Goal: Task Accomplishment & Management: Use online tool/utility

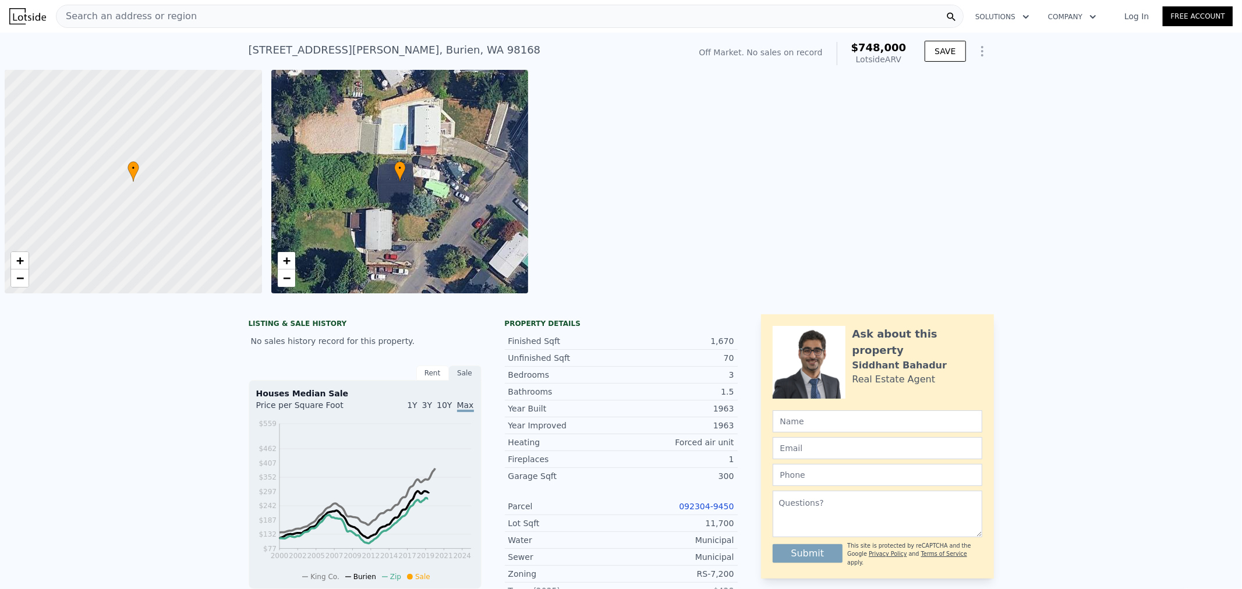
scroll to position [0, 4]
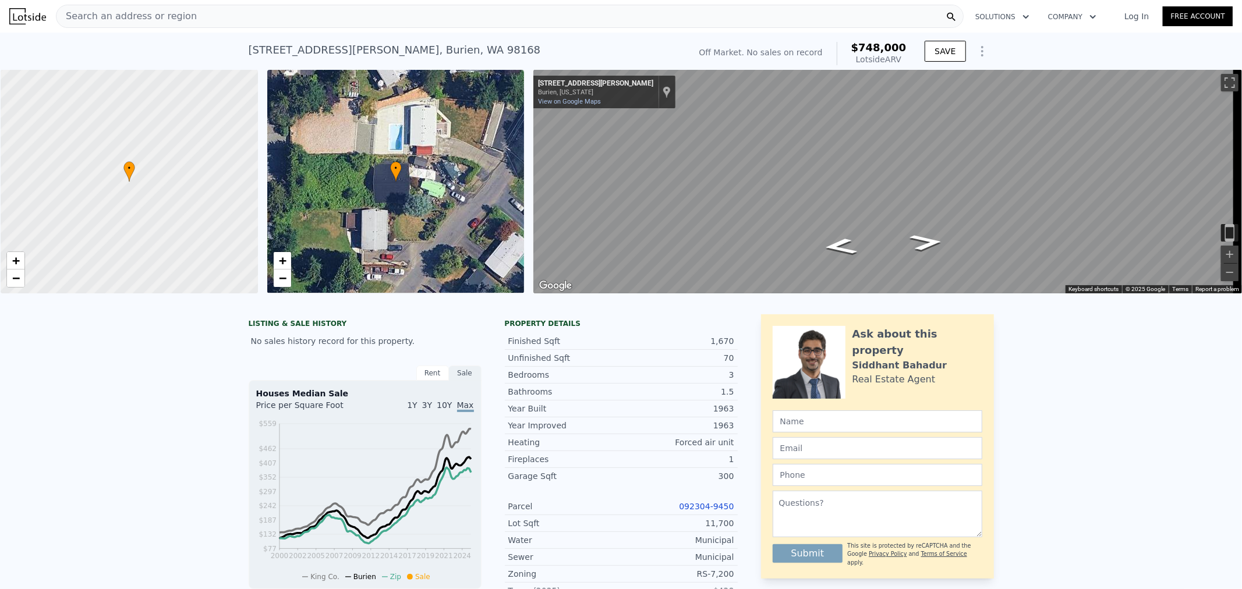
click at [399, 167] on span "•" at bounding box center [396, 168] width 12 height 10
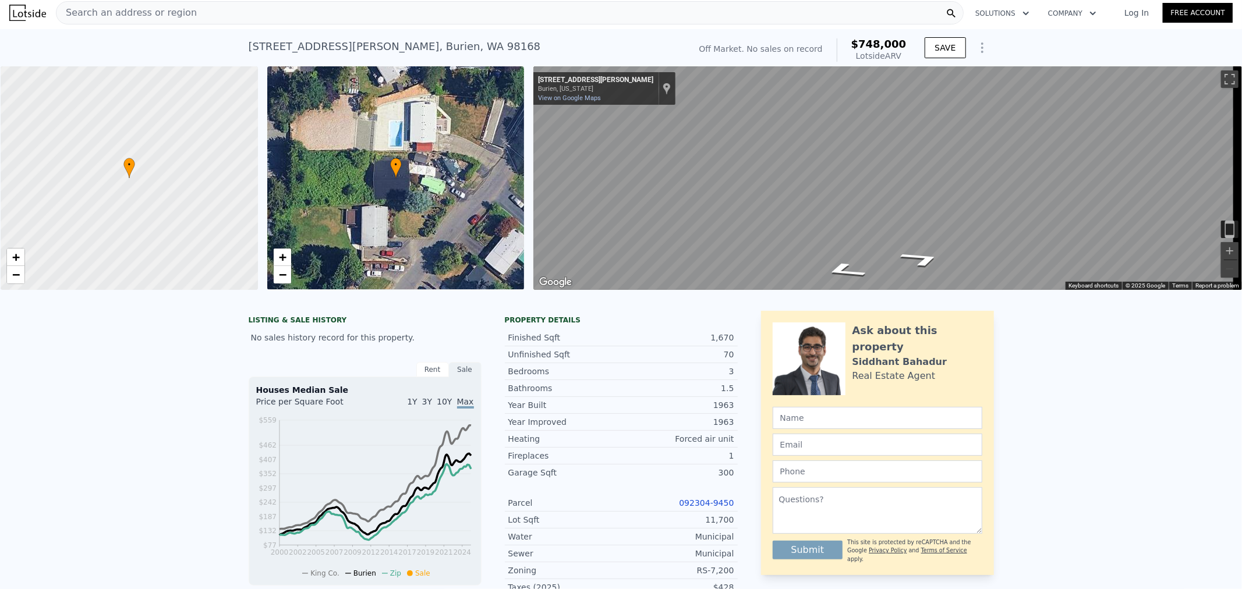
scroll to position [0, 0]
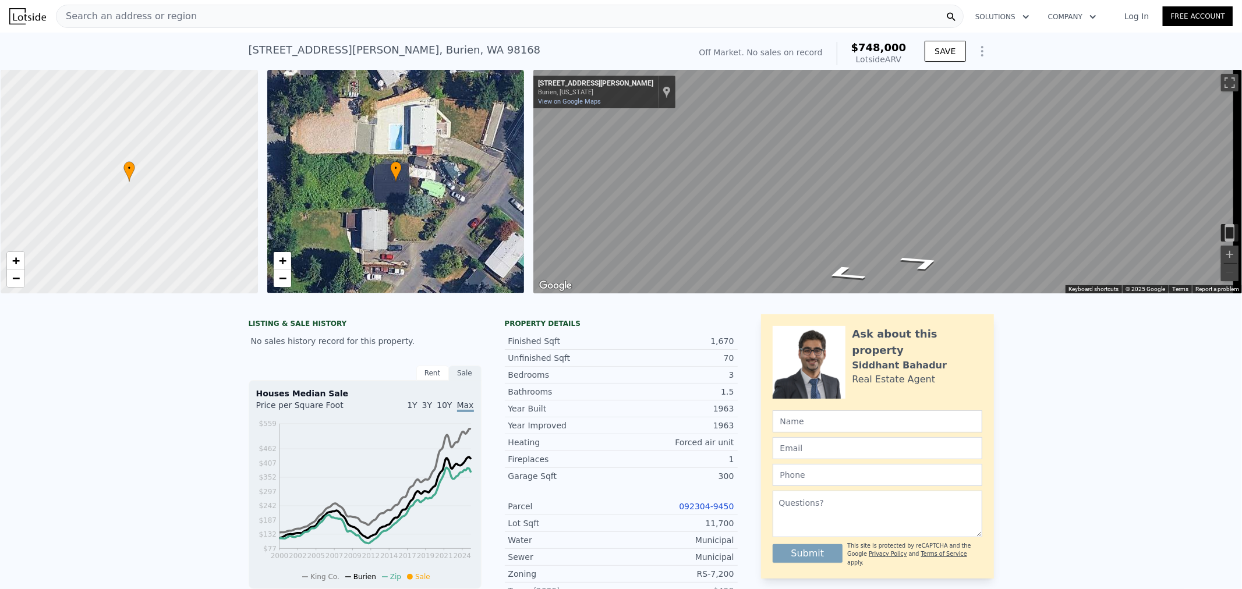
click at [107, 19] on span "Search an address or region" at bounding box center [127, 16] width 140 height 14
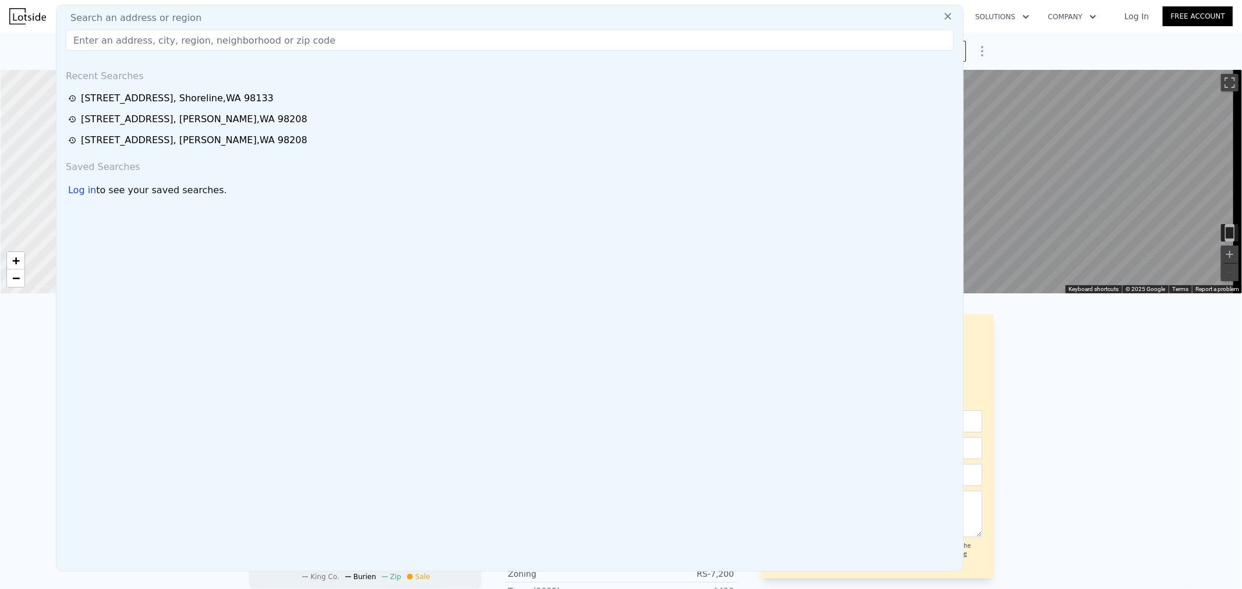
click at [112, 34] on input "text" at bounding box center [510, 40] width 888 height 21
type input "a"
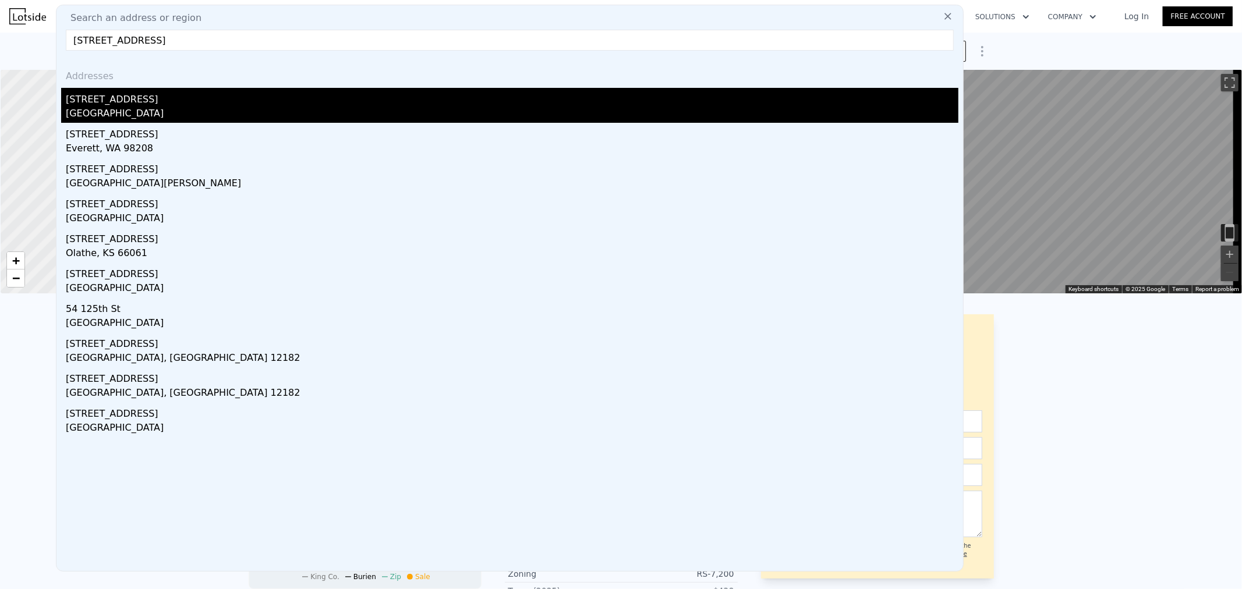
type input "1218 125th st SE"
click at [137, 112] on div "Snohomish County, WA 98208" at bounding box center [512, 115] width 893 height 16
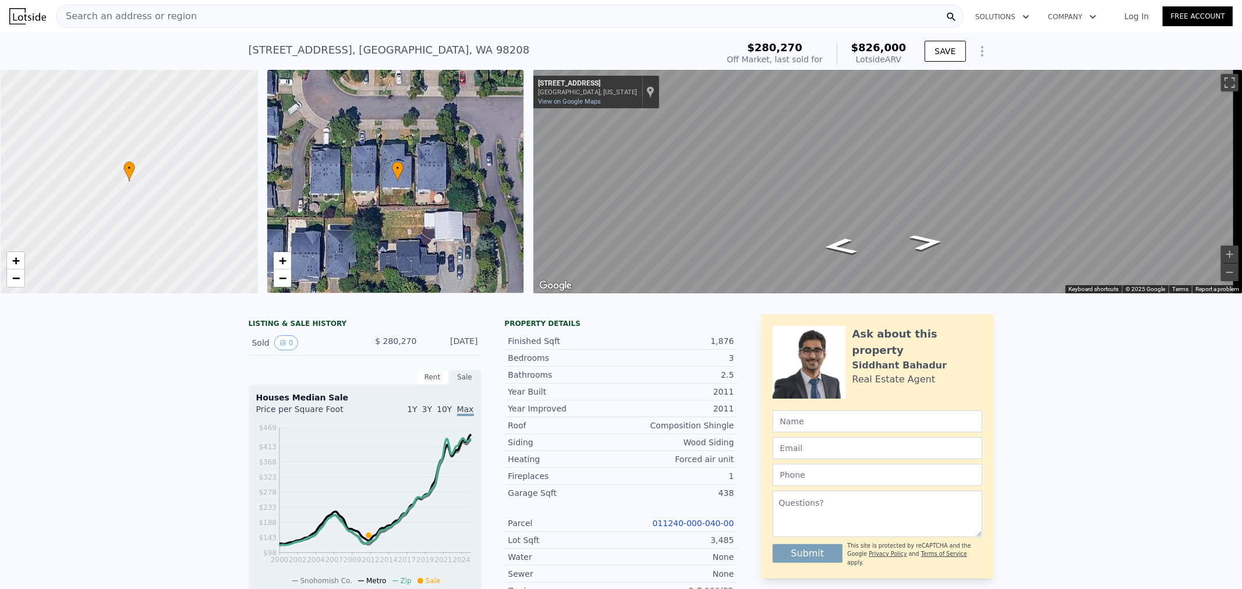
click at [429, 204] on div "• + −" at bounding box center [395, 182] width 257 height 224
click at [398, 185] on div "• + −" at bounding box center [395, 182] width 257 height 224
click at [397, 166] on span "•" at bounding box center [399, 168] width 12 height 10
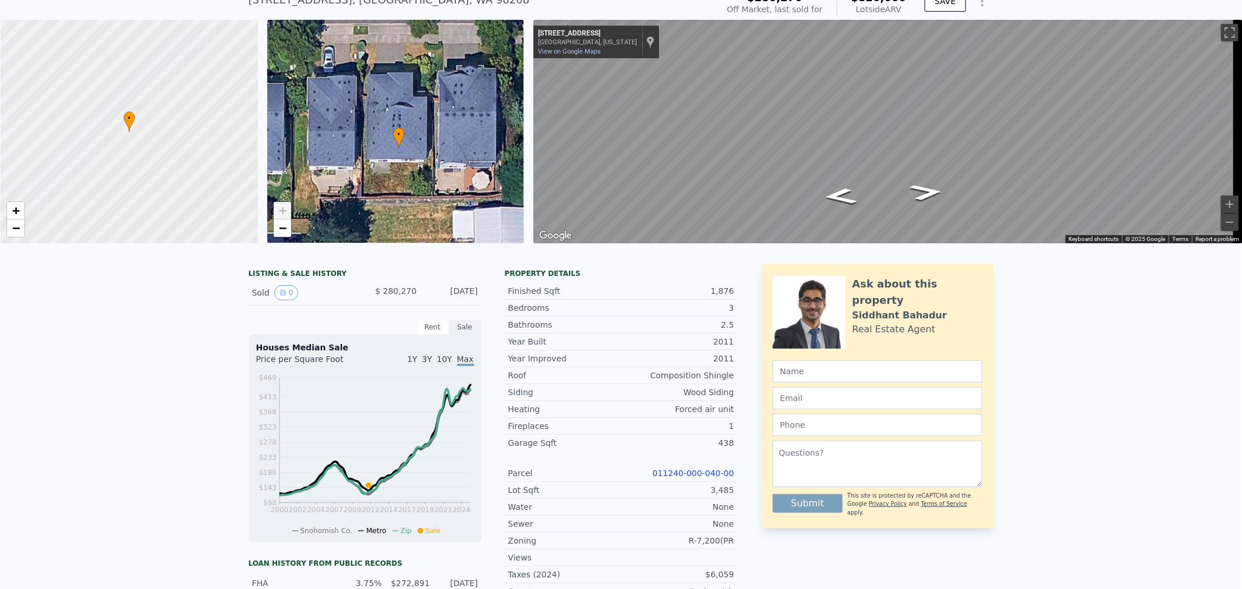
scroll to position [125, 0]
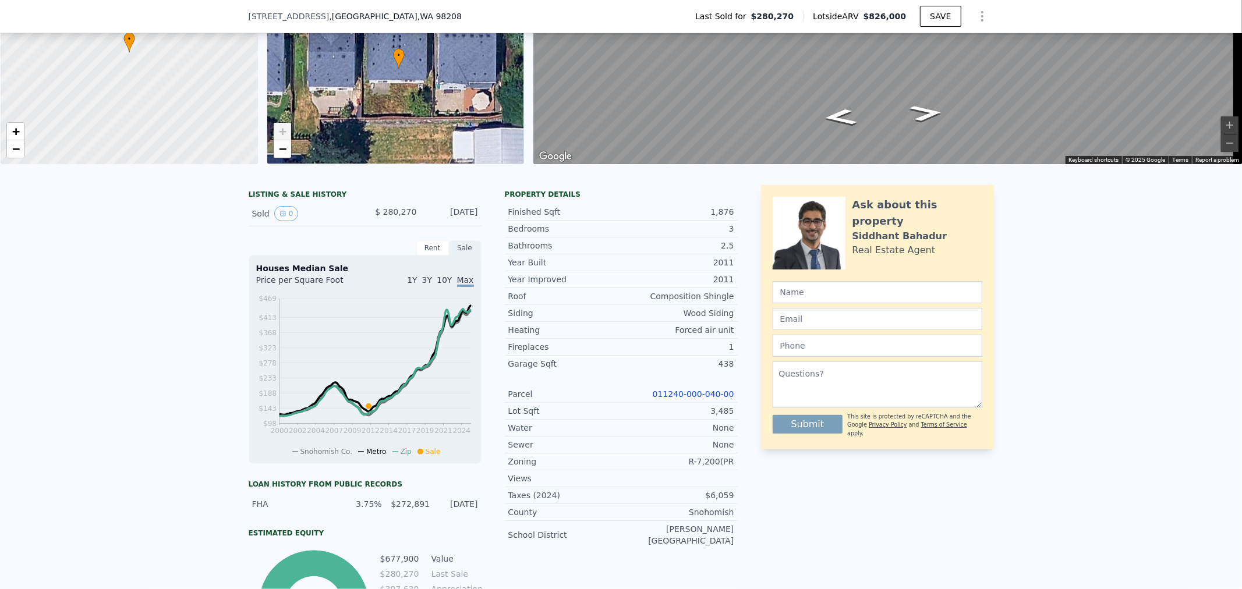
click at [290, 149] on div "• + −" at bounding box center [395, 53] width 257 height 224
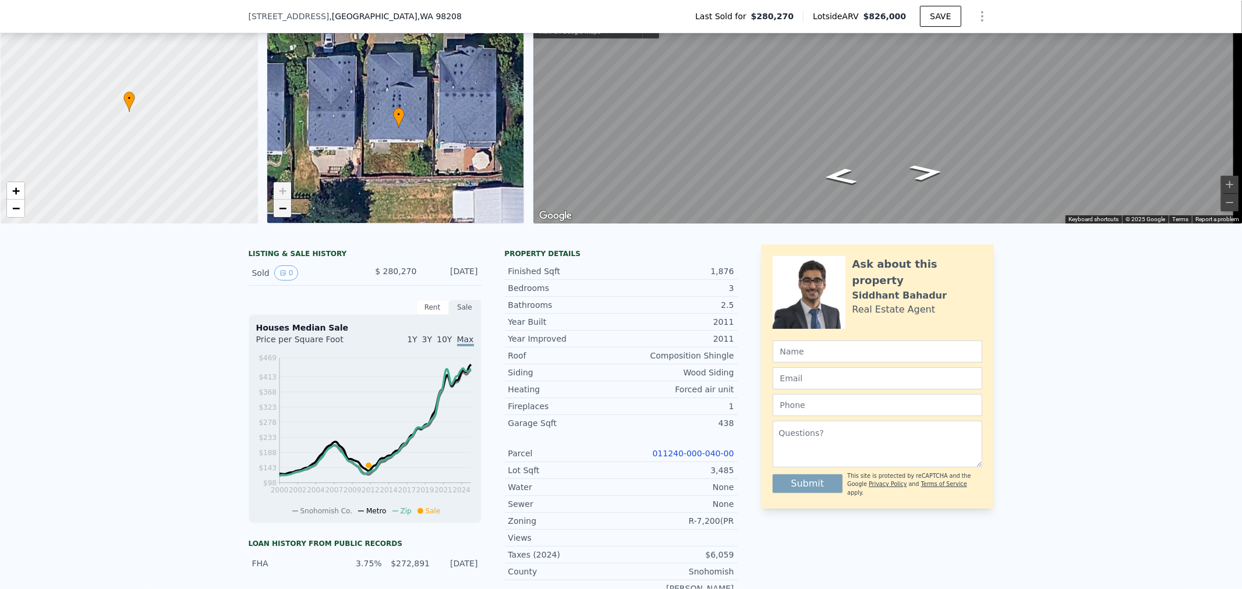
click at [282, 200] on link "−" at bounding box center [282, 208] width 17 height 17
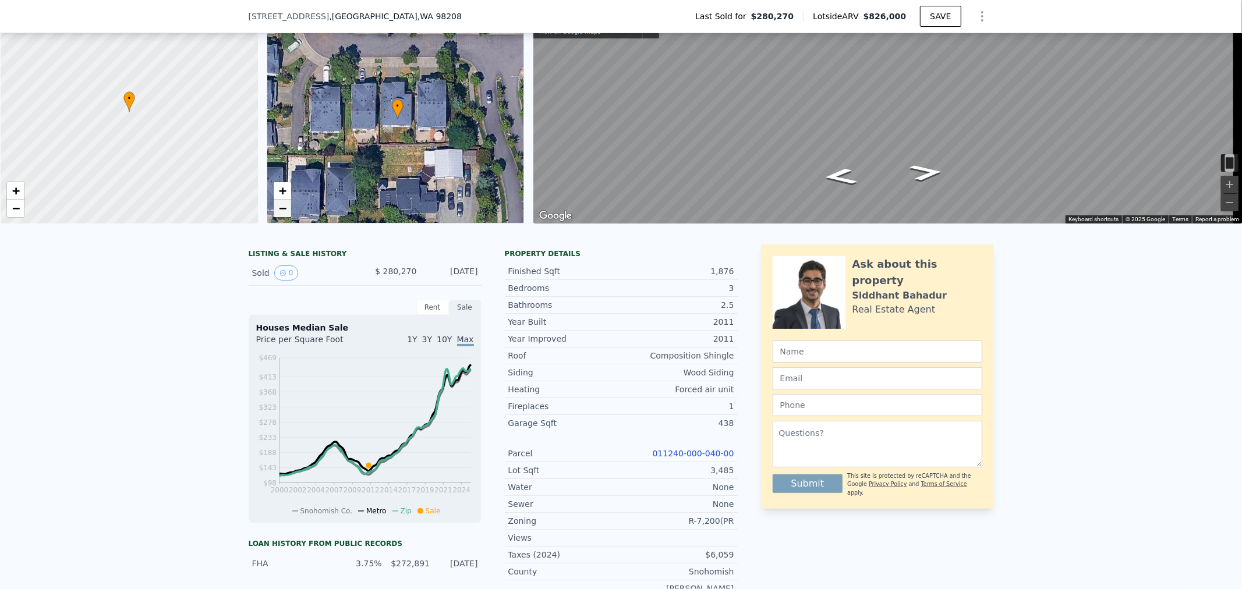
click at [281, 204] on span "−" at bounding box center [282, 208] width 8 height 15
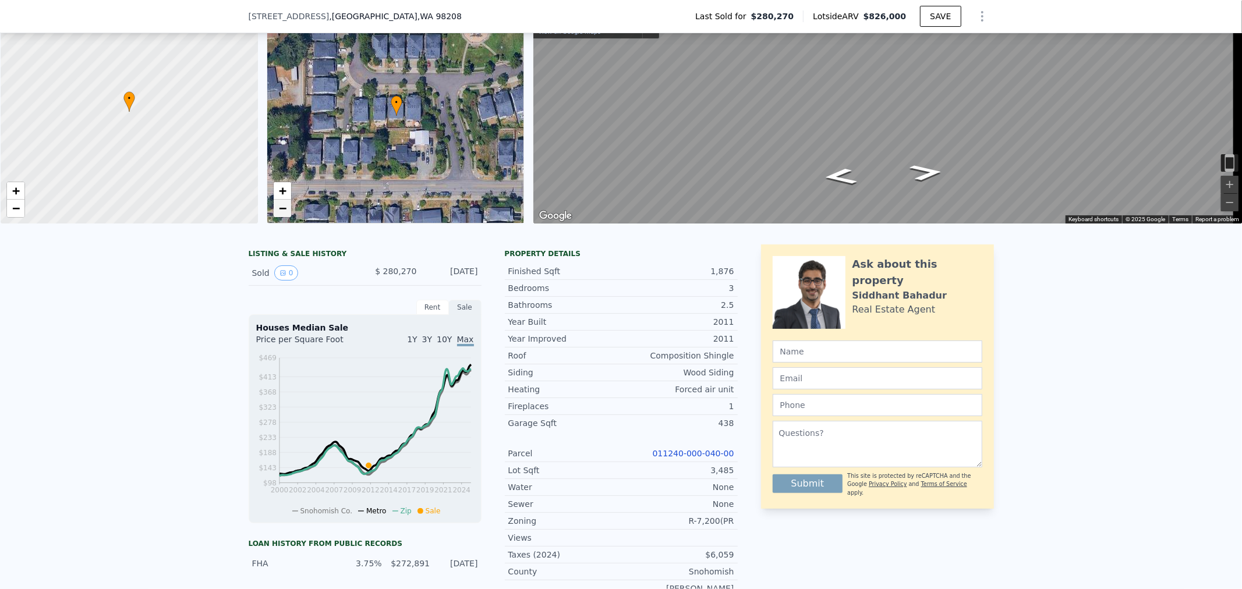
click at [281, 202] on span "−" at bounding box center [282, 208] width 8 height 15
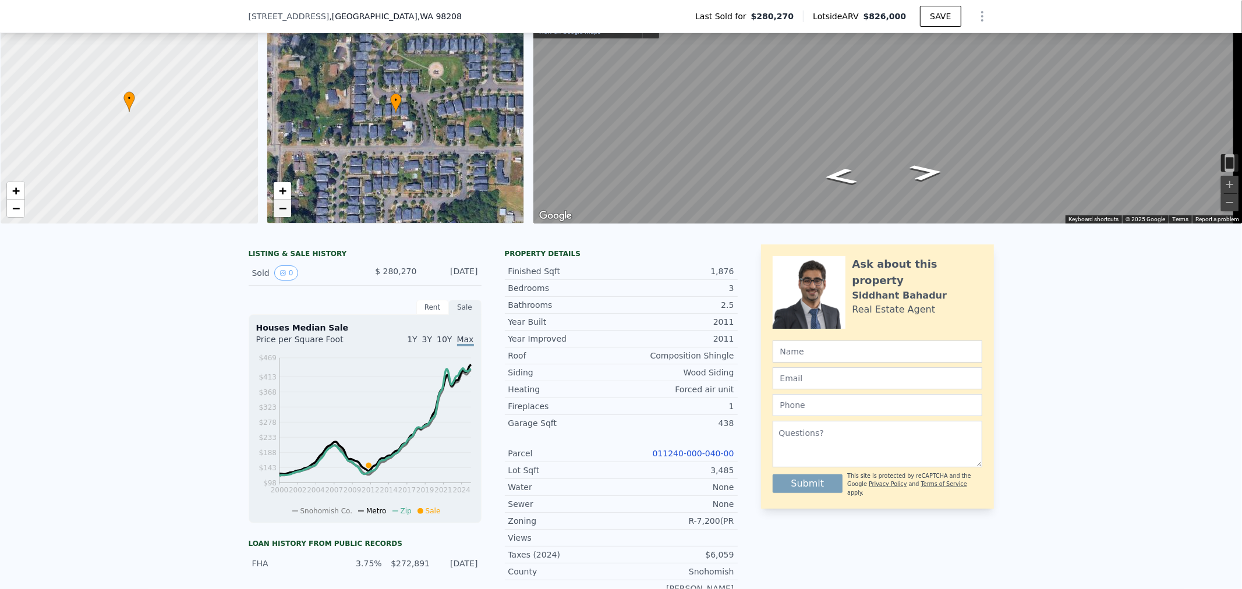
click at [281, 202] on span "−" at bounding box center [282, 208] width 8 height 15
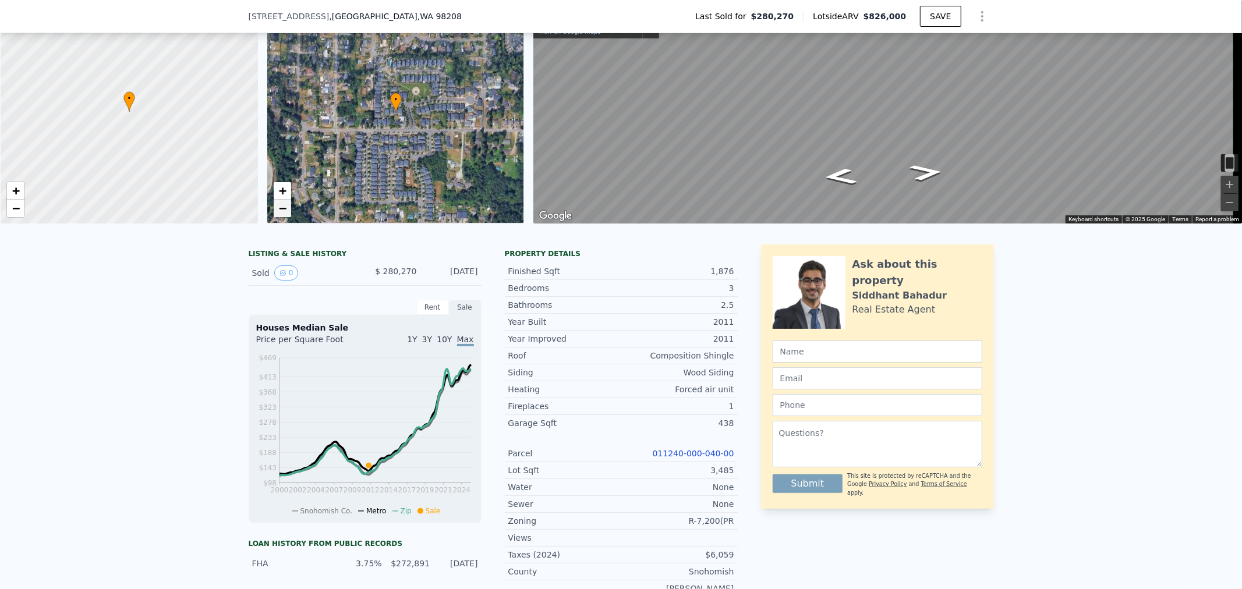
click at [281, 202] on span "−" at bounding box center [282, 208] width 8 height 15
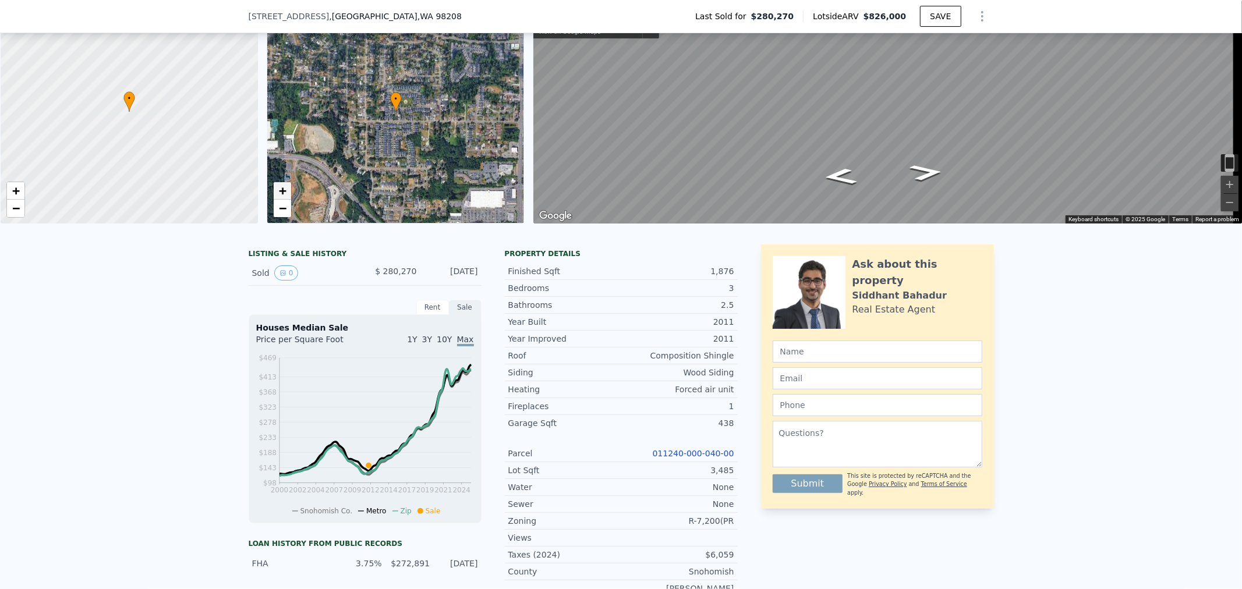
click at [284, 188] on span "+" at bounding box center [282, 190] width 8 height 15
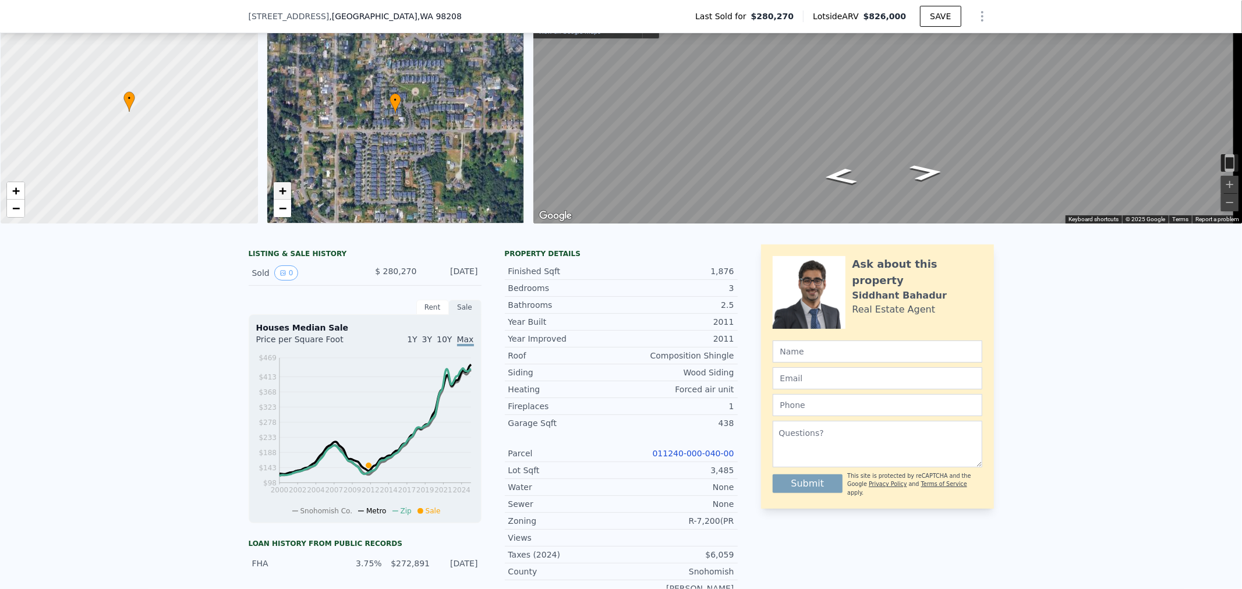
click at [284, 188] on span "+" at bounding box center [282, 190] width 8 height 15
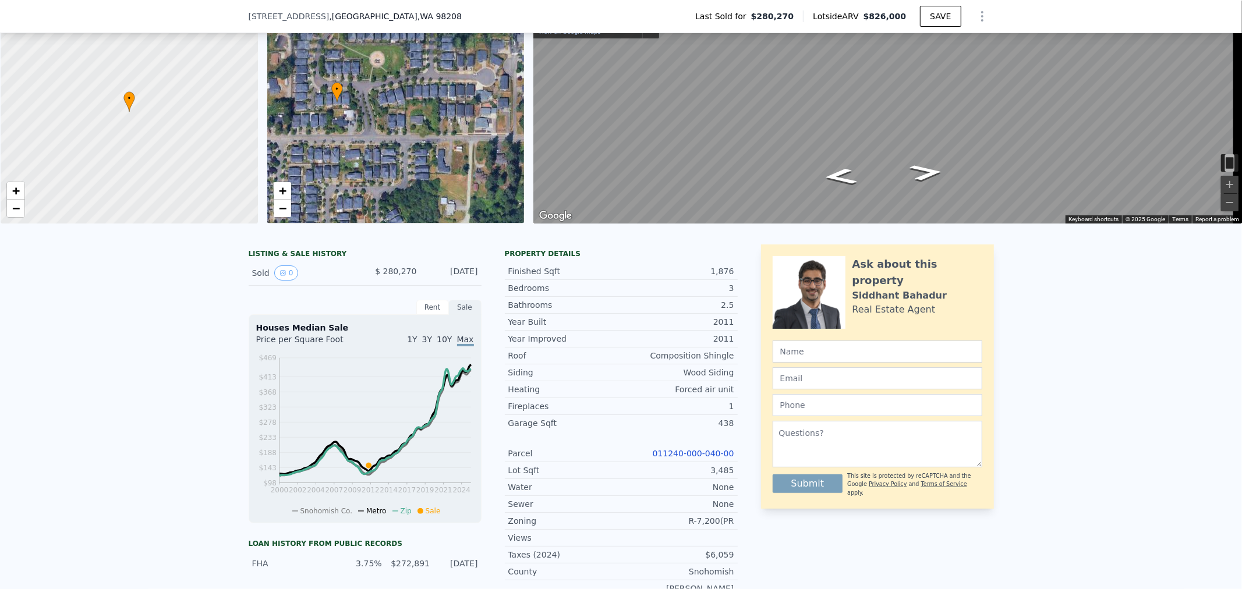
drag, startPoint x: 468, startPoint y: 146, endPoint x: 372, endPoint y: 117, distance: 100.4
click at [373, 117] on div "• + −" at bounding box center [395, 112] width 257 height 224
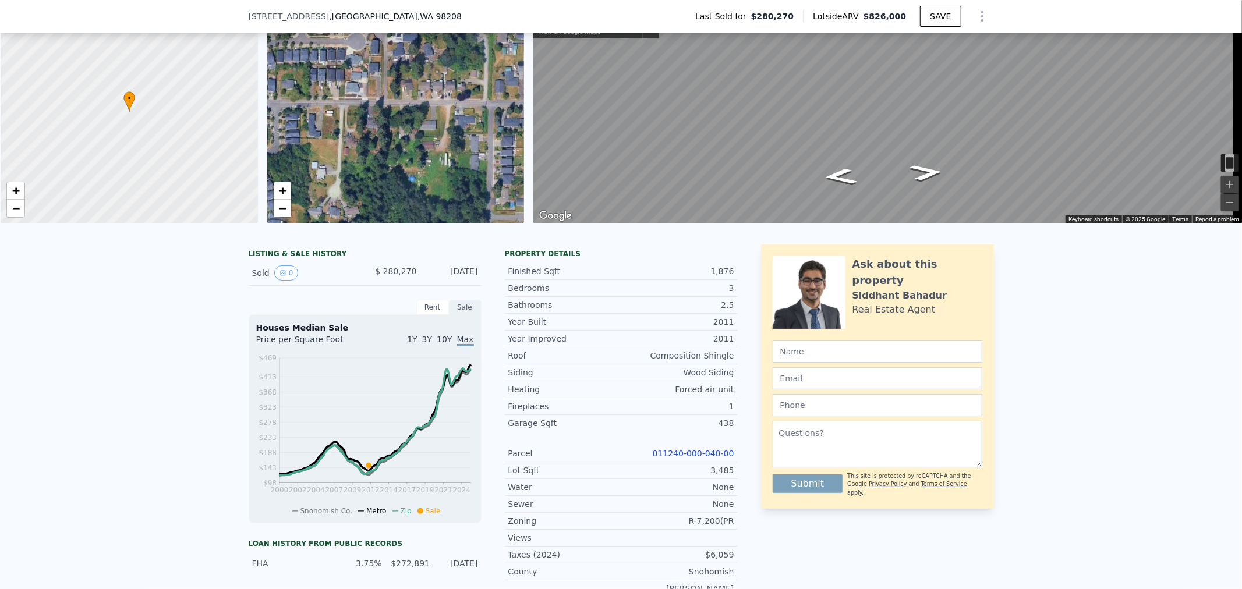
drag, startPoint x: 419, startPoint y: 139, endPoint x: 327, endPoint y: 120, distance: 94.5
click at [327, 120] on div "• + −" at bounding box center [395, 112] width 257 height 224
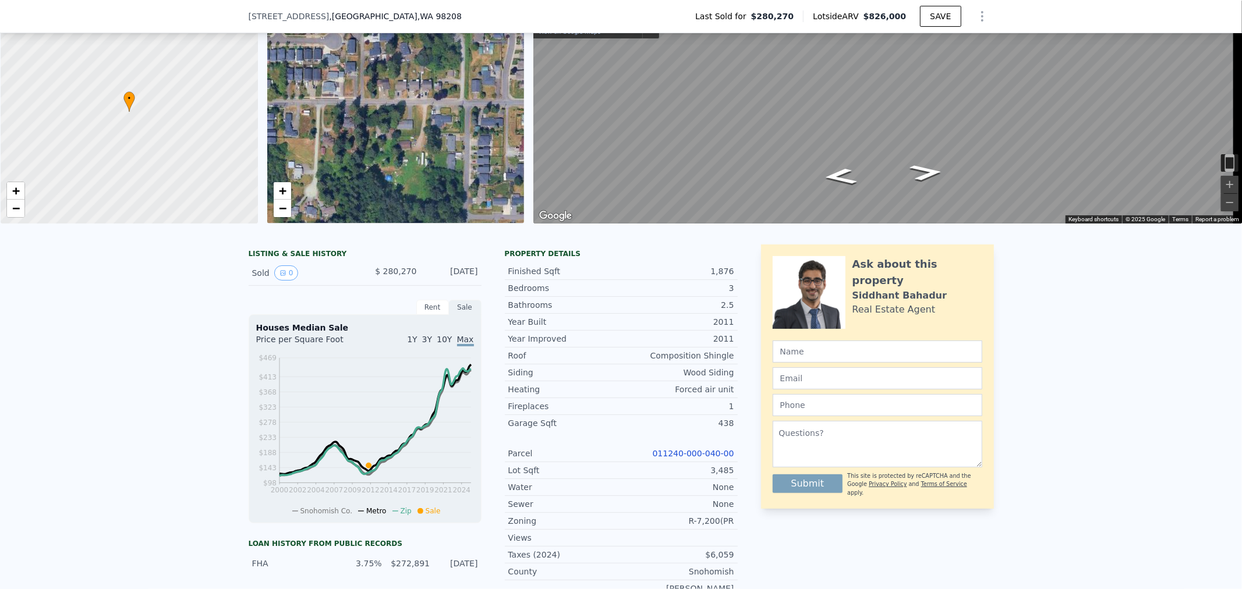
drag, startPoint x: 404, startPoint y: 108, endPoint x: 299, endPoint y: 105, distance: 105.5
click at [300, 105] on div "• + −" at bounding box center [395, 112] width 257 height 224
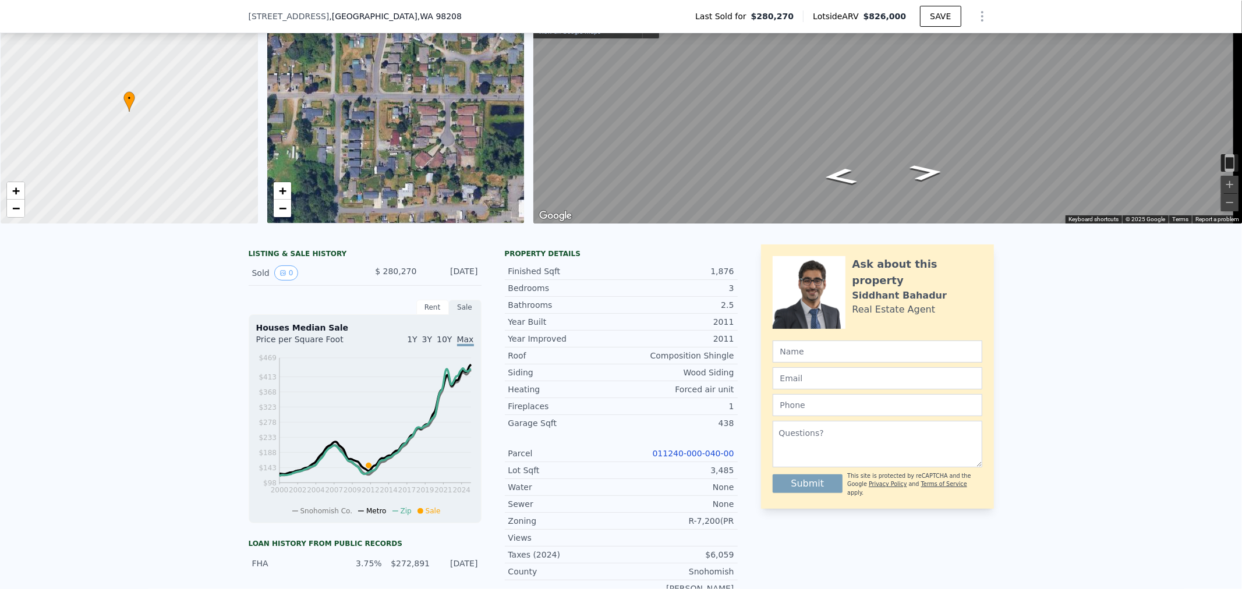
drag, startPoint x: 360, startPoint y: 112, endPoint x: 301, endPoint y: 108, distance: 59.6
click at [301, 108] on div "• + −" at bounding box center [395, 112] width 257 height 224
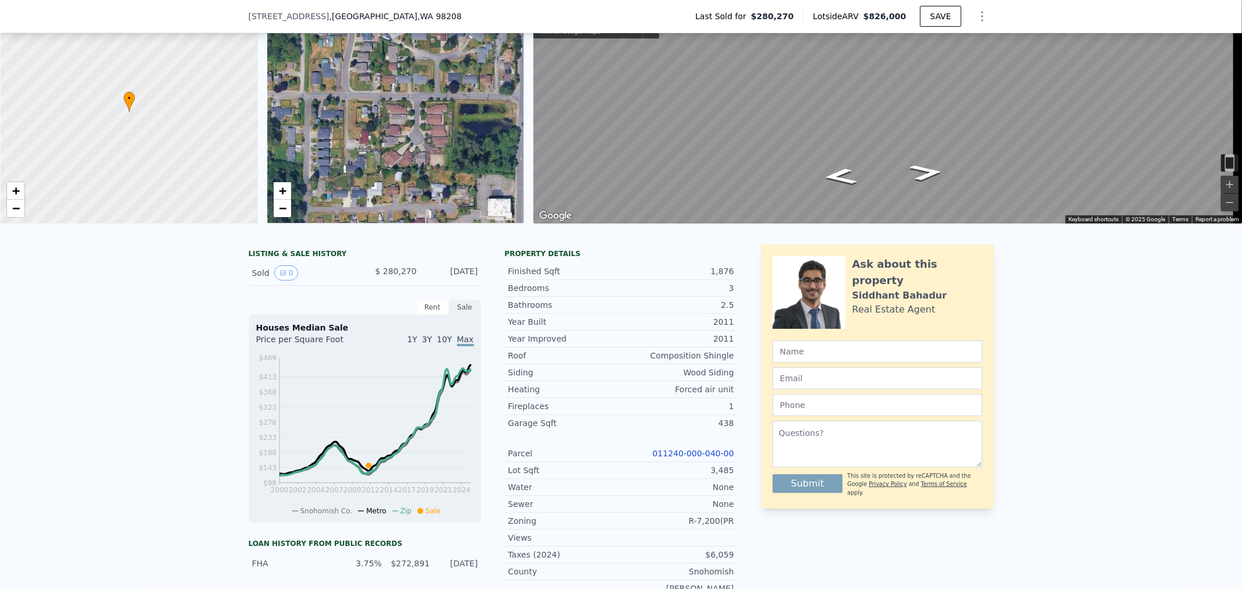
drag, startPoint x: 397, startPoint y: 121, endPoint x: 327, endPoint y: 113, distance: 70.4
click at [327, 113] on div "• + −" at bounding box center [395, 112] width 257 height 224
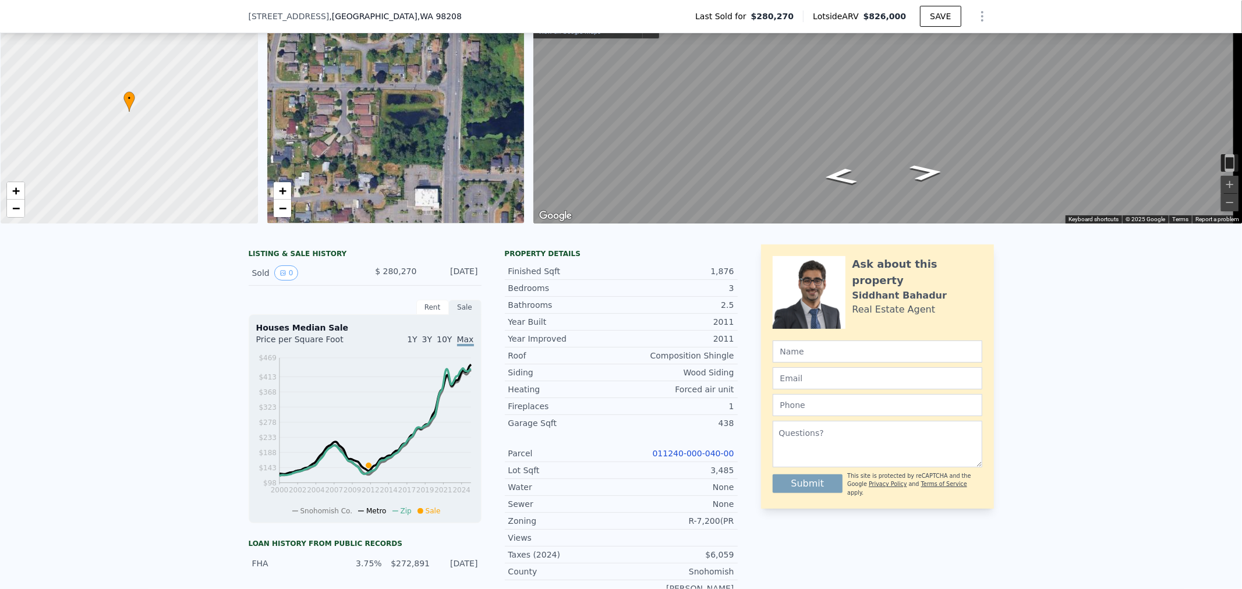
drag, startPoint x: 395, startPoint y: 112, endPoint x: 364, endPoint y: 96, distance: 34.9
click at [364, 96] on div "• + −" at bounding box center [395, 112] width 257 height 224
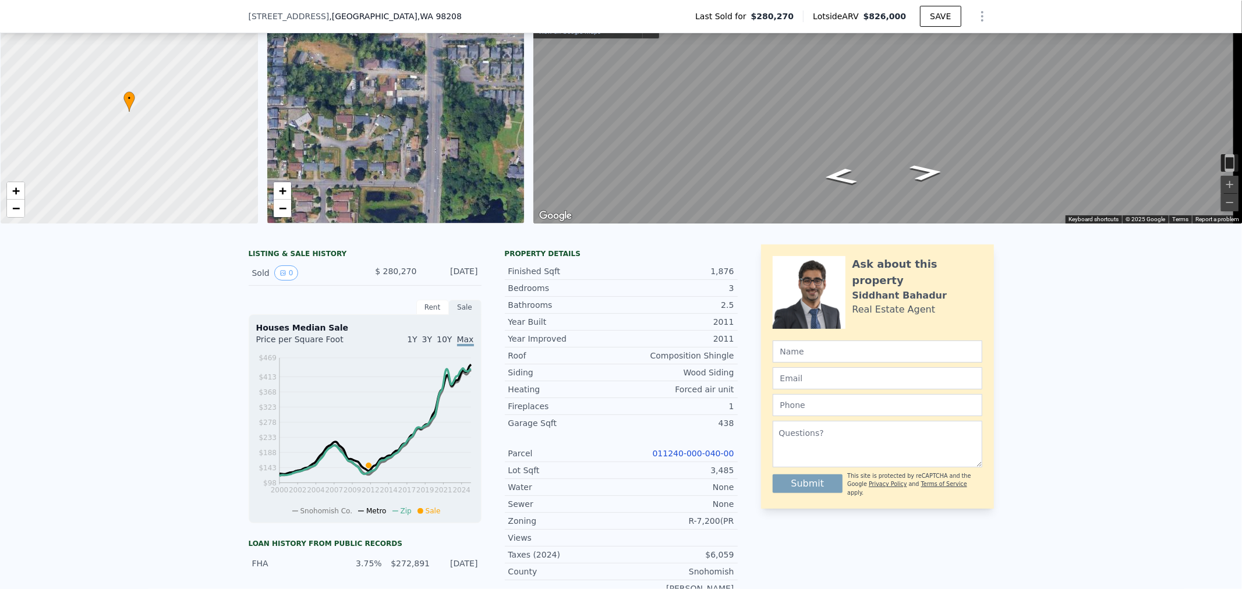
drag, startPoint x: 393, startPoint y: 112, endPoint x: 407, endPoint y: 220, distance: 108.0
click at [407, 220] on div "• + −" at bounding box center [395, 112] width 257 height 224
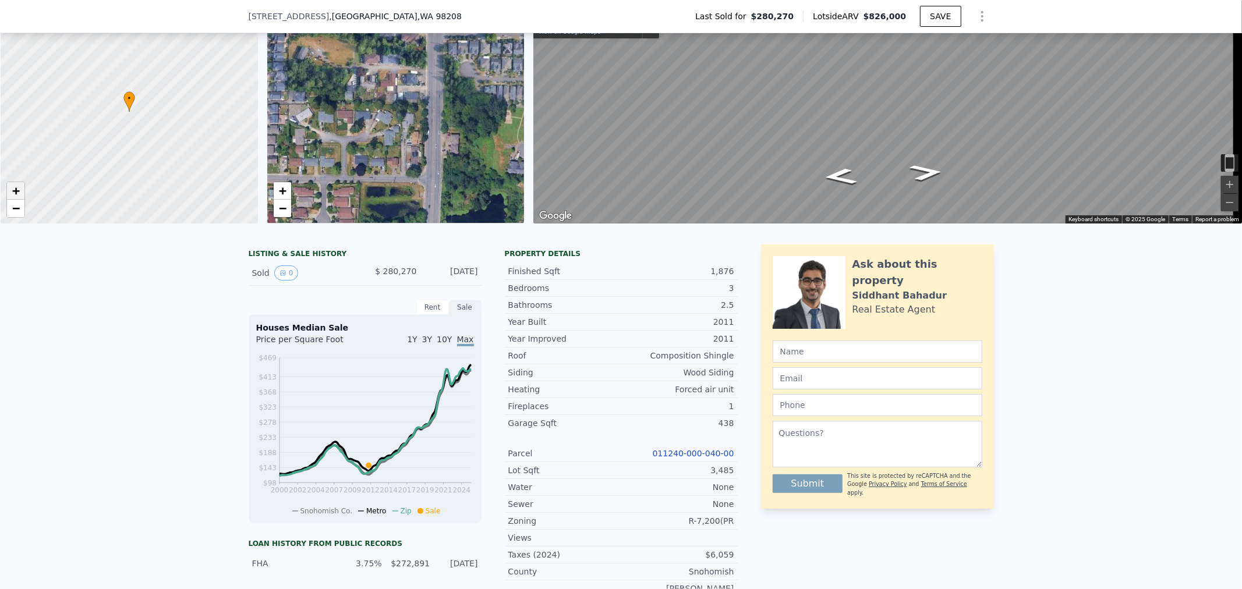
click at [22, 191] on link "+" at bounding box center [15, 190] width 17 height 17
click at [22, 190] on link "+" at bounding box center [15, 190] width 17 height 17
click at [19, 190] on span "+" at bounding box center [16, 190] width 8 height 15
click at [18, 190] on span "+" at bounding box center [16, 190] width 8 height 15
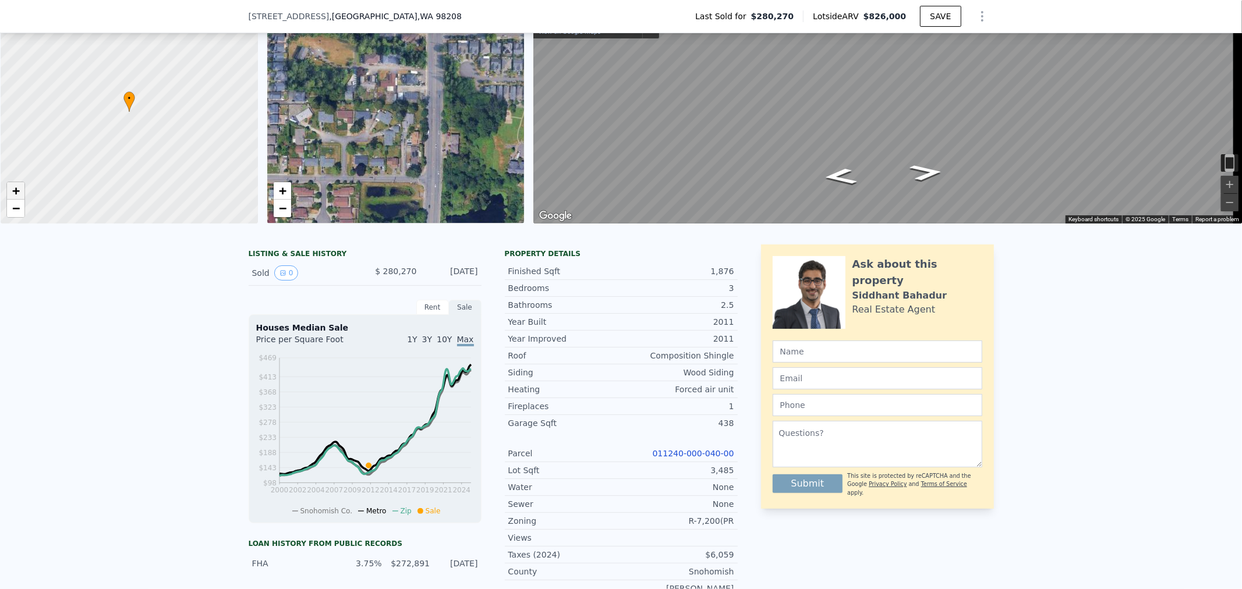
click at [18, 190] on span "+" at bounding box center [16, 190] width 8 height 15
drag, startPoint x: 184, startPoint y: 106, endPoint x: 211, endPoint y: 204, distance: 102.2
click at [206, 217] on div at bounding box center [132, 129] width 309 height 269
drag, startPoint x: 179, startPoint y: 142, endPoint x: 194, endPoint y: 34, distance: 108.7
click at [194, 34] on div at bounding box center [129, 112] width 309 height 269
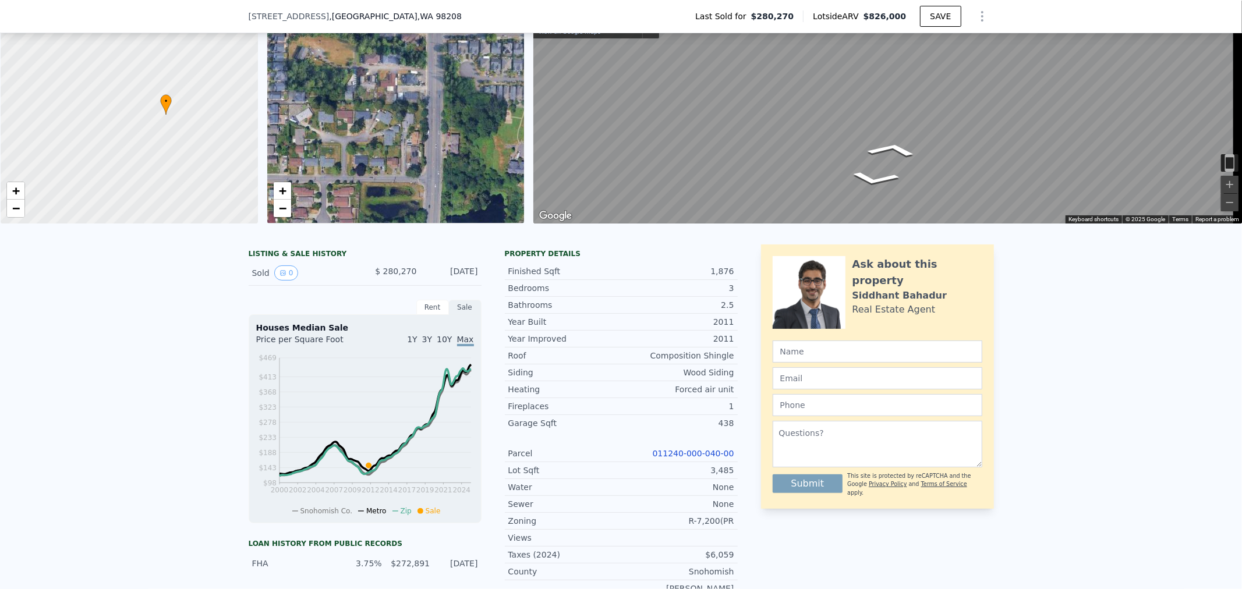
click at [496, 118] on div "• + − • + − ← Move left → Move right ↑ Move up ↓ Move down + Zoom in - Zoom out…" at bounding box center [621, 112] width 1242 height 224
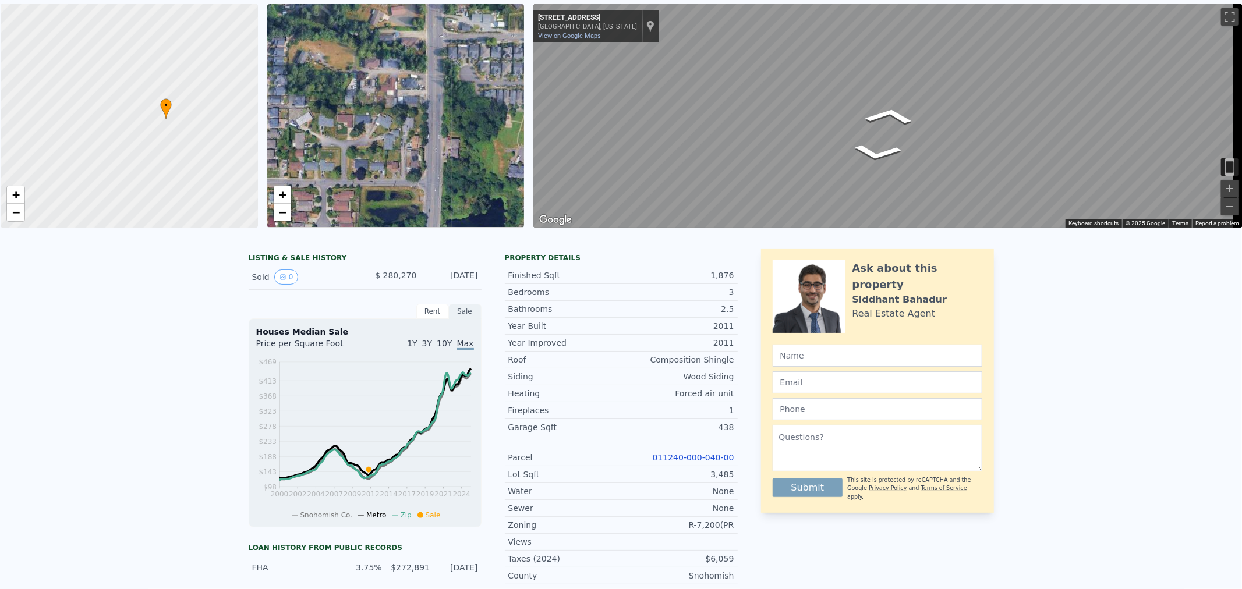
scroll to position [0, 0]
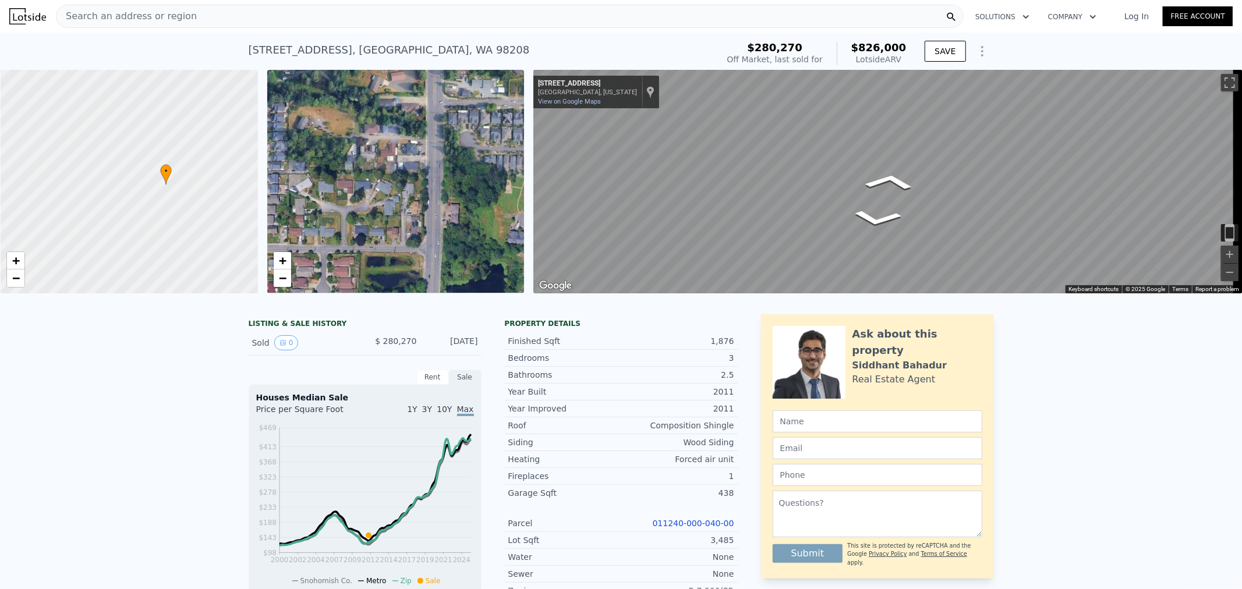
click at [1134, 15] on link "Log In" at bounding box center [1137, 16] width 52 height 12
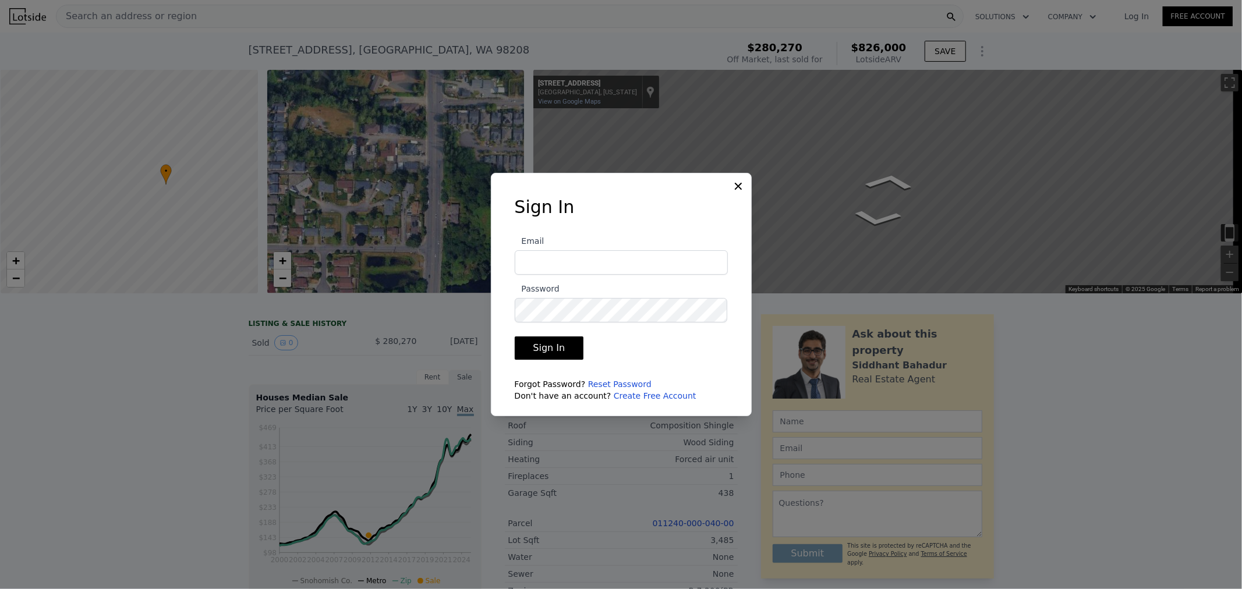
click at [584, 267] on input "Email" at bounding box center [621, 262] width 213 height 24
type input "randhy@randhy.com"
click at [515, 337] on button "Sign In" at bounding box center [549, 348] width 69 height 23
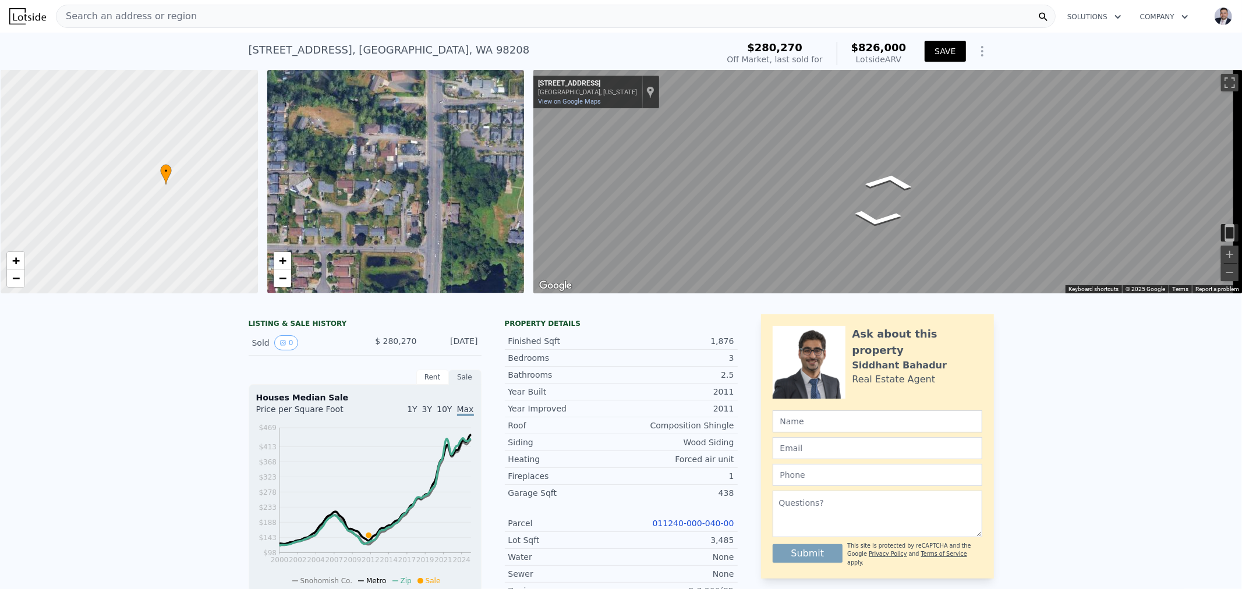
click at [946, 51] on button "SAVE" at bounding box center [945, 51] width 41 height 21
click at [1162, 16] on button "Company" at bounding box center [1164, 16] width 67 height 21
click at [1059, 50] on div "1218 125th St SE , Snohomish County , WA 98208 Sold Dec 2011 for $280,270 (~ARV…" at bounding box center [621, 51] width 1242 height 37
click at [157, 19] on span "Search an address or region" at bounding box center [127, 16] width 140 height 14
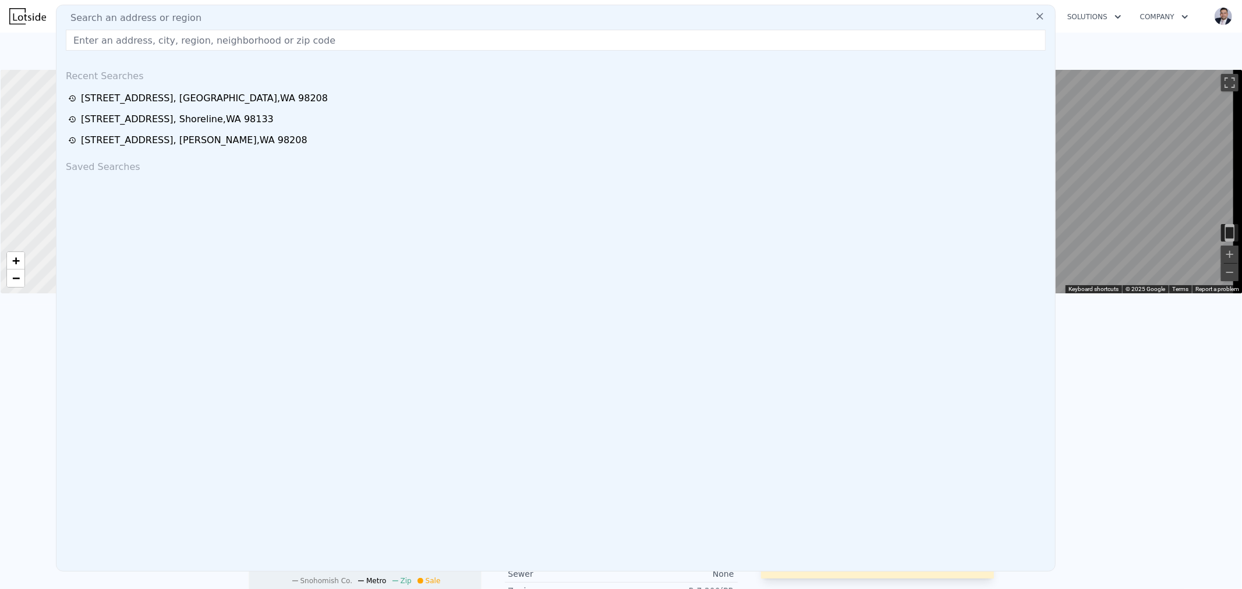
click at [32, 20] on img at bounding box center [27, 16] width 37 height 16
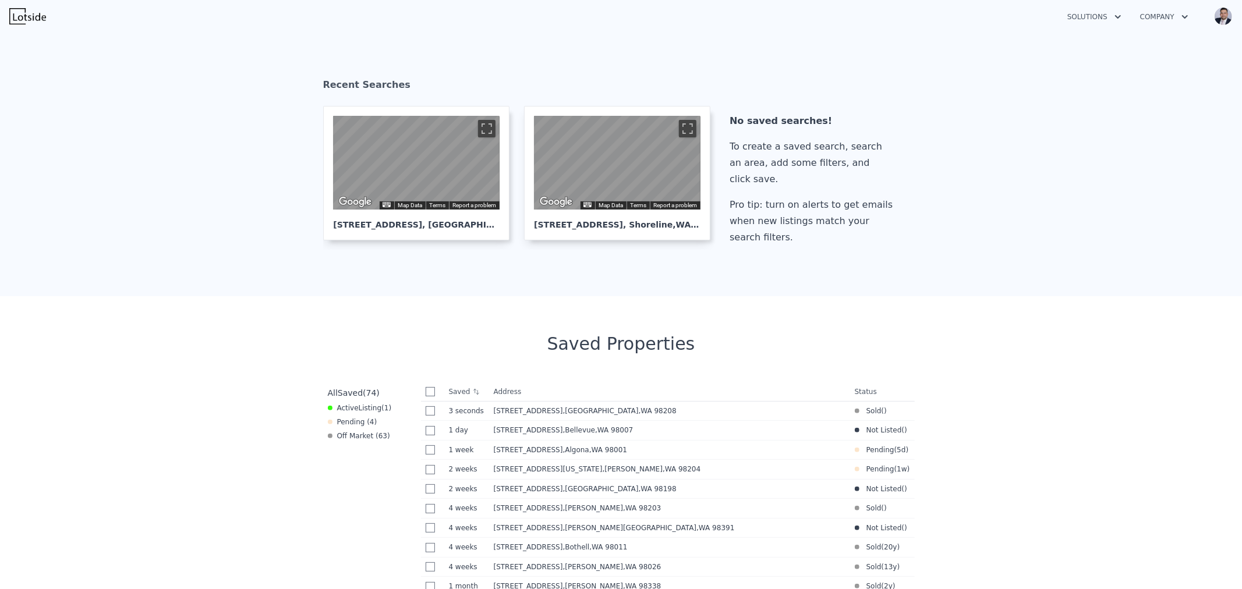
scroll to position [259, 0]
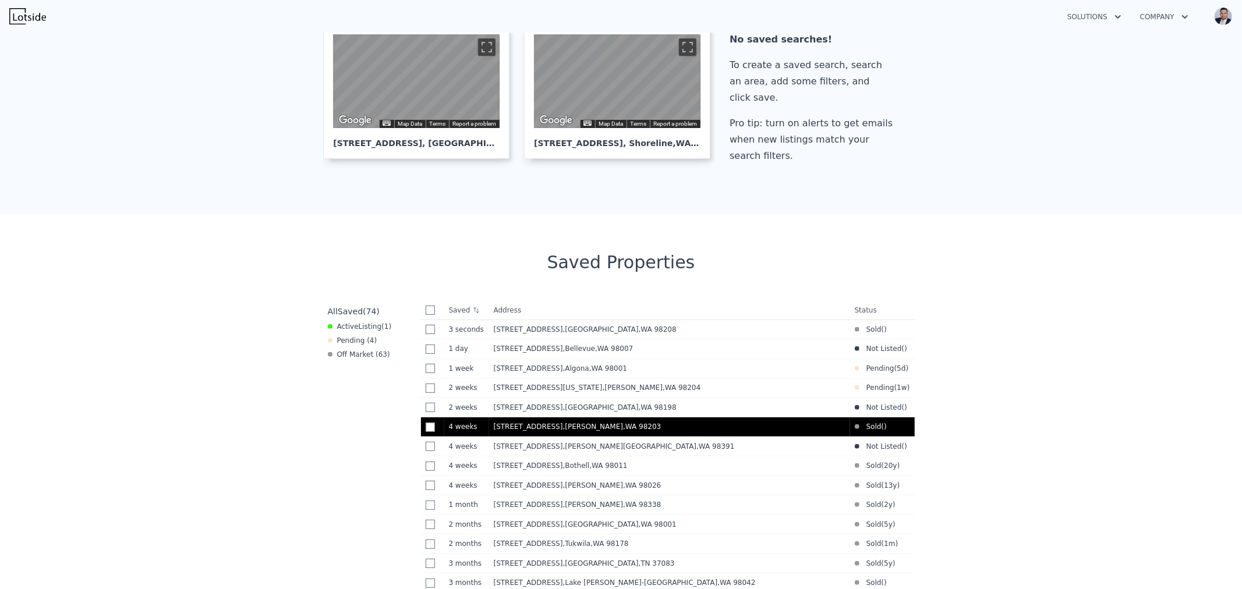
click at [623, 426] on span ", WA 98203" at bounding box center [642, 427] width 38 height 8
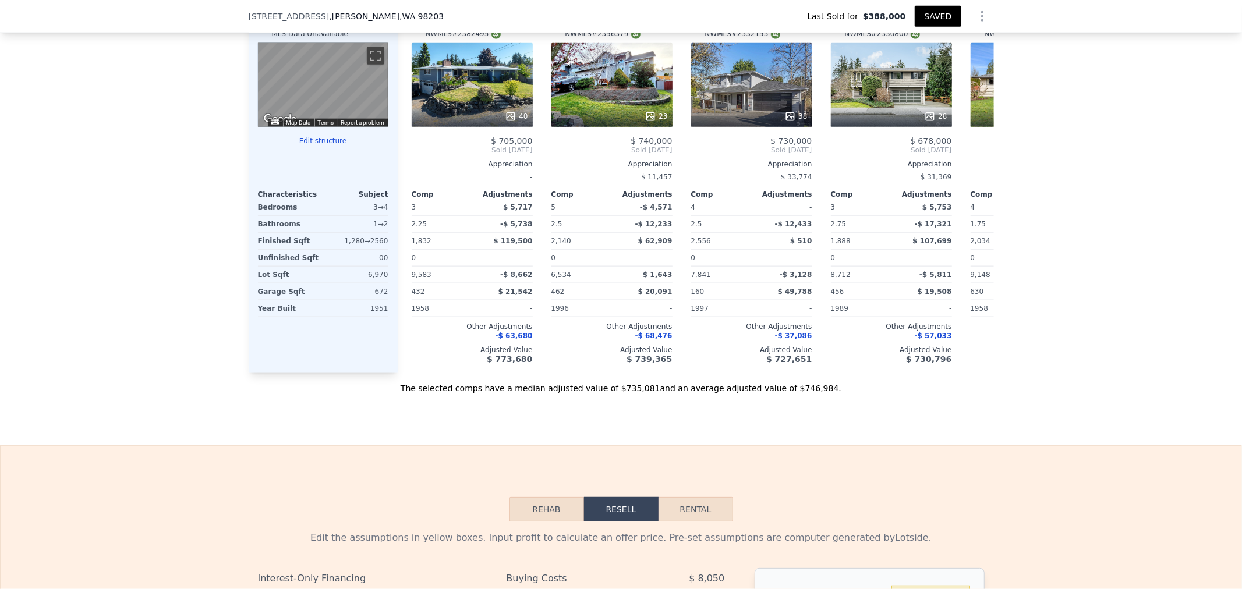
scroll to position [1226, 0]
click at [310, 145] on button "Edit structure" at bounding box center [323, 140] width 130 height 9
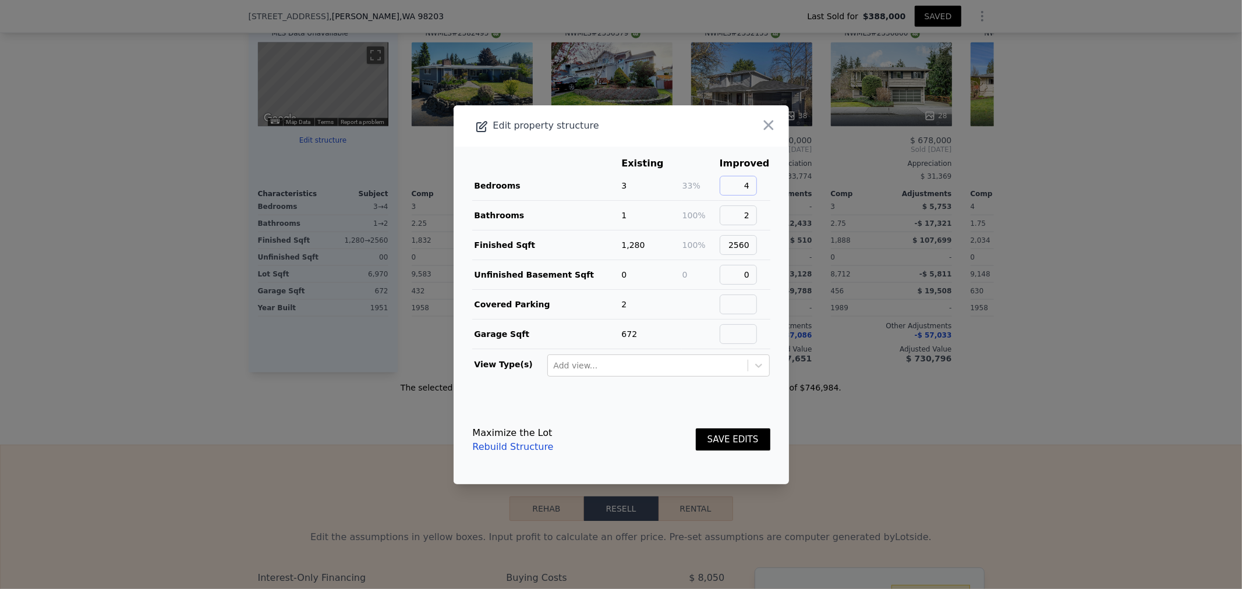
drag, startPoint x: 774, startPoint y: 190, endPoint x: 853, endPoint y: 198, distance: 79.6
click at [824, 194] on div "​ Edit property structure Existing Improved Bedrooms 3 33% 4 Bathrooms 1 100% 2…" at bounding box center [621, 294] width 1242 height 589
type input "5"
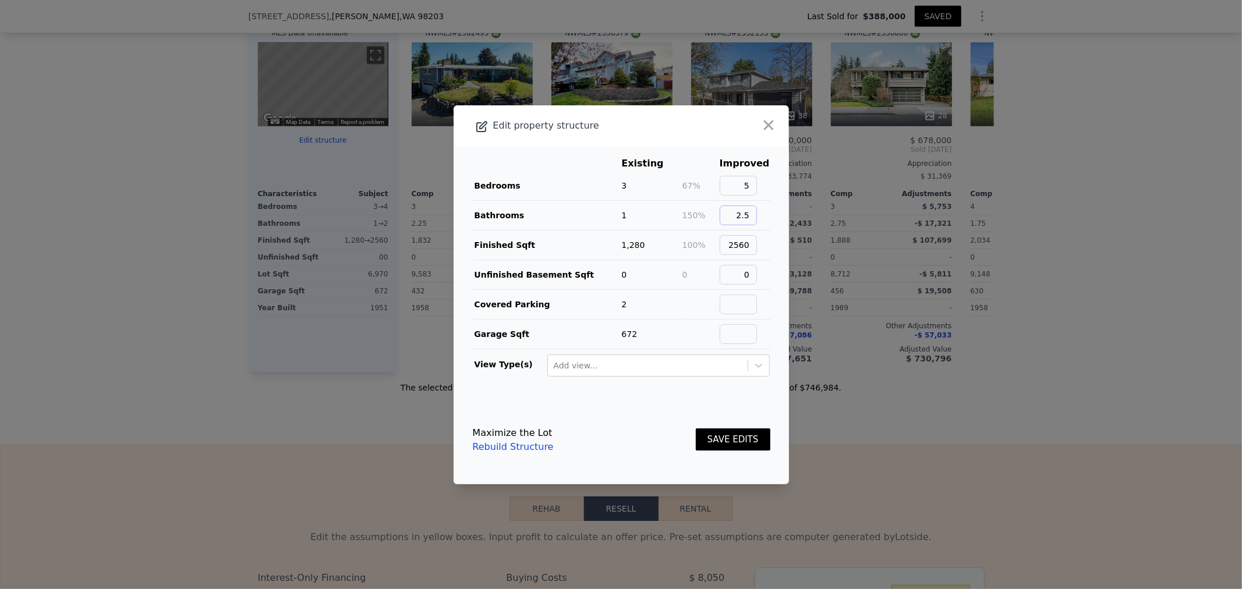
type input "2.5"
click at [725, 440] on button "SAVE EDITS" at bounding box center [733, 440] width 75 height 23
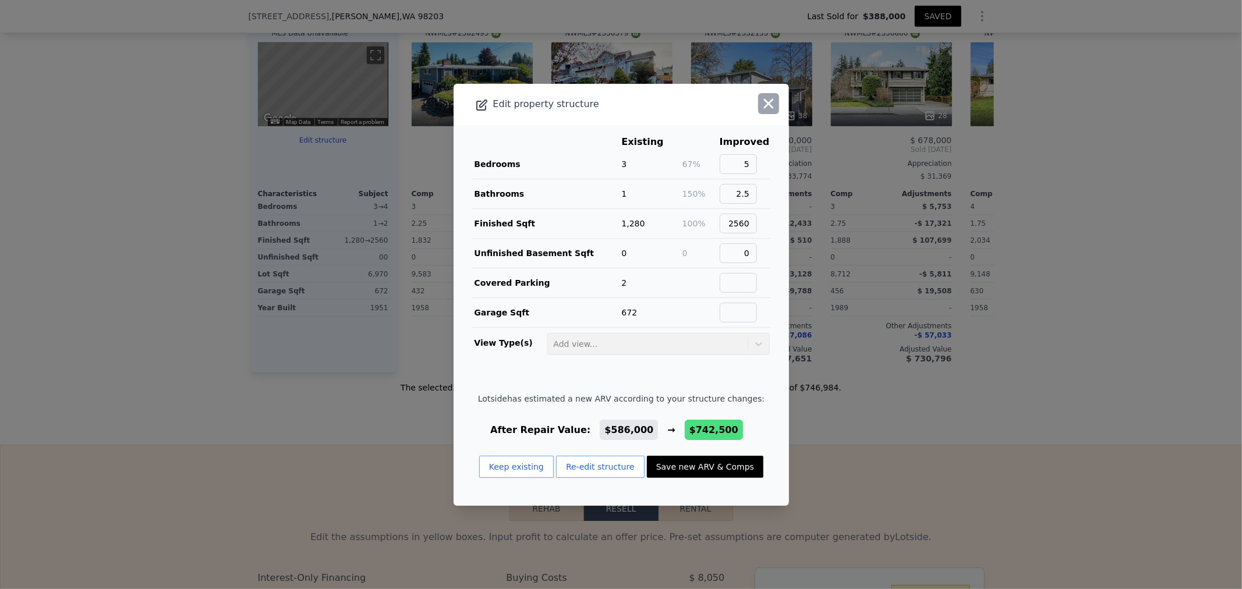
click at [764, 103] on icon "button" at bounding box center [769, 103] width 10 height 10
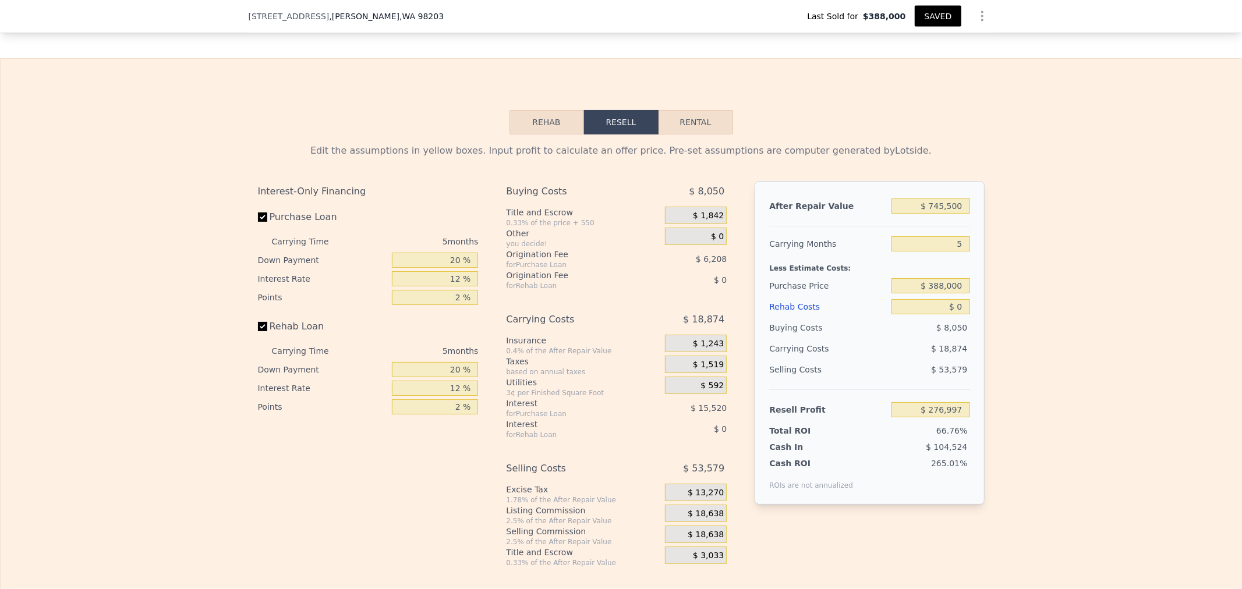
scroll to position [1614, 0]
drag, startPoint x: 910, startPoint y: 306, endPoint x: 1088, endPoint y: 283, distance: 179.1
click at [1088, 283] on div "Edit the assumptions in yellow boxes. Input profit to calculate an offer price.…" at bounding box center [621, 349] width 1241 height 433
type input "$ 425,000"
type input "$ 237,802"
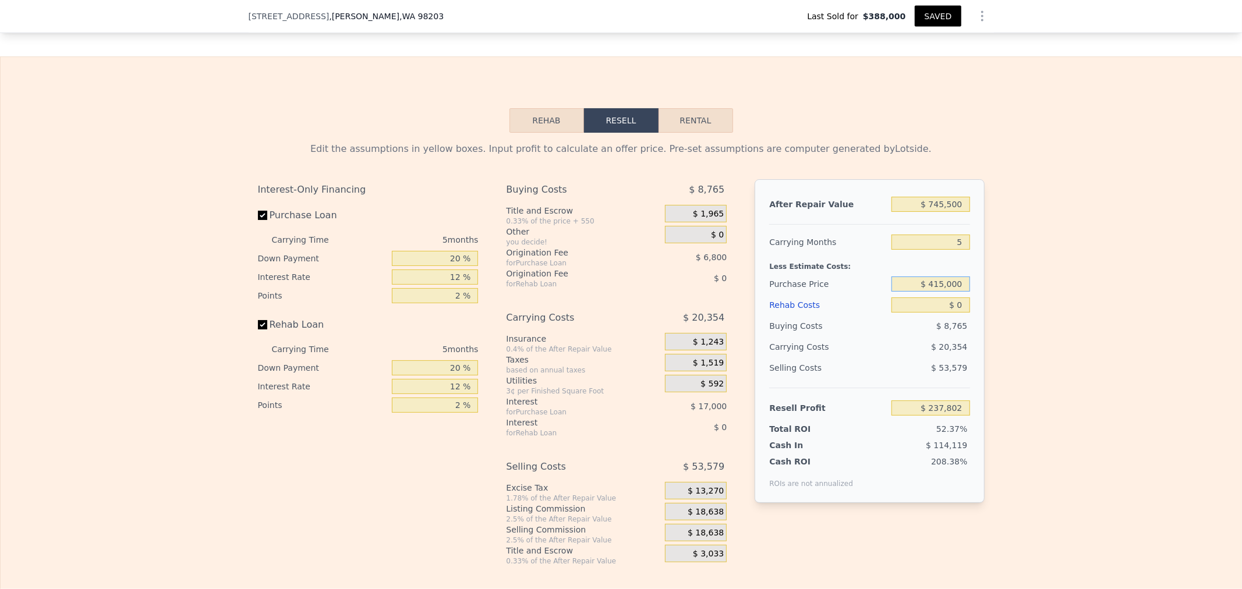
type input "$ 415,000"
type input "$ 248,395"
type input "$ 8"
type input "$ 248,387"
type input "$ 85"
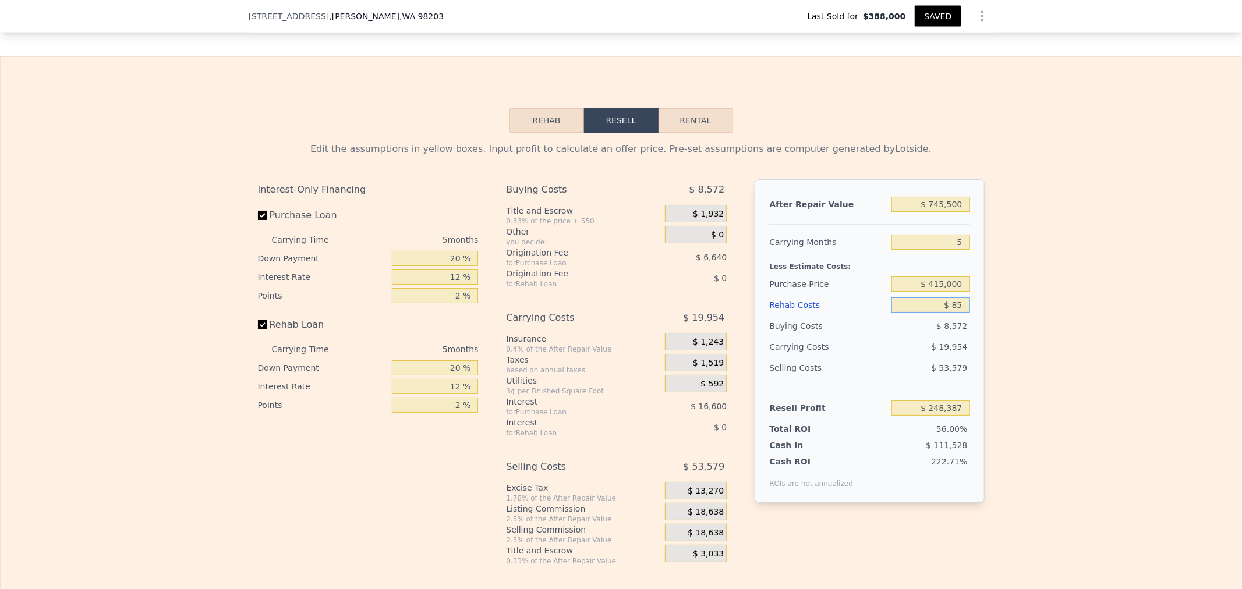
type input "$ 248,304"
type input "$ 850"
type input "$ 247,496"
type input "$ 8,500"
type input "$ 239,419"
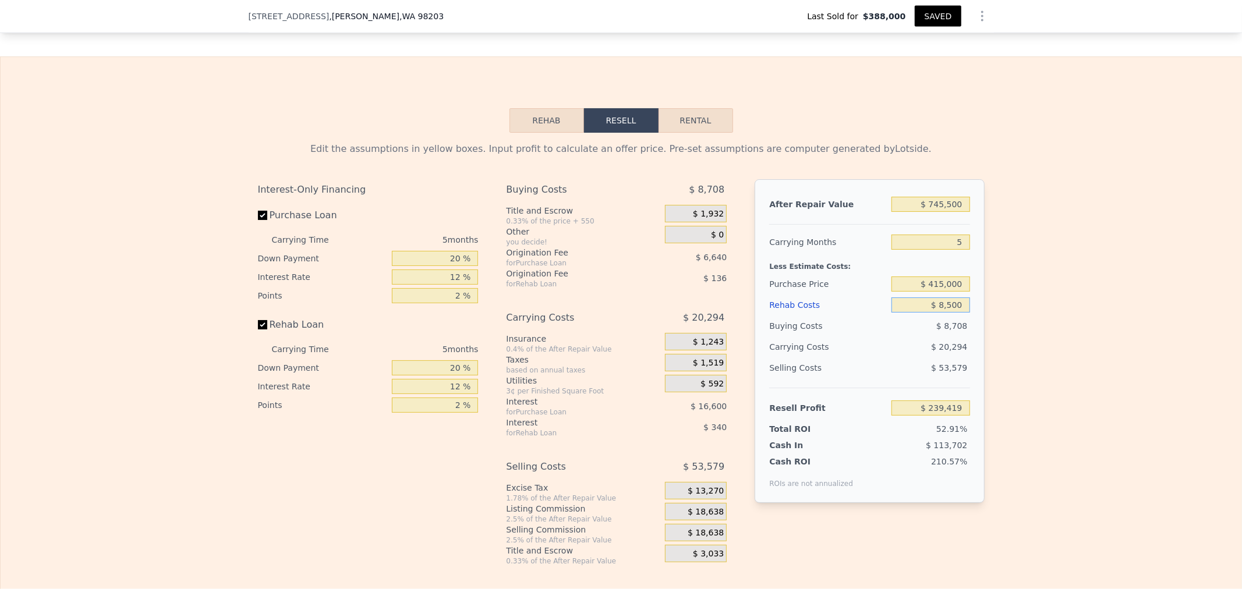
type input "$ 85,000"
type input "$ 158,635"
drag, startPoint x: 910, startPoint y: 323, endPoint x: 1090, endPoint y: 310, distance: 181.0
click at [1079, 315] on div "Edit the assumptions in yellow boxes. Input profit to calculate an offer price.…" at bounding box center [621, 349] width 1241 height 433
type input "$ 1"
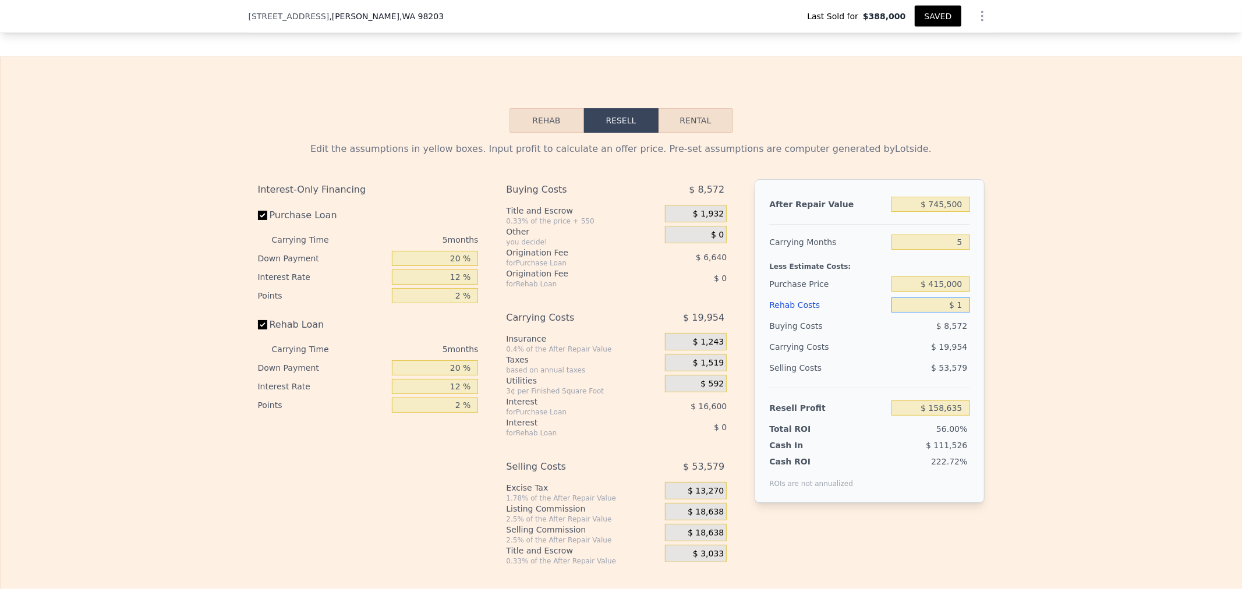
type input "$ 248,394"
type input "$ 12"
type input "$ 248,383"
type input "$ 125"
type input "$ 248,263"
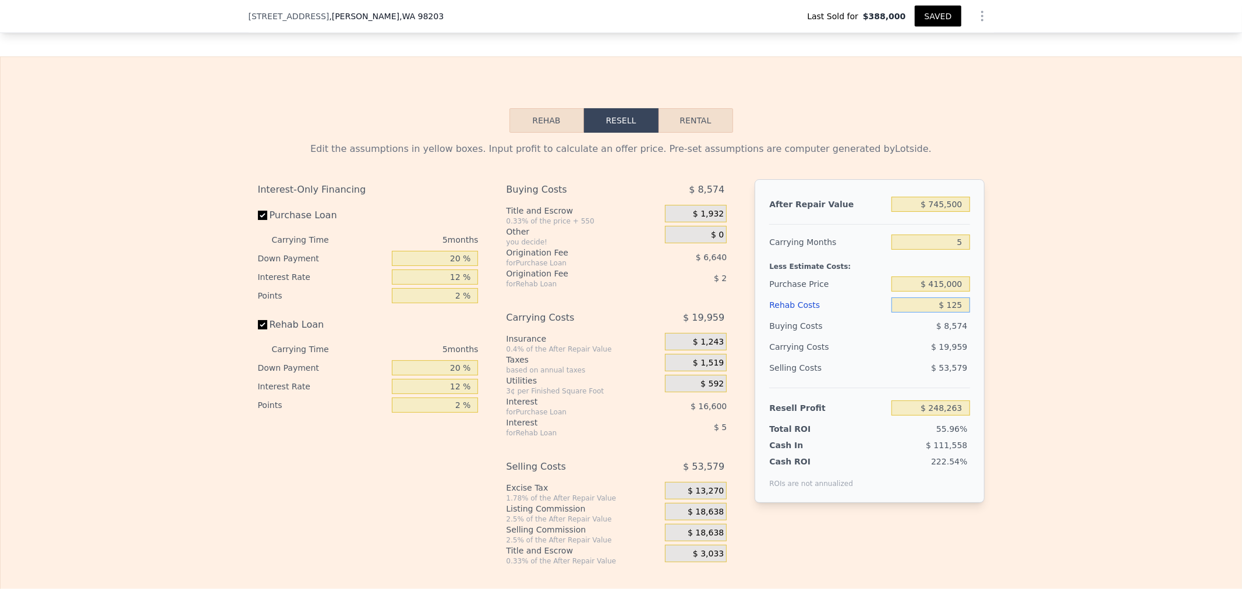
type input "$ 1,250"
type input "$ 247,075"
type input "$ 12,500"
type input "$ 235,195"
type input "$ 125,000"
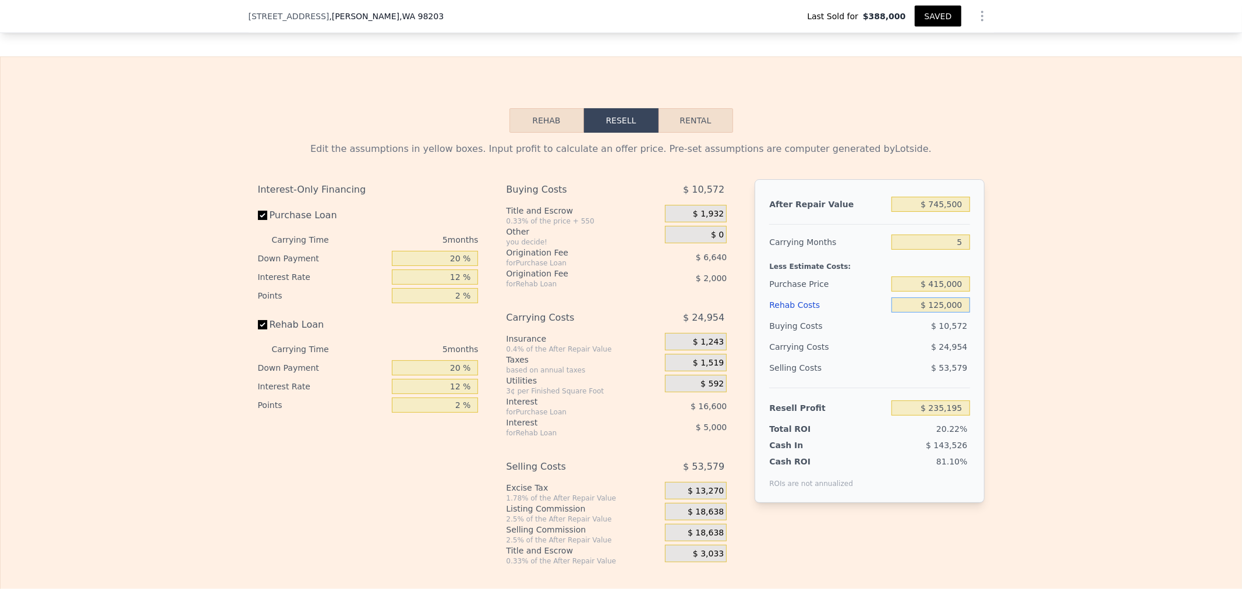
type input "$ 116,395"
type input "$ 125,000"
drag, startPoint x: 973, startPoint y: 264, endPoint x: 1011, endPoint y: 264, distance: 37.9
click at [1011, 264] on div "Edit the assumptions in yellow boxes. Input profit to calculate an offer price.…" at bounding box center [621, 349] width 1241 height 433
type input "6"
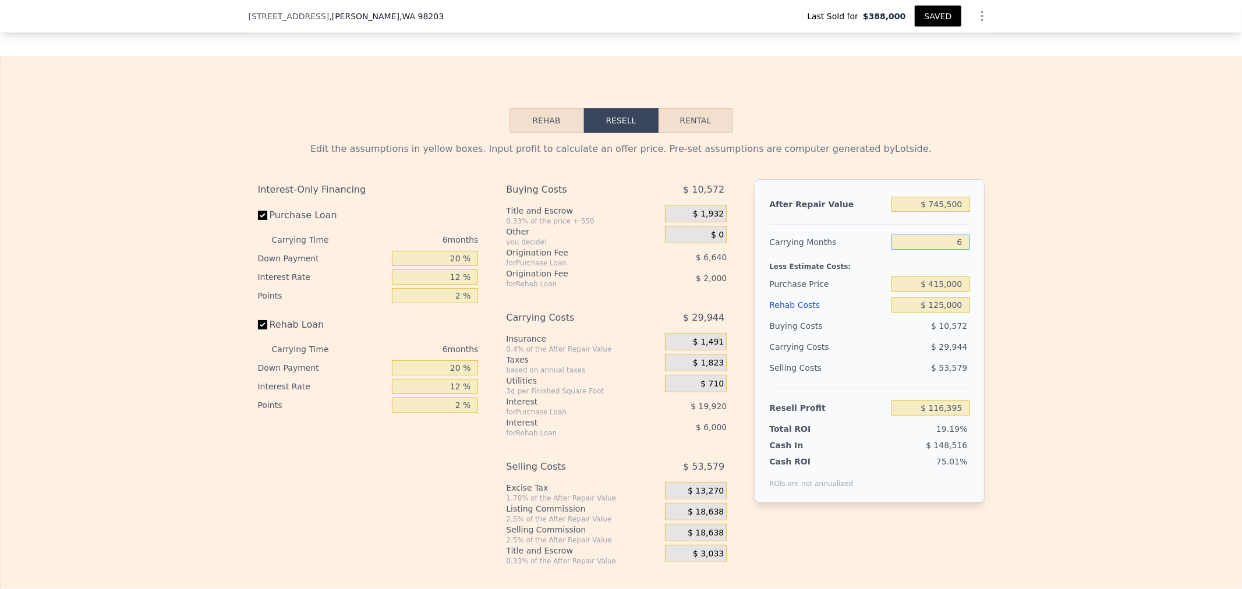
type input "$ 111,405"
type input "6"
click at [1081, 275] on div "Edit the assumptions in yellow boxes. Input profit to calculate an offer price.…" at bounding box center [621, 349] width 1241 height 433
drag, startPoint x: 423, startPoint y: 276, endPoint x: 656, endPoint y: 270, distance: 233.1
click at [573, 271] on div "Interest-Only Financing Purchase Loan Carrying Time 6 months Down Payment 20 % …" at bounding box center [621, 372] width 727 height 387
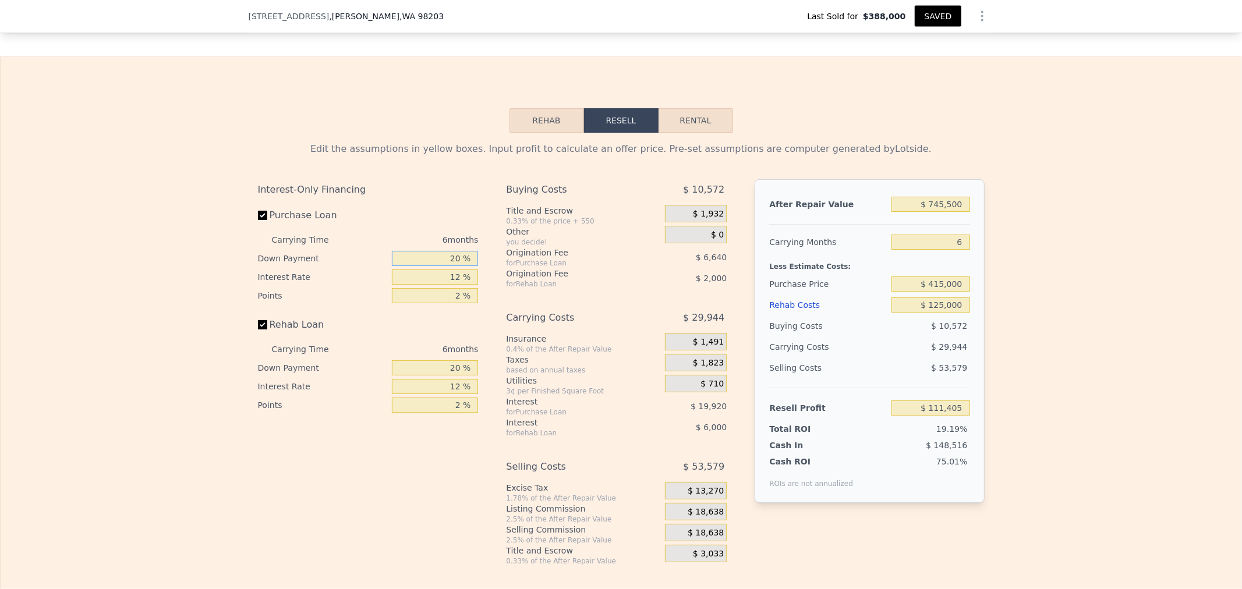
type input "1 %"
type input "$ 105,094"
type input "15 %"
type input "$ 109,742"
type input "15 %"
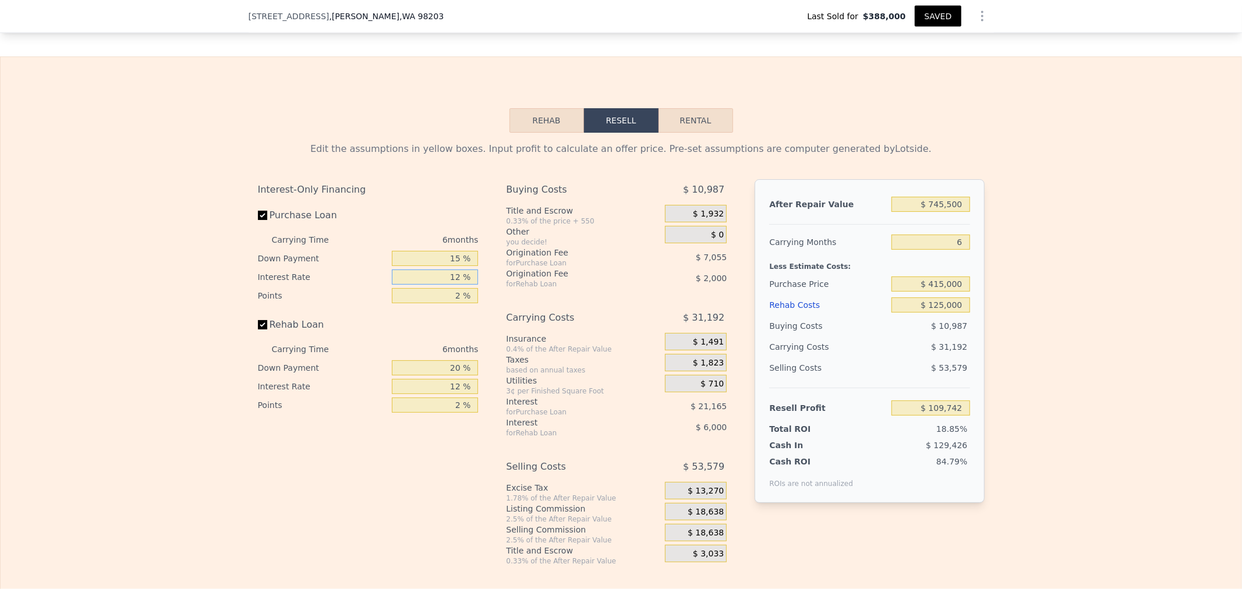
type input "1 %"
type input "$ 129,146"
type input "12 %"
type input "$ 109,742"
type input "12.5 %"
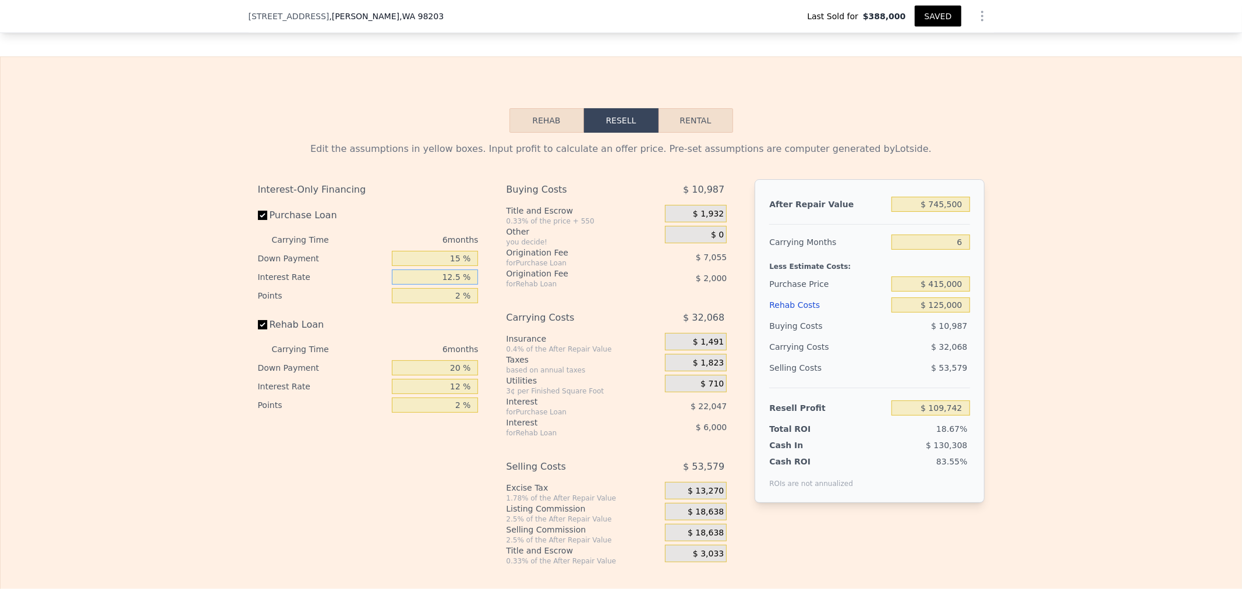
type input "$ 108,866"
type input "12.5 %"
type input "3 %"
type input "$ 105,338"
type input "3.5 %"
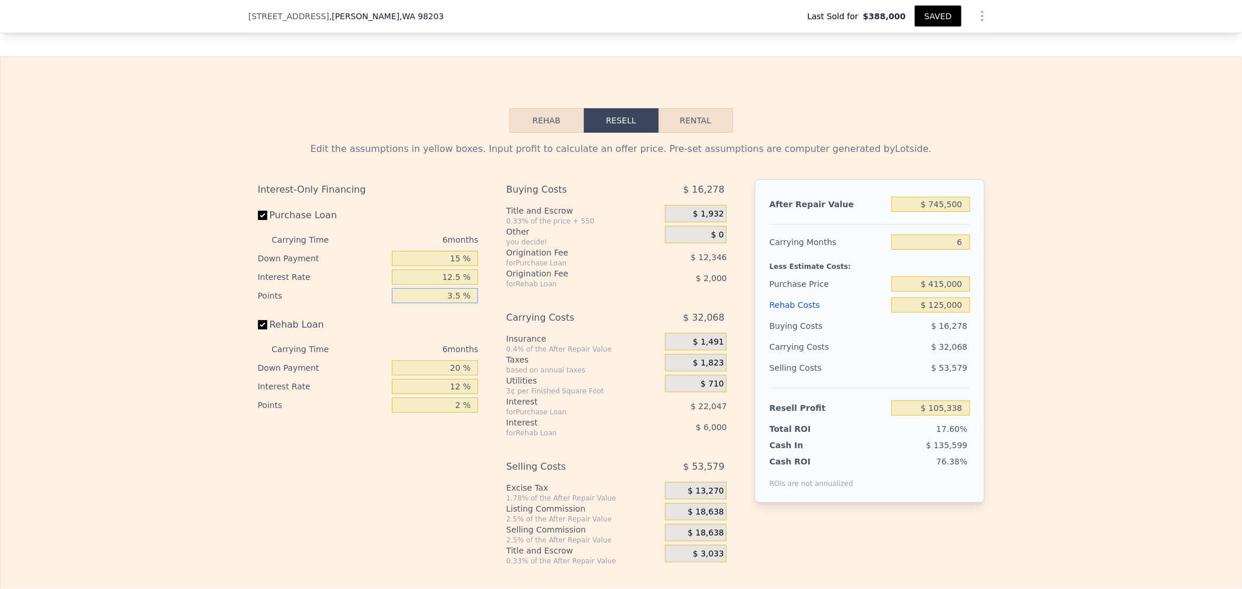
type input "$ 103,575"
type input "3.5 %"
type input "0 %"
type input "$ 101,575"
type input "0 %"
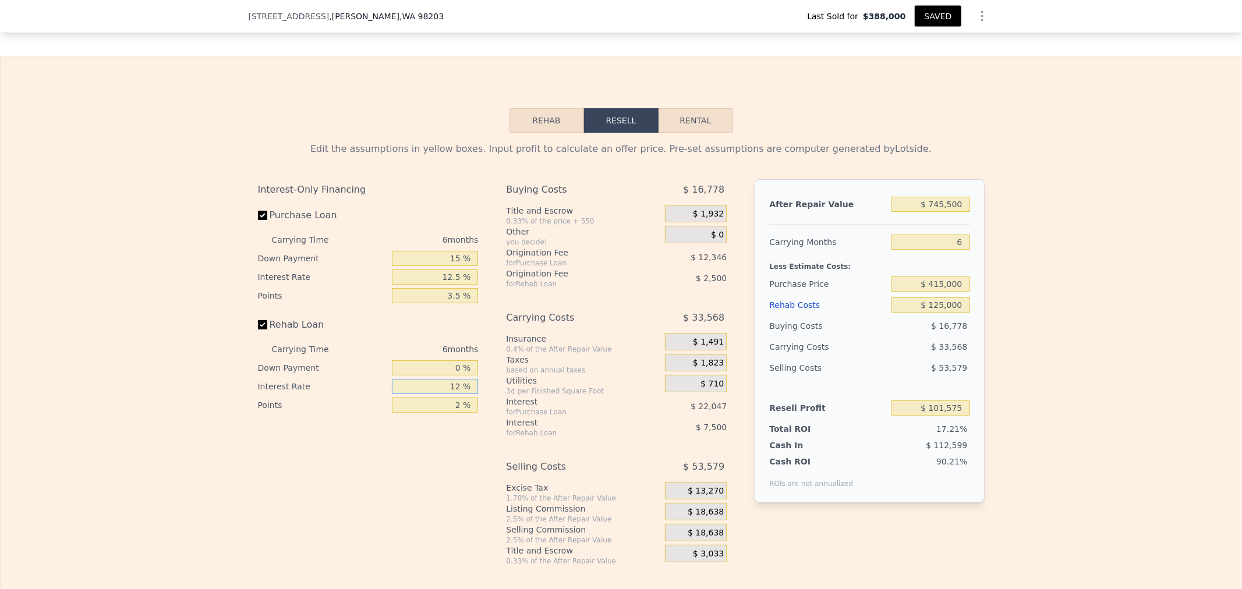
type input "1 %"
type input "$ 108,451"
type input "15 %"
type input "$ 99,703"
type input "1 %"
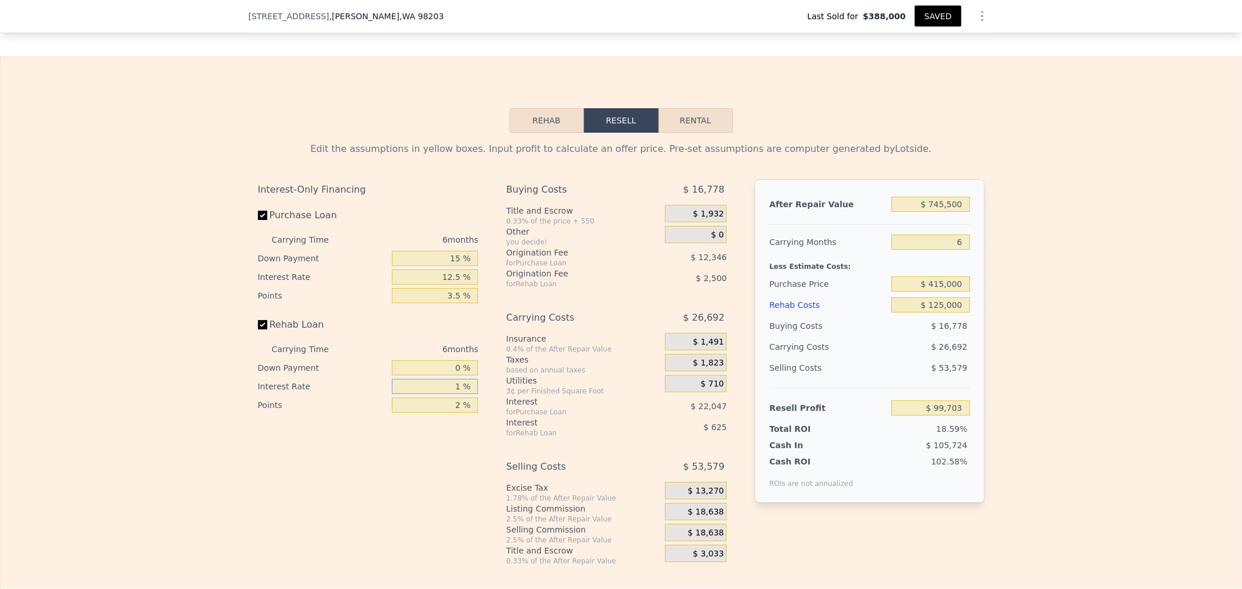
type input "$ 108,451"
type input "12 %"
type input "$ 101,575"
type input "12.5 %"
type input "$ 101,263"
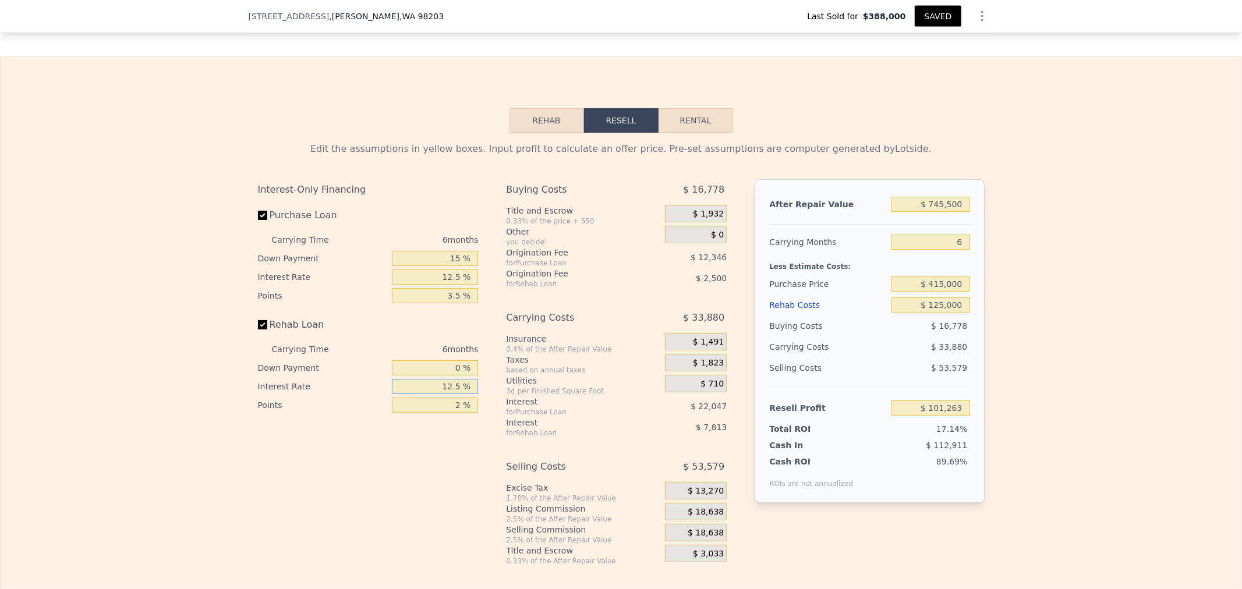
type input "12.5 %"
type input "5 %"
type input "$ 97,513"
type input "5 %"
click at [695, 243] on div "$ 0" at bounding box center [696, 234] width 62 height 17
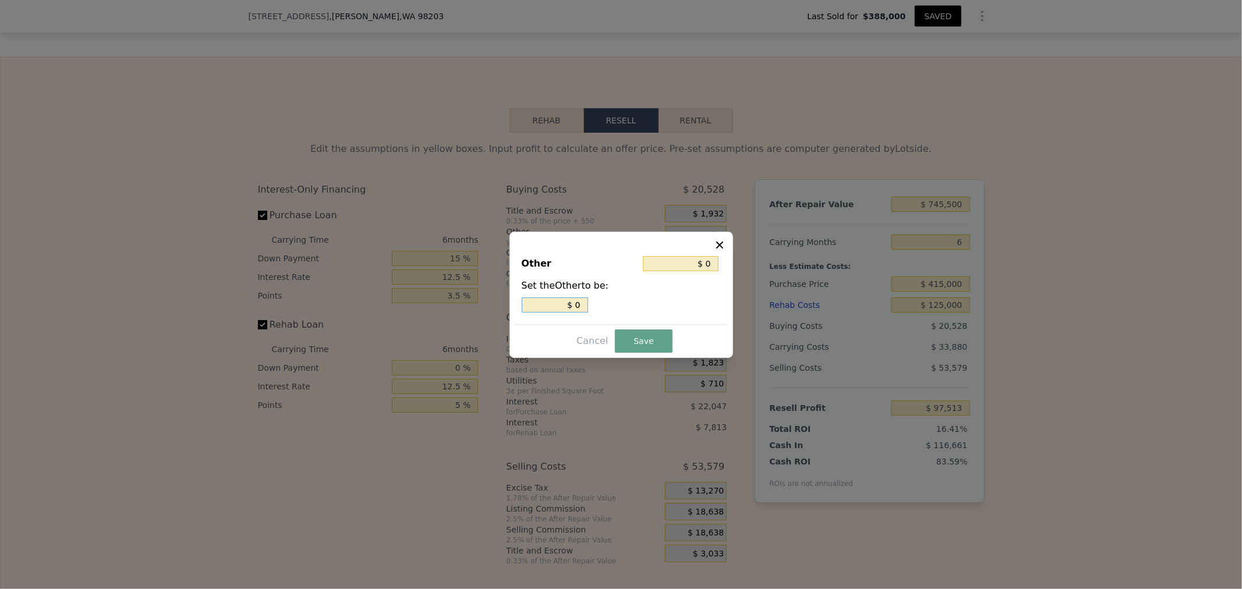
drag, startPoint x: 532, startPoint y: 310, endPoint x: 643, endPoint y: 308, distance: 110.7
click at [643, 308] on div "$ 0" at bounding box center [621, 305] width 199 height 15
type input "$ 1"
type input "$ 19"
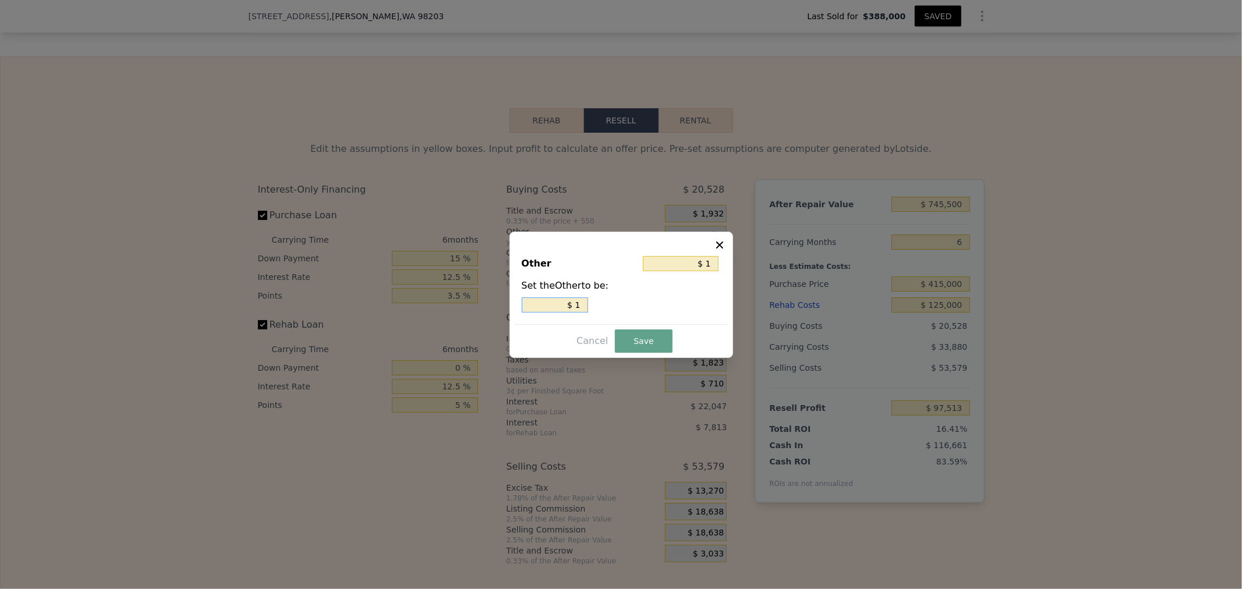
type input "$ 19"
type input "$ 190"
type input "$ 1,900"
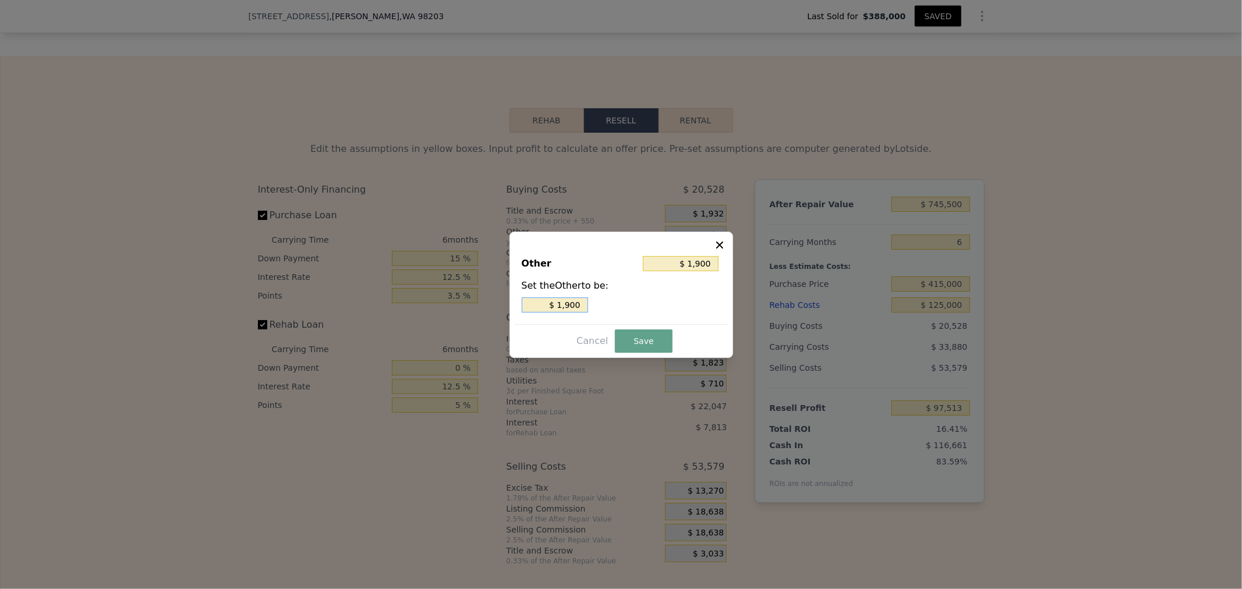
type input "$ 190"
type input "$ 19"
type input "$ 1"
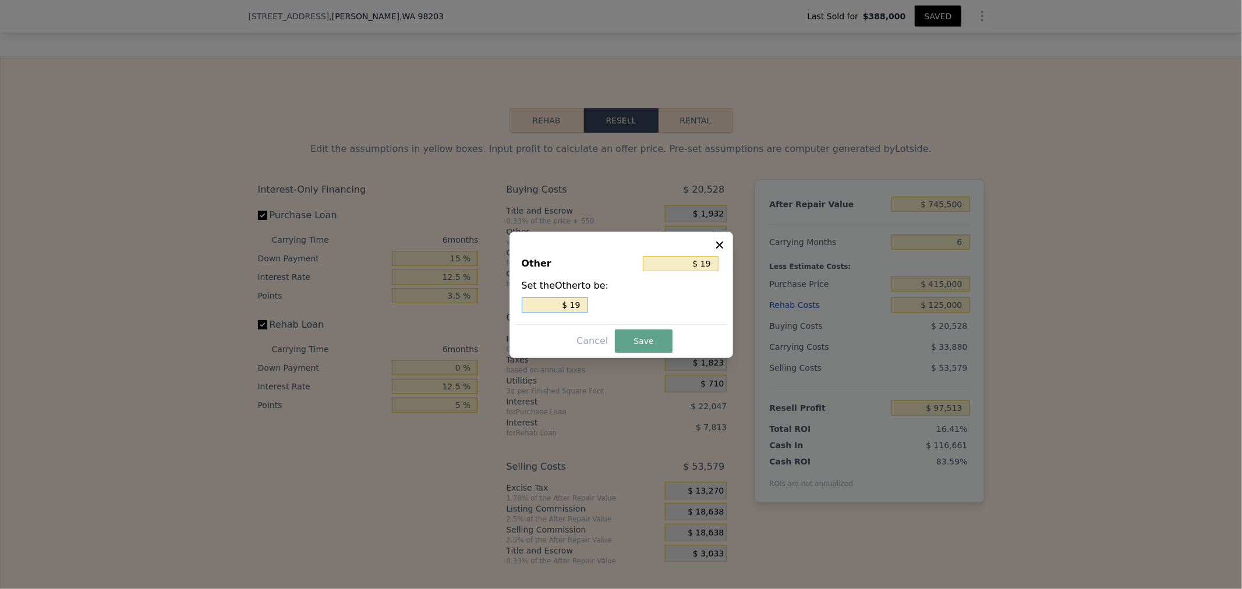
type input "$ 1"
type input "$ 2"
type input "$ 29"
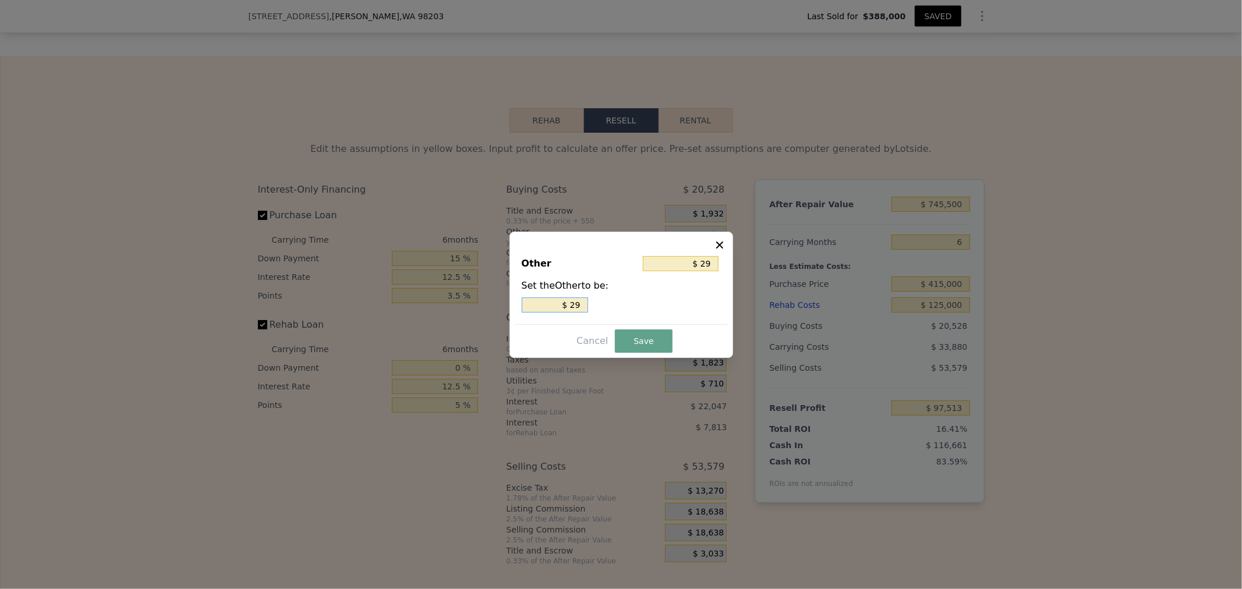
type input "$ 290"
type input "$ 2,900"
click at [655, 343] on button "Save" at bounding box center [643, 341] width 57 height 23
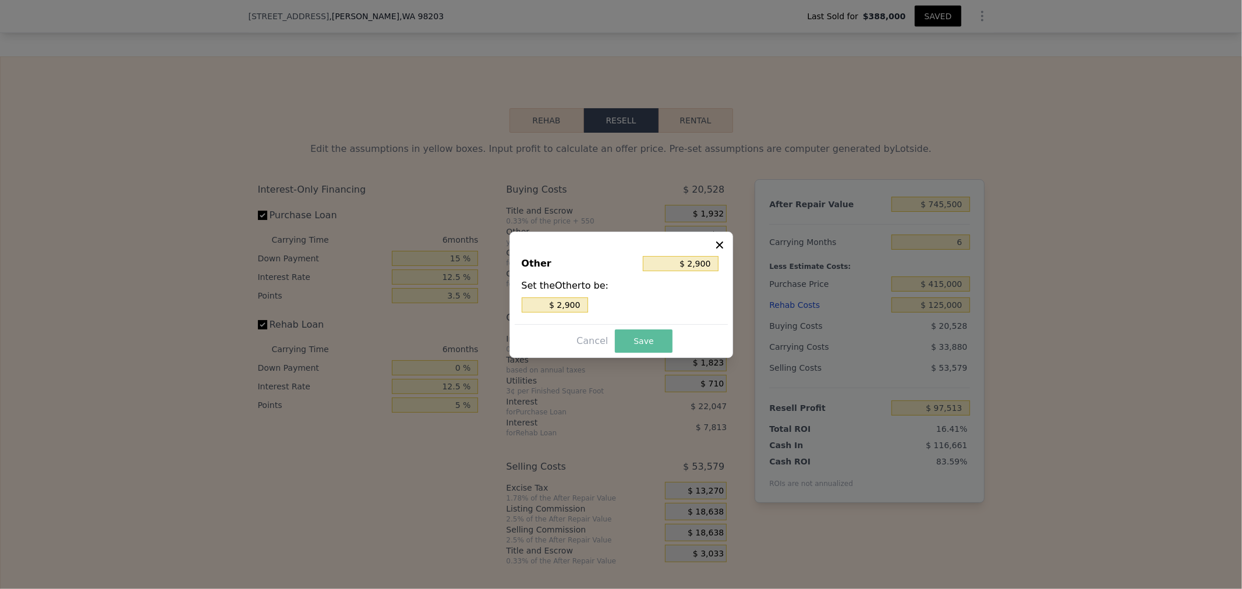
type input "$ 94,613"
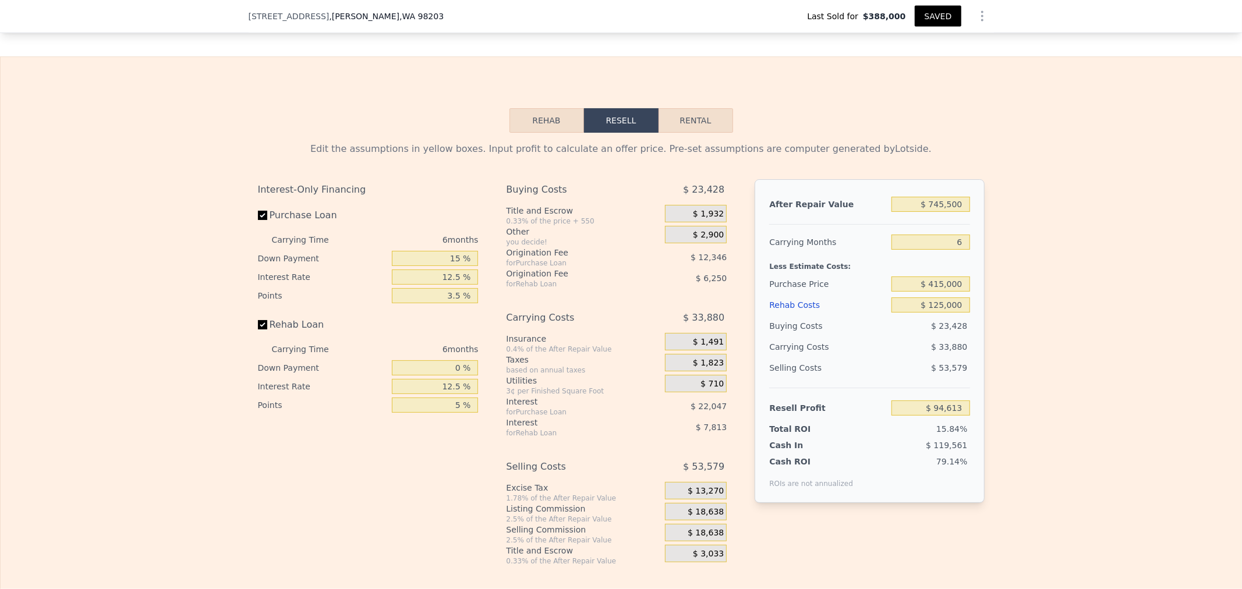
click at [1076, 312] on div "Edit the assumptions in yellow boxes. Input profit to calculate an offer price.…" at bounding box center [621, 349] width 1241 height 433
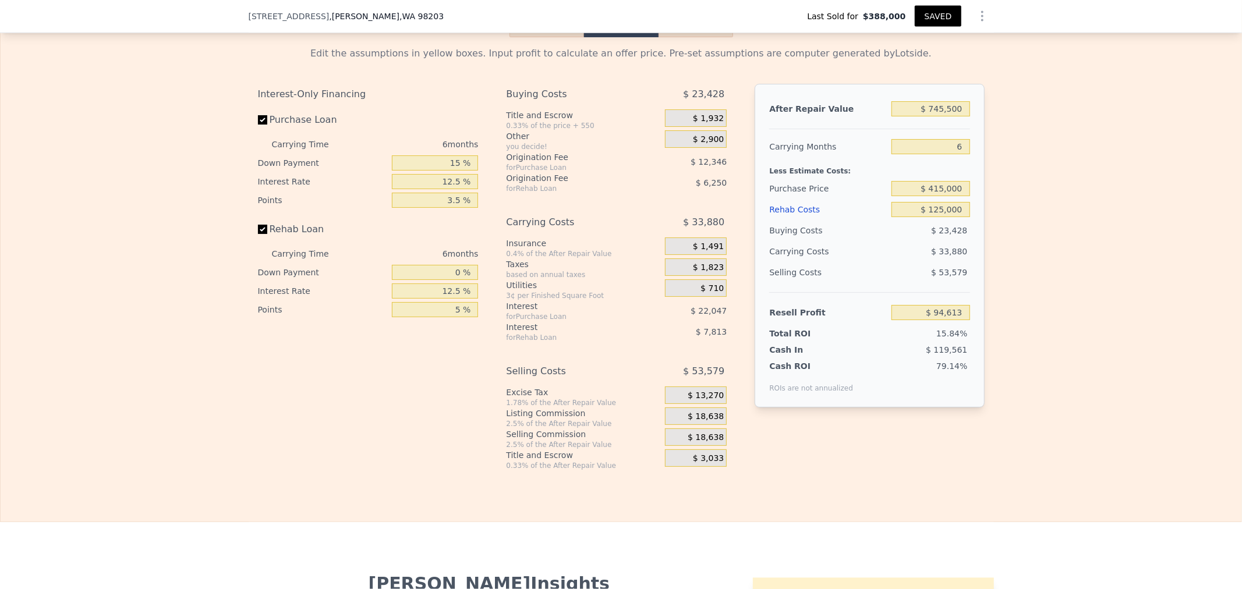
scroll to position [1743, 0]
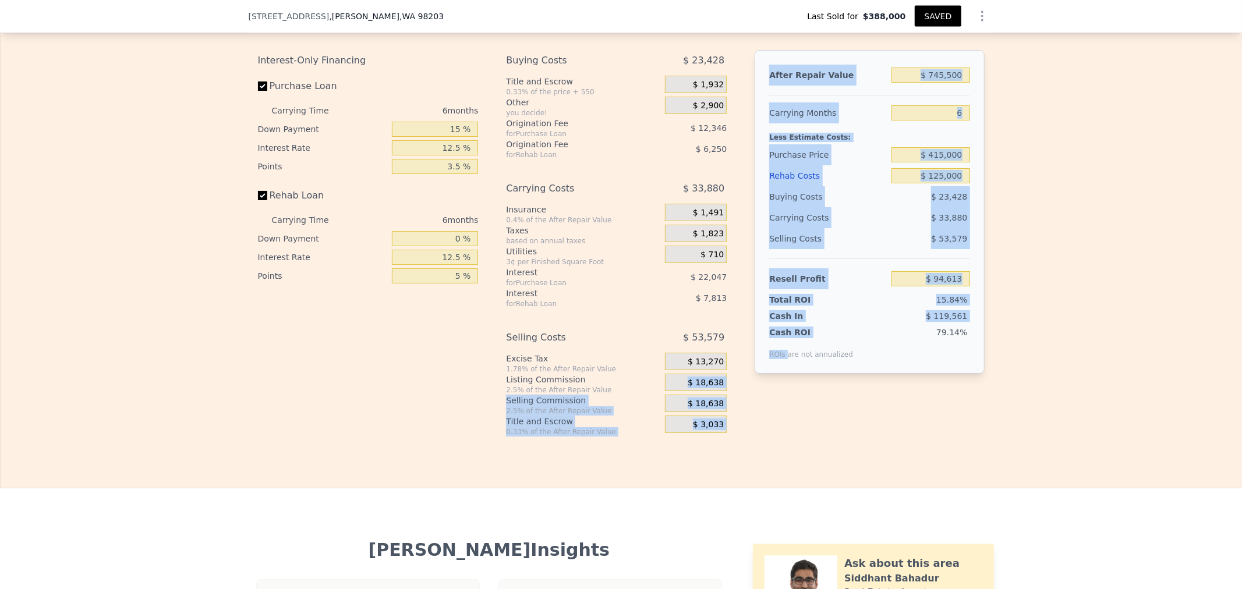
drag, startPoint x: 675, startPoint y: 403, endPoint x: 785, endPoint y: 399, distance: 110.2
click at [785, 399] on div "Interest-Only Financing Purchase Loan Carrying Time 6 months Down Payment 15 % …" at bounding box center [621, 243] width 727 height 387
click at [695, 395] on div "$ 18,638" at bounding box center [696, 384] width 62 height 21
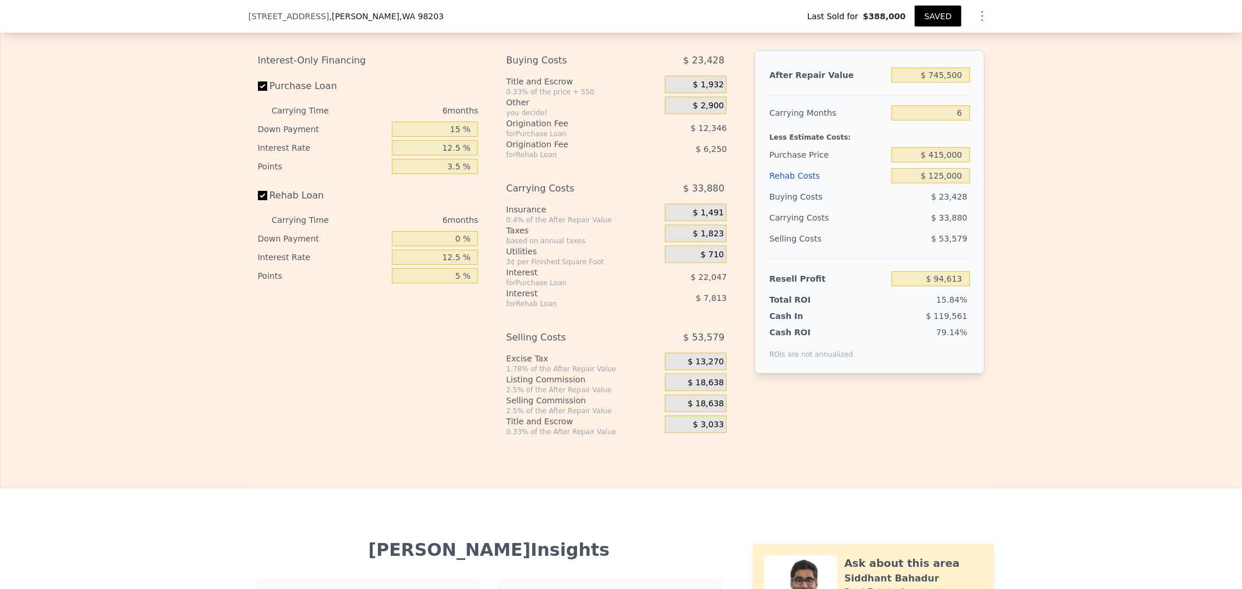
click at [684, 391] on div "$ 18,638" at bounding box center [696, 382] width 62 height 17
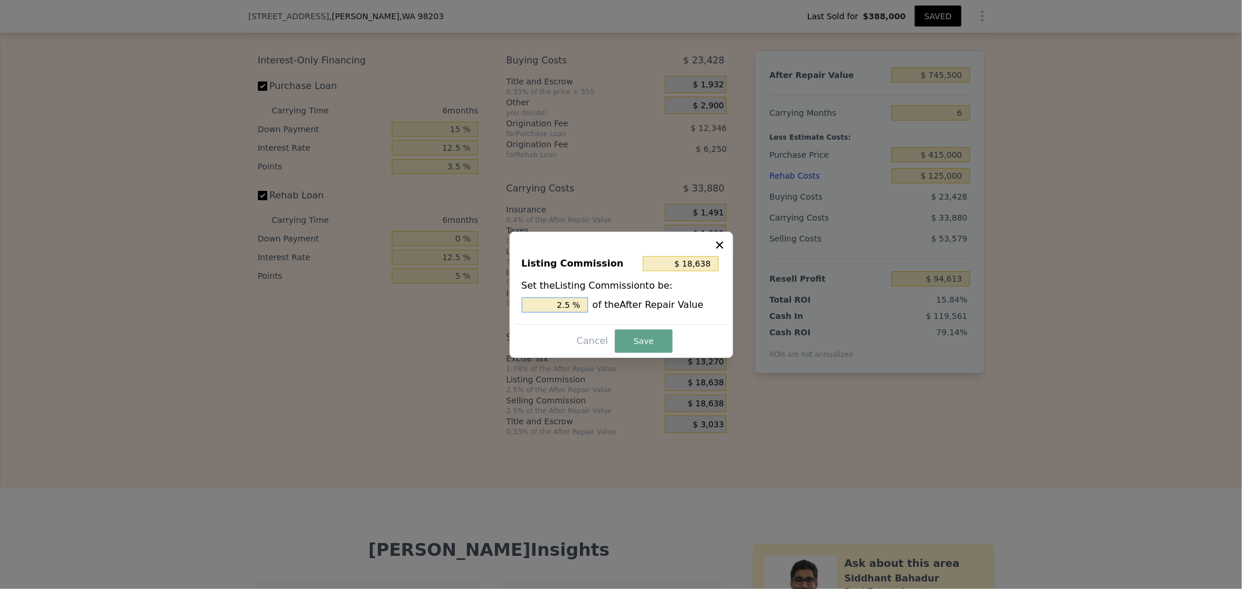
drag, startPoint x: 556, startPoint y: 308, endPoint x: 983, endPoint y: 276, distance: 428.2
click at [868, 280] on div "​ Listing Commission $ 18,638 Set the Listing Commission to be: 2.5 % of the Af…" at bounding box center [621, 294] width 1242 height 589
type input "$ 7,455"
type input "1. %"
type input "$ 8,946"
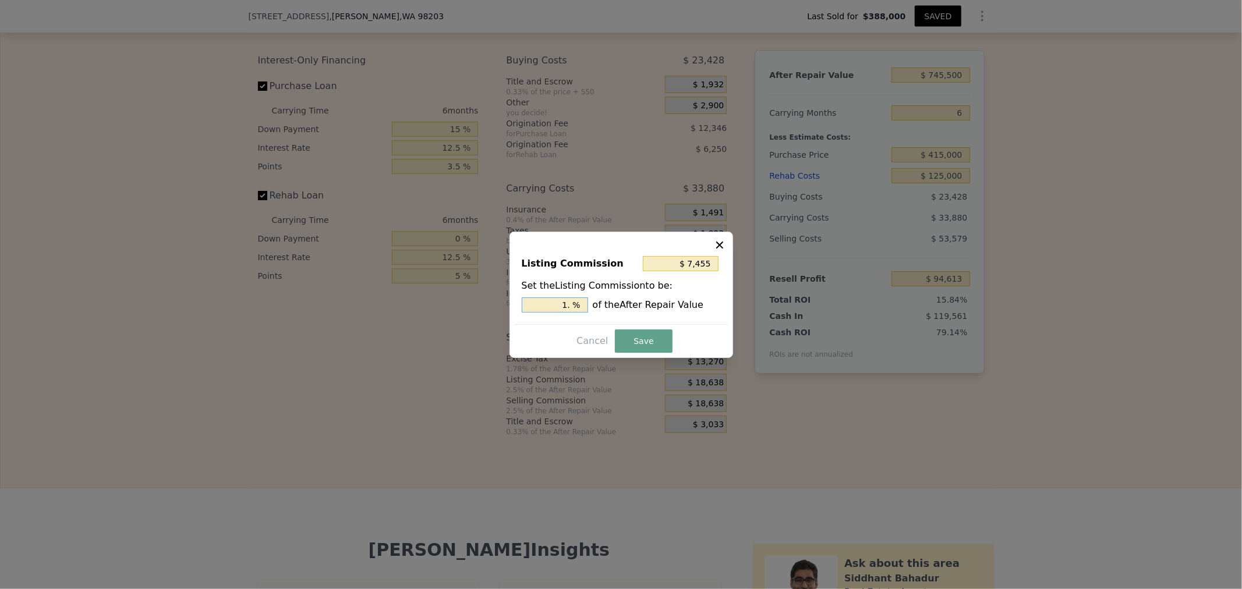
type input "1.2 %"
type input "$ 9,319"
type input "1.25 %"
click at [642, 343] on button "Save" at bounding box center [643, 341] width 57 height 23
type input "$ 103,932"
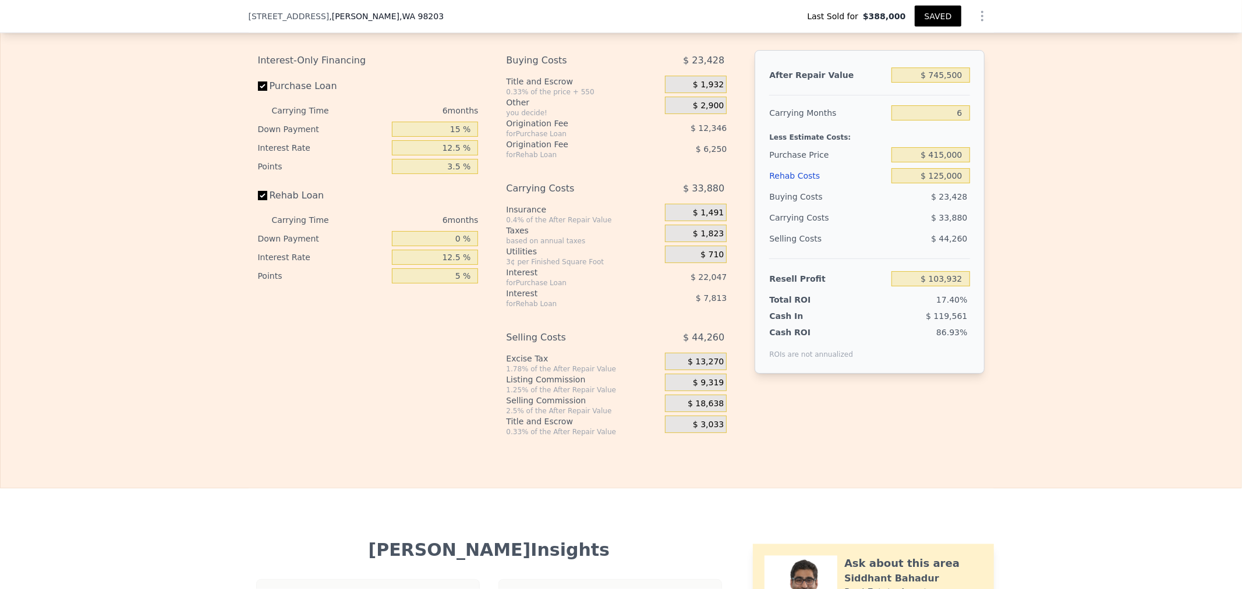
click at [682, 412] on div "$ 18,638" at bounding box center [696, 403] width 62 height 17
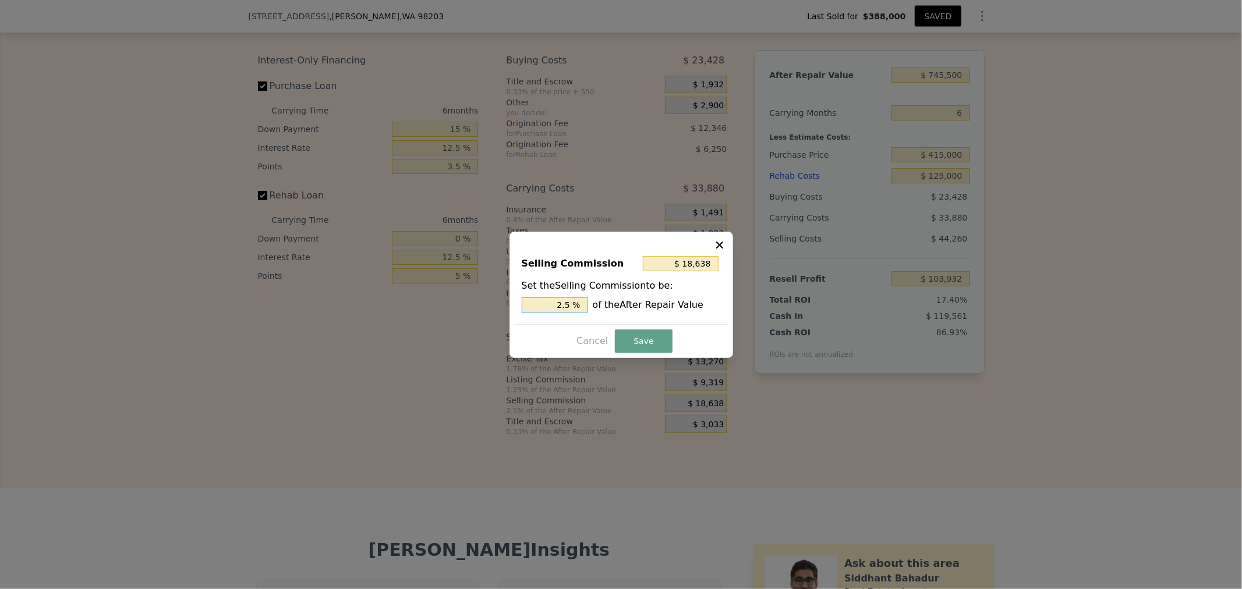
drag, startPoint x: 548, startPoint y: 306, endPoint x: 630, endPoint y: 305, distance: 82.1
click at [626, 303] on div "2.5 % of the After Repair Value" at bounding box center [621, 305] width 199 height 15
type input "$ 14,910"
type input "2. %"
type input "$ 16,401"
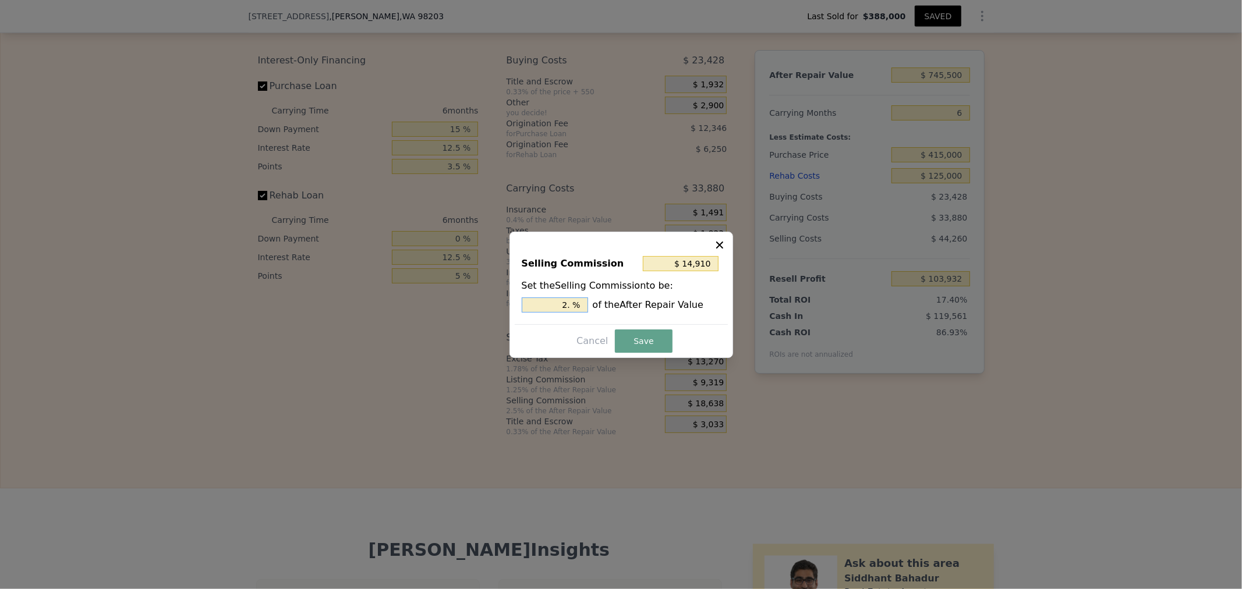
type input "2.2 %"
type input "$ 16,774"
type input "2.25 %"
click at [622, 341] on button "Save" at bounding box center [643, 341] width 57 height 23
type input "$ 105,796"
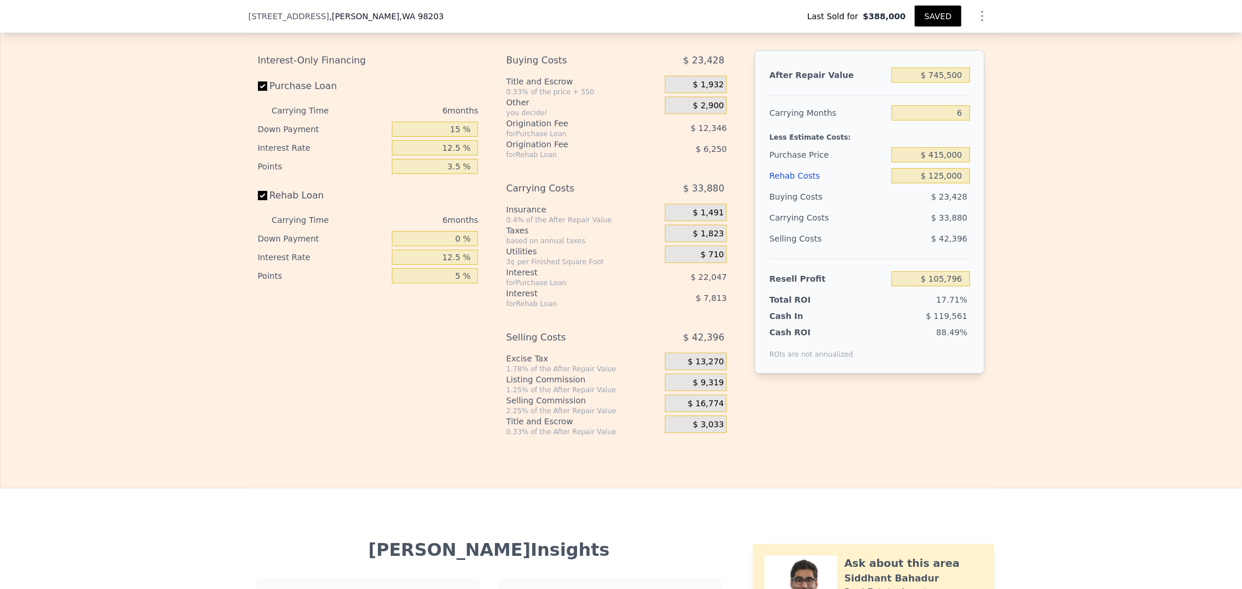
click at [872, 437] on div "Interest-Only Financing Purchase Loan Carrying Time 6 months Down Payment 15 % …" at bounding box center [621, 243] width 727 height 387
click at [907, 437] on div "Interest-Only Financing Purchase Loan Carrying Time 6 months Down Payment 15 % …" at bounding box center [621, 243] width 727 height 387
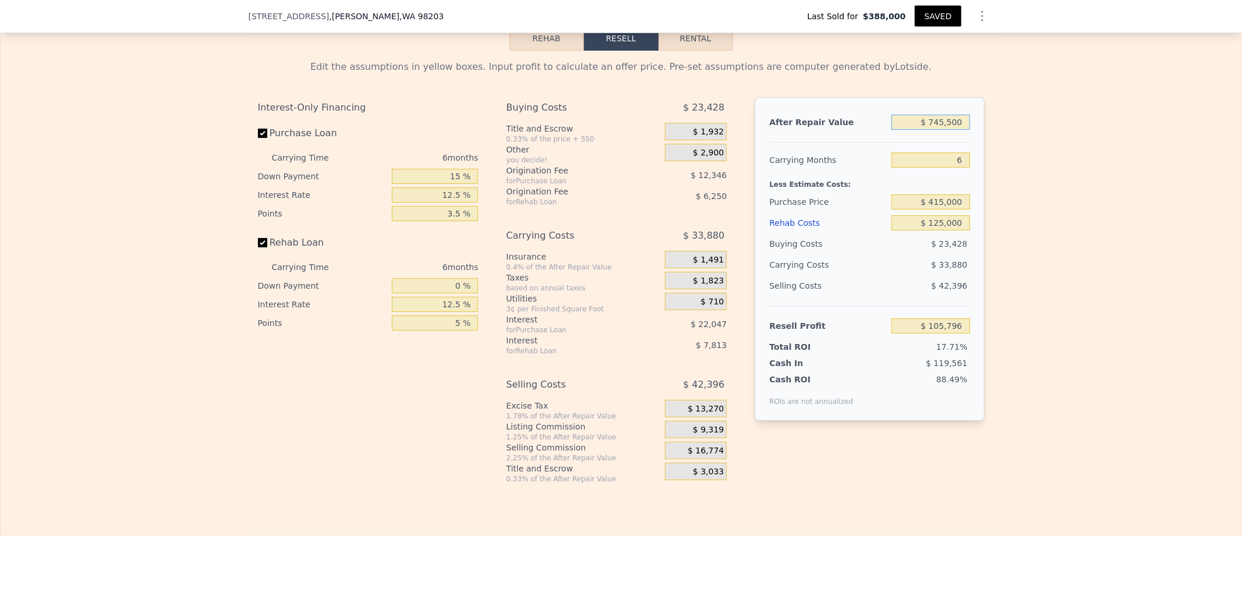
drag, startPoint x: 927, startPoint y: 143, endPoint x: 1167, endPoint y: 124, distance: 241.3
click at [1167, 124] on div "Edit the assumptions in yellow boxes. Input profit to calculate an offer price.…" at bounding box center [621, 267] width 1241 height 433
type input "$ 4,745,500"
type input "$ 3,873,276"
type input "$ 40,745,500"
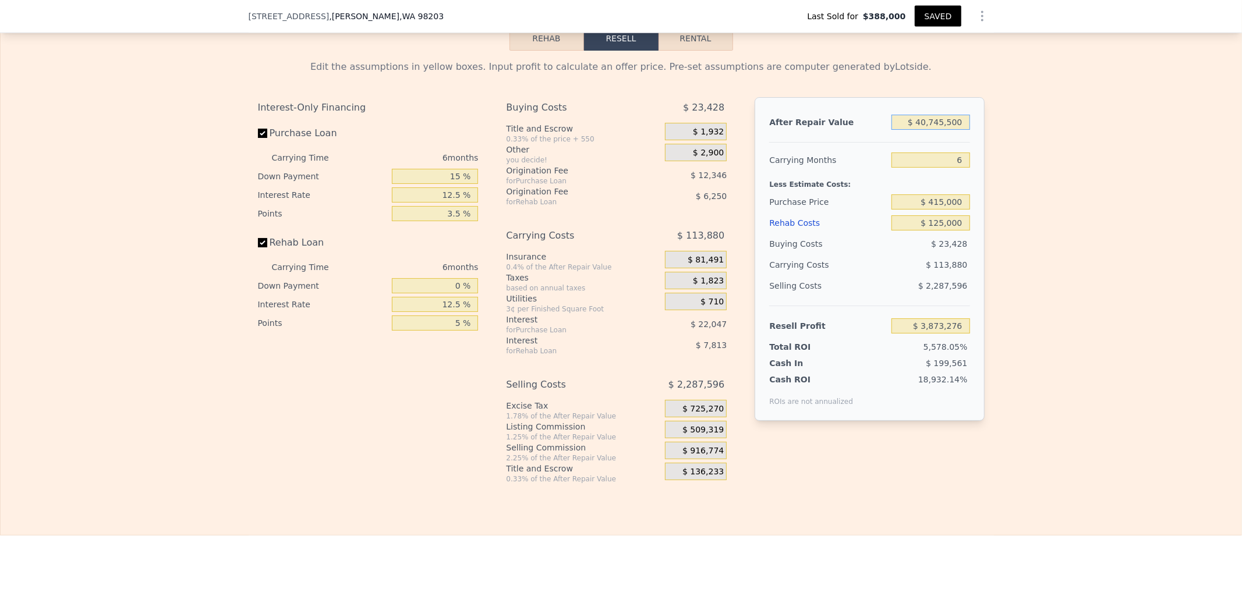
type input "$ 37,780,596"
type input "$ 40"
type input "-$ 596,330"
type input "$ 4"
type input "-$ 596,363"
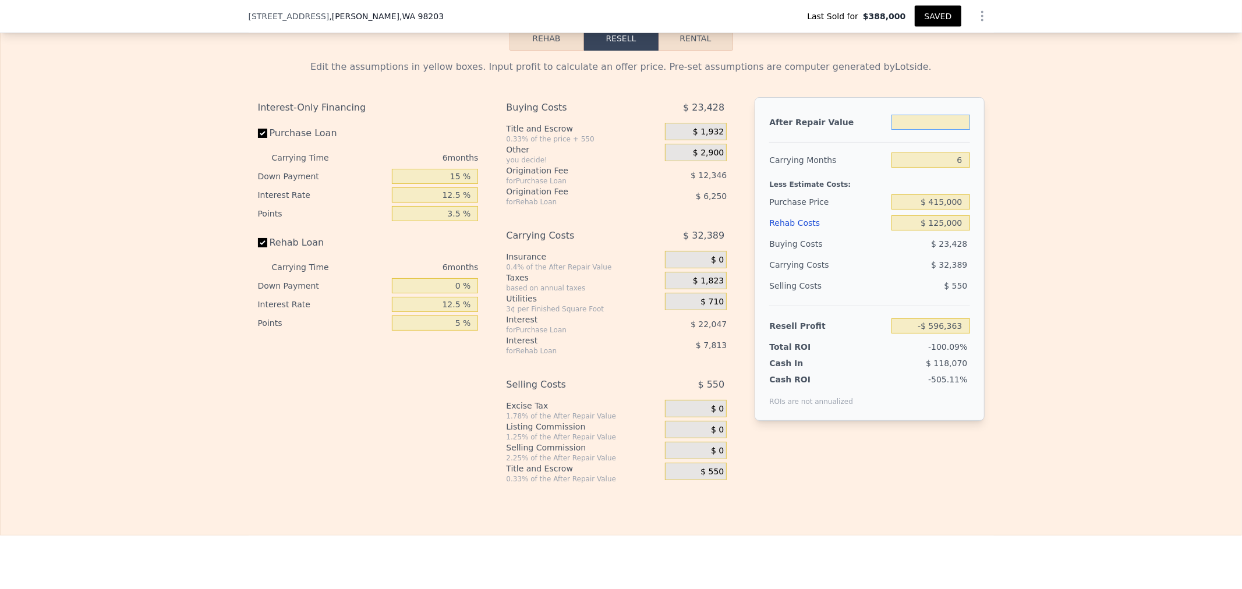
type input "$ 7"
type input "-$ 596,360"
type input "$ 74"
type input "-$ 596,297"
type input "$ 740"
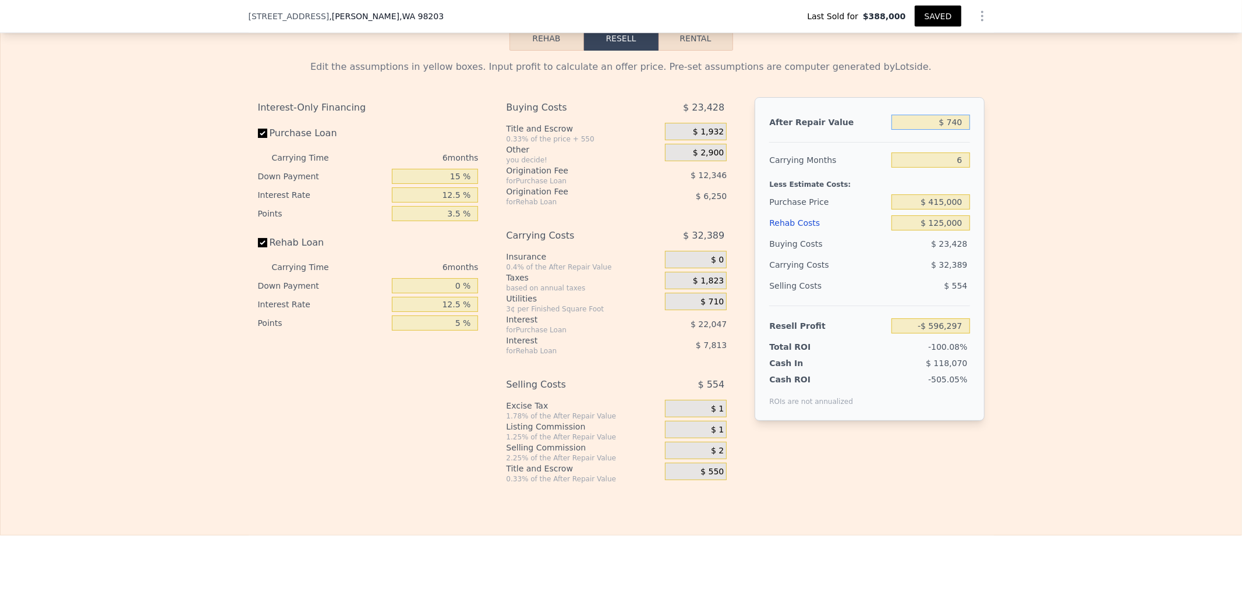
type input "-$ 595,669"
type input "$ 7,400"
type input "-$ 589,399"
type input "$ 74,000"
type input "-$ 526,668"
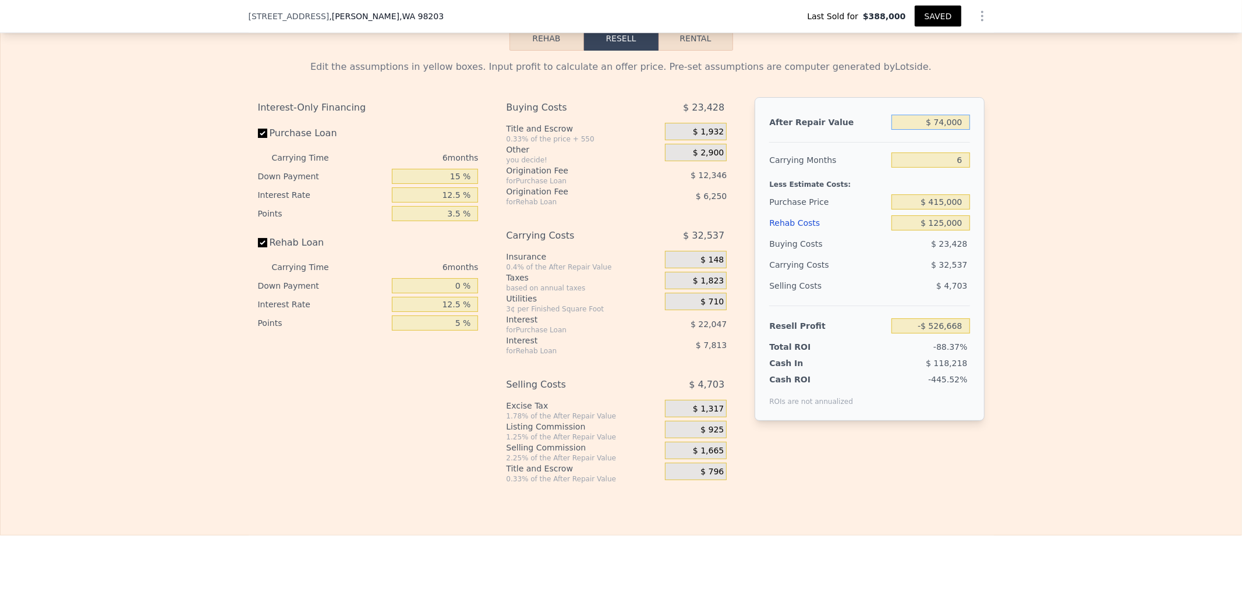
type input "$ 740,000"
type input "$ 100,617"
type input "$ 740,000"
click at [1165, 242] on div "Edit the assumptions in yellow boxes. Input profit to calculate an offer price.…" at bounding box center [621, 267] width 1241 height 433
click at [373, 419] on div "Interest-Only Financing Purchase Loan Carrying Time 6 months Down Payment 15 % …" at bounding box center [373, 290] width 230 height 387
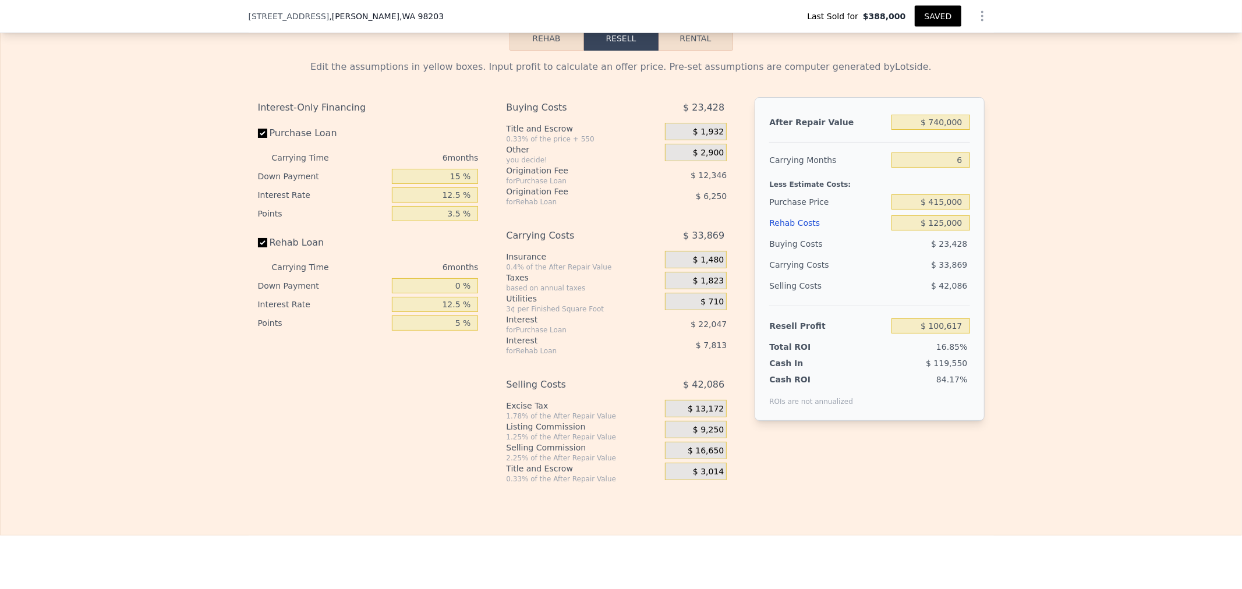
click at [622, 305] on div "Utilities" at bounding box center [583, 299] width 154 height 12
drag, startPoint x: 906, startPoint y: 246, endPoint x: 1022, endPoint y: 241, distance: 116.1
click at [1022, 241] on div "Edit the assumptions in yellow boxes. Input profit to calculate an offer price.…" at bounding box center [621, 267] width 1241 height 433
type input "$ 1"
type input "$ 239,678"
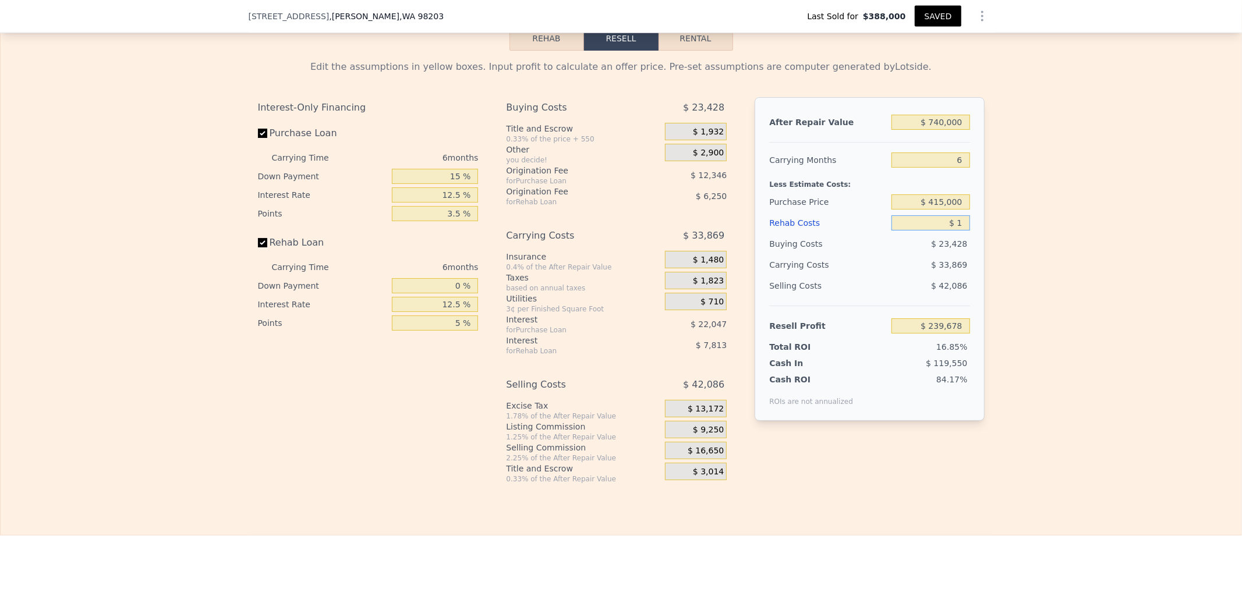
type input "$ 13"
type input "$ 239,665"
type input "$ 135"
type input "$ 239,531"
type input "$ 1,350"
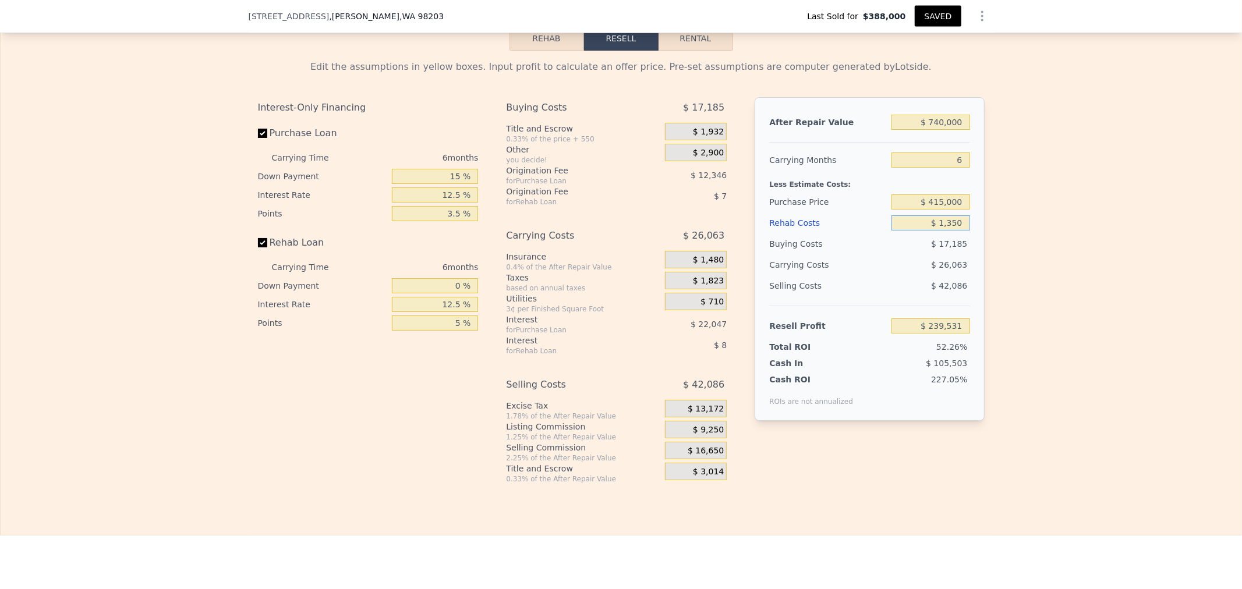
type input "$ 238,177"
type input "$ 13,500"
type input "$ 224,658"
type input "$ 135,000"
type input "$ 89,493"
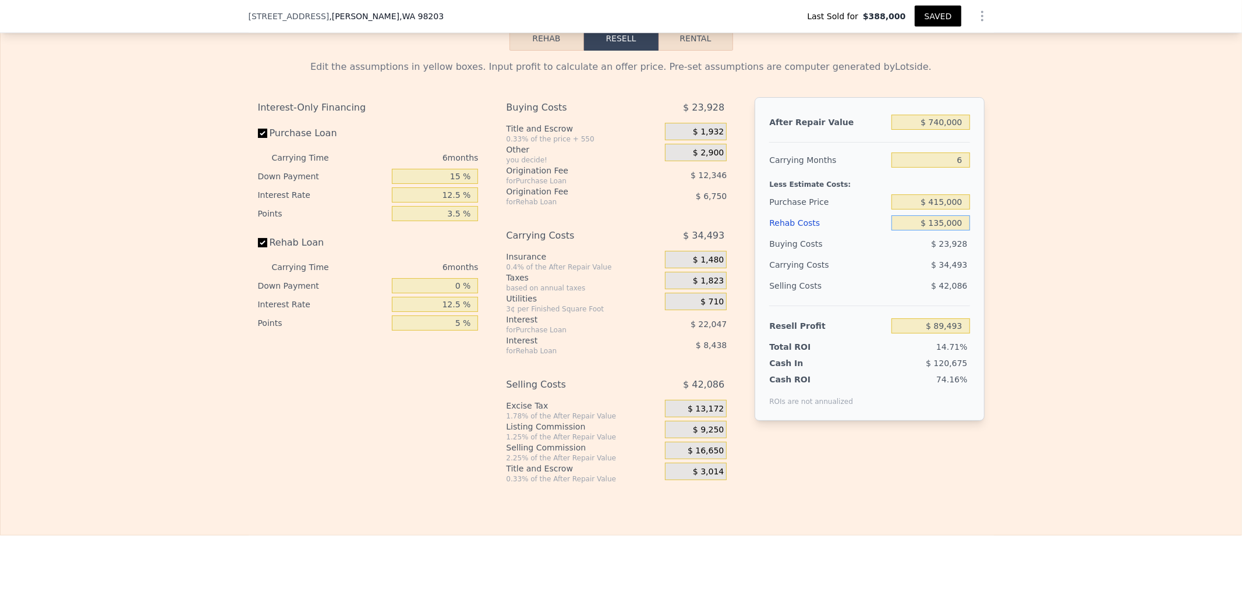
type input "$ 135,000"
click at [1018, 271] on div "Edit the assumptions in yellow boxes. Input profit to calculate an offer price.…" at bounding box center [621, 267] width 1241 height 433
type input "$ 745,500"
type input "5"
type input "$ 0"
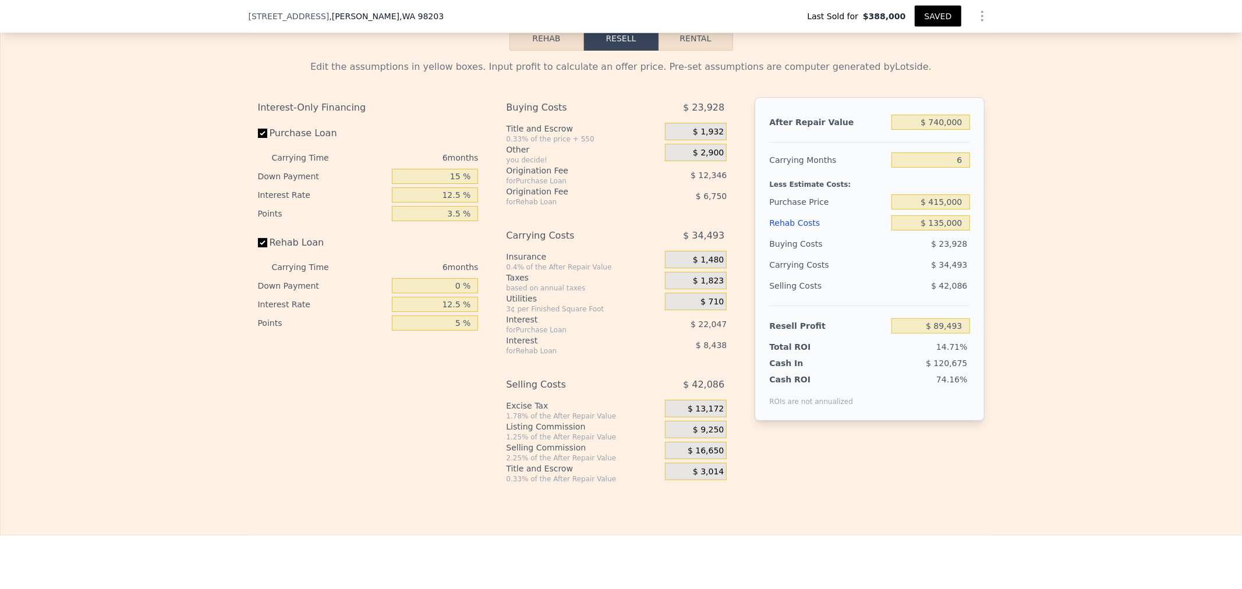
type input "$ 276,997"
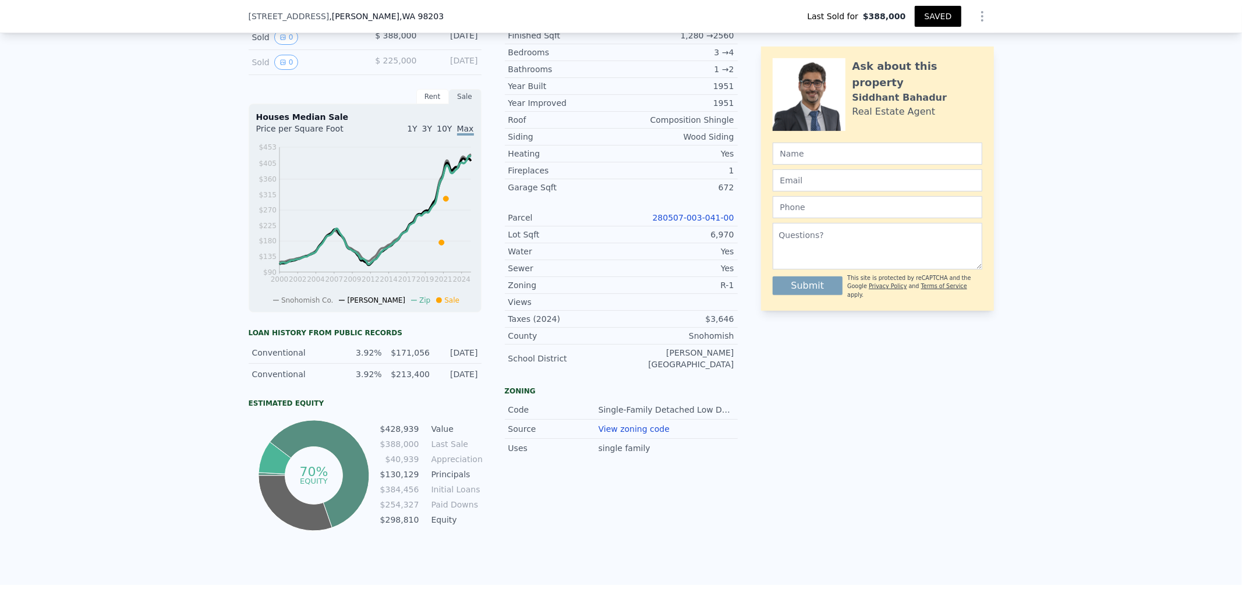
scroll to position [272, 0]
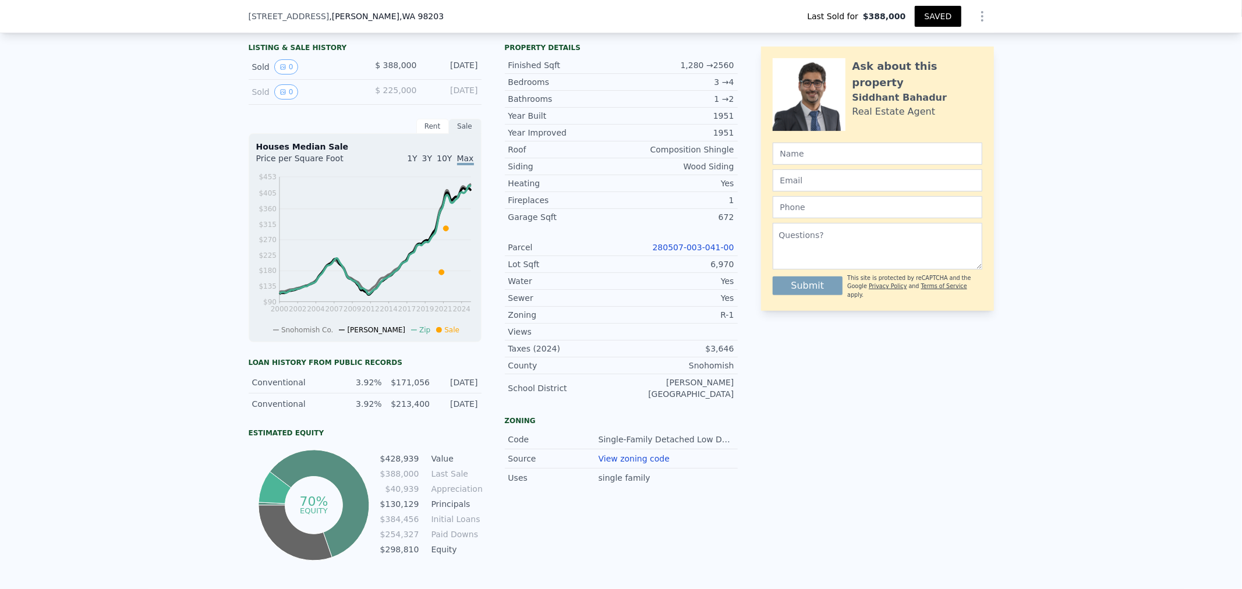
click at [685, 252] on link "280507-003-041-00" at bounding box center [694, 247] width 82 height 9
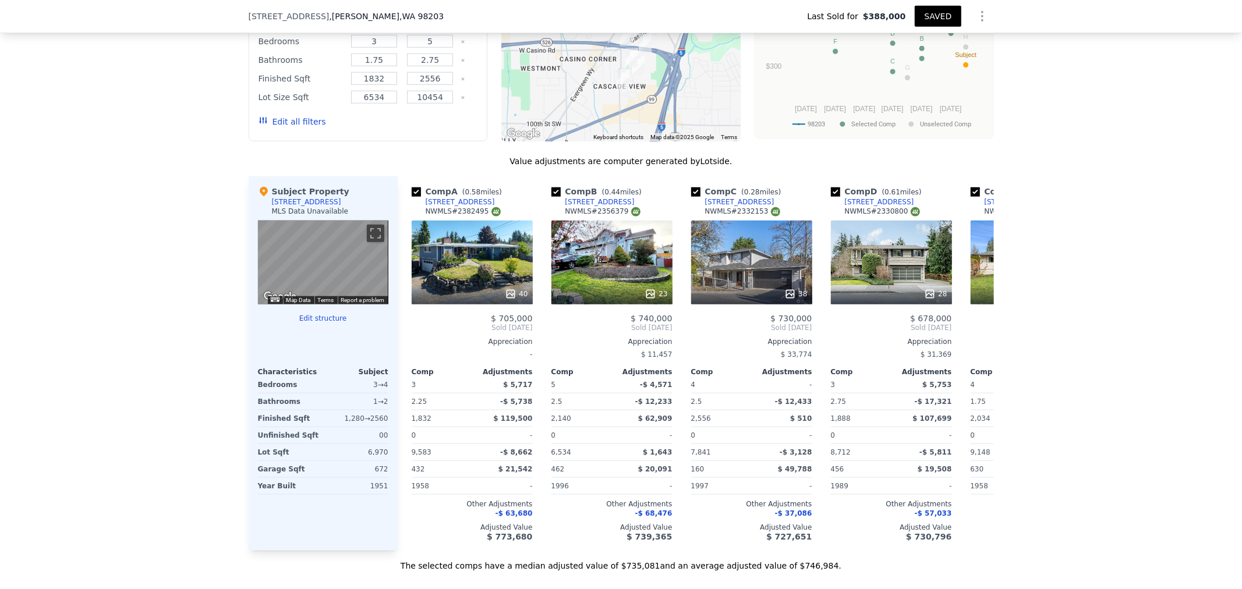
scroll to position [1048, 0]
click at [309, 322] on button "Edit structure" at bounding box center [323, 317] width 130 height 9
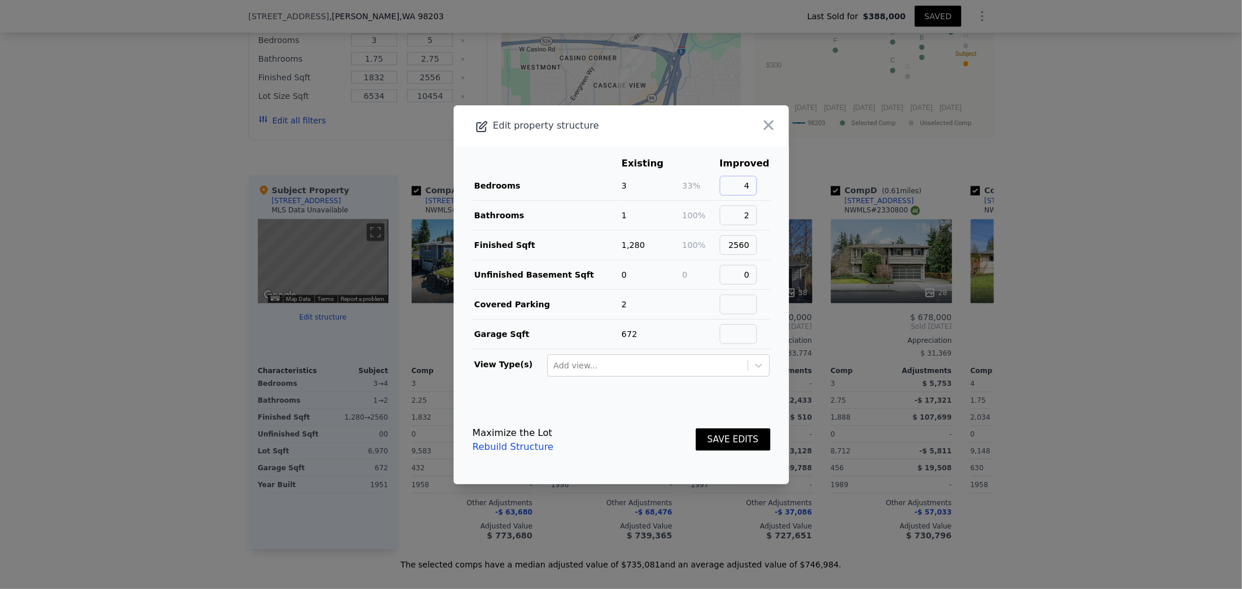
drag, startPoint x: 726, startPoint y: 189, endPoint x: 965, endPoint y: 171, distance: 239.5
click at [842, 181] on div "​ Edit property structure Existing Improved Bedrooms 3 33% 4 Bathrooms 1 100% 2…" at bounding box center [621, 294] width 1242 height 589
type input "5"
type input "2.5"
click at [721, 439] on button "SAVE EDITS" at bounding box center [733, 440] width 75 height 23
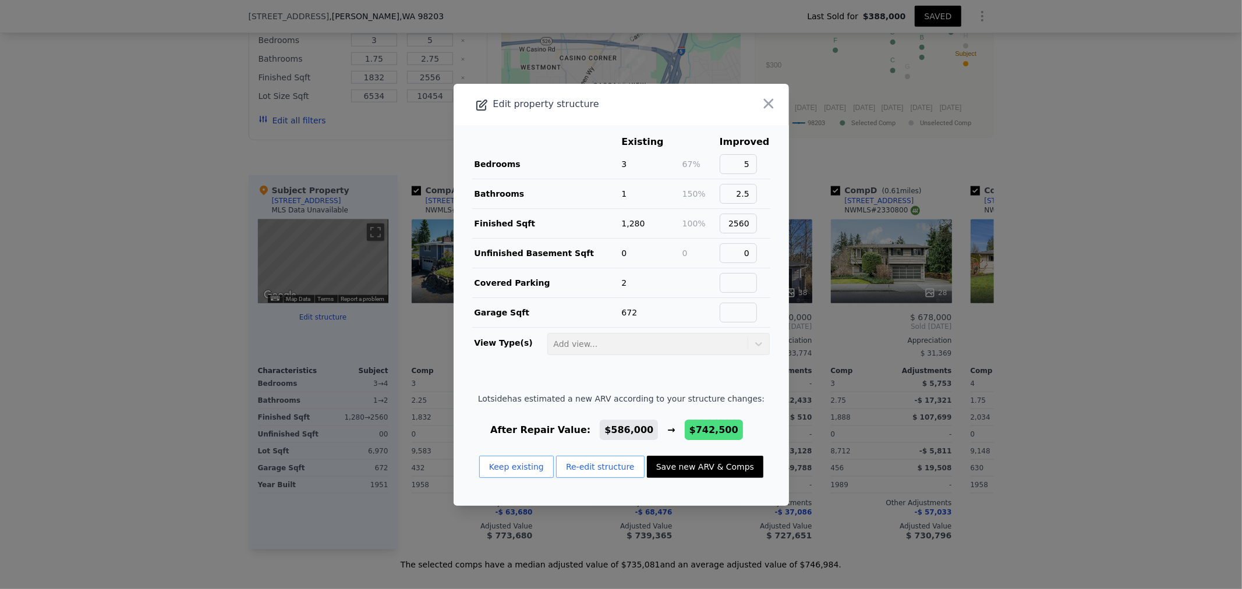
click at [683, 466] on button "Save new ARV & Comps" at bounding box center [705, 467] width 116 height 22
type input "1.5"
type input "3"
type input "11761"
checkbox input "false"
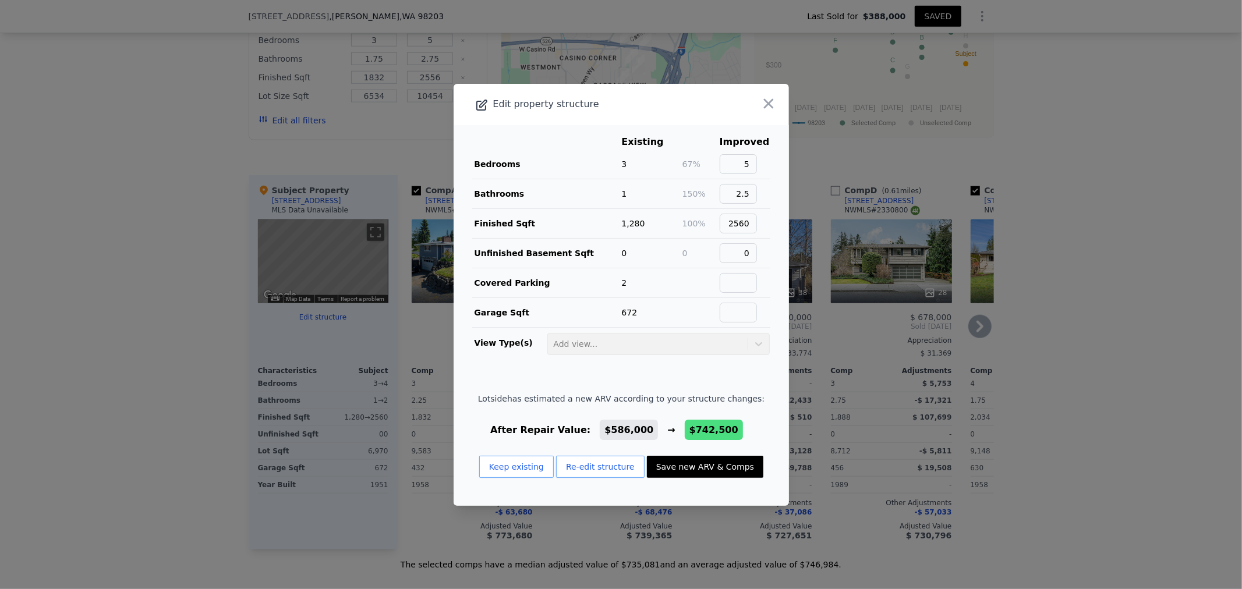
checkbox input "true"
type input "$ 742,500"
type input "$ 274,215"
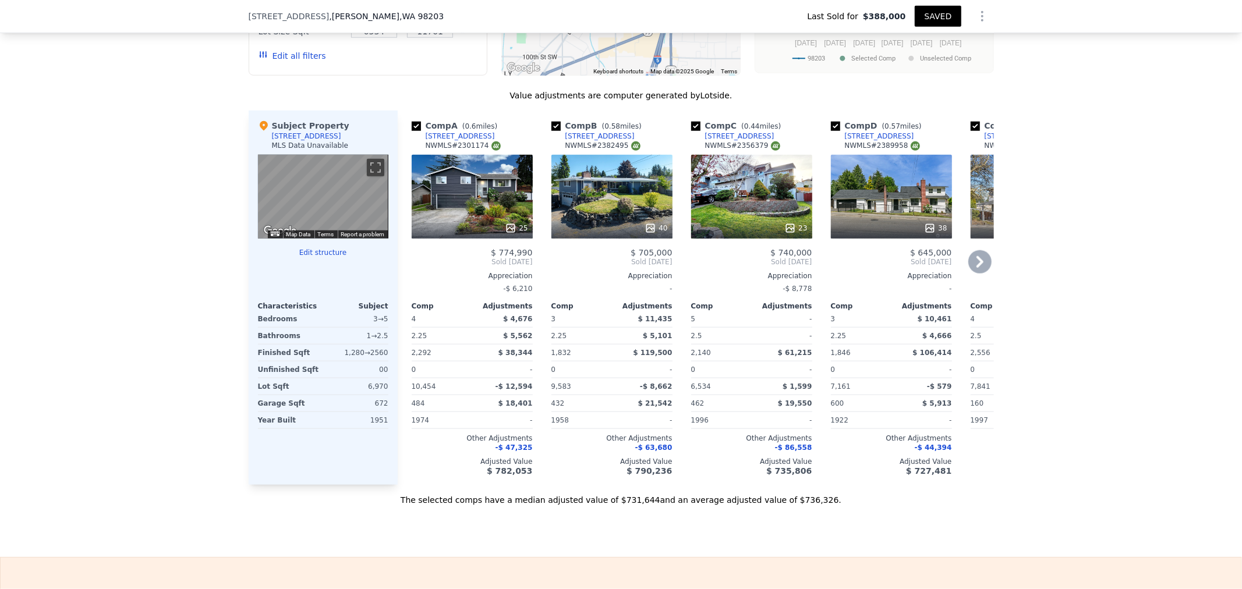
scroll to position [1178, 0]
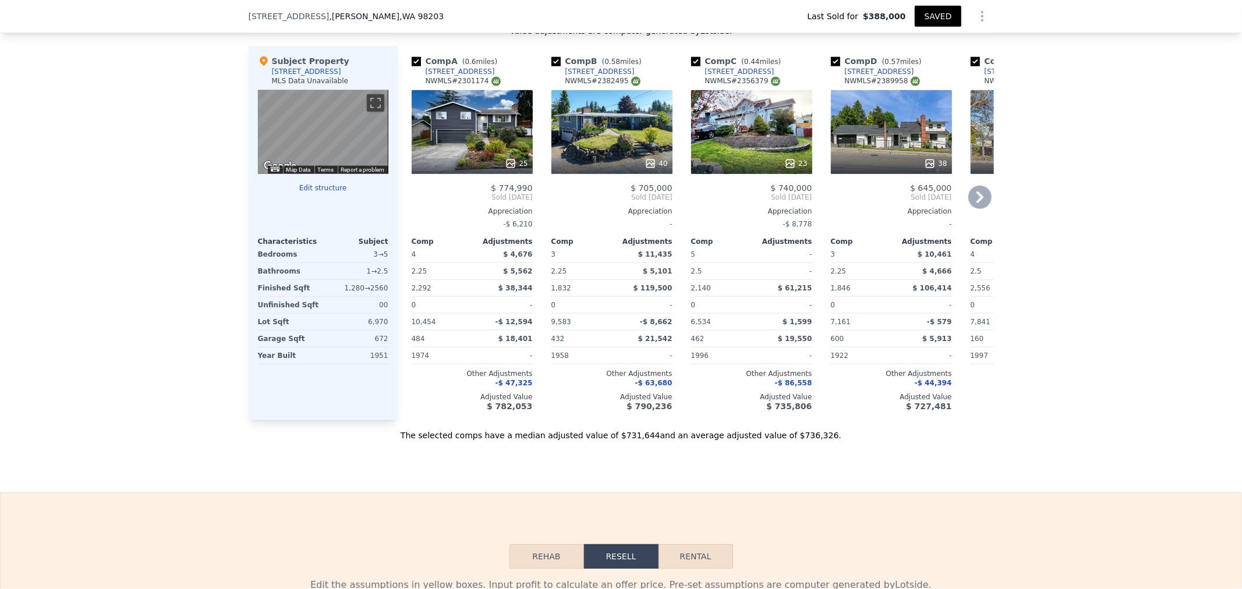
click at [407, 70] on div "Comp A ( 0.6 miles) [STREET_ADDRESS] # 2301174 25 $ 774,990 Sold [DATE] Appreci…" at bounding box center [472, 233] width 130 height 375
click at [415, 66] on input "checkbox" at bounding box center [416, 61] width 9 height 9
checkbox input "false"
click at [412, 66] on input "checkbox" at bounding box center [416, 61] width 9 height 9
checkbox input "false"
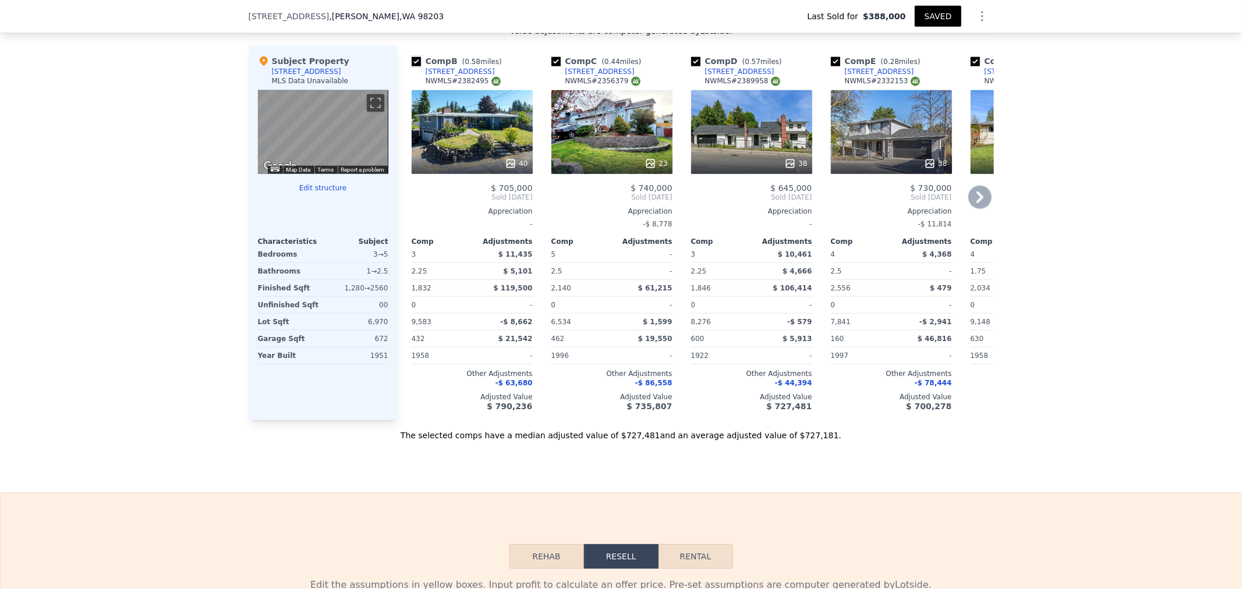
click at [412, 66] on input "checkbox" at bounding box center [416, 61] width 9 height 9
checkbox input "false"
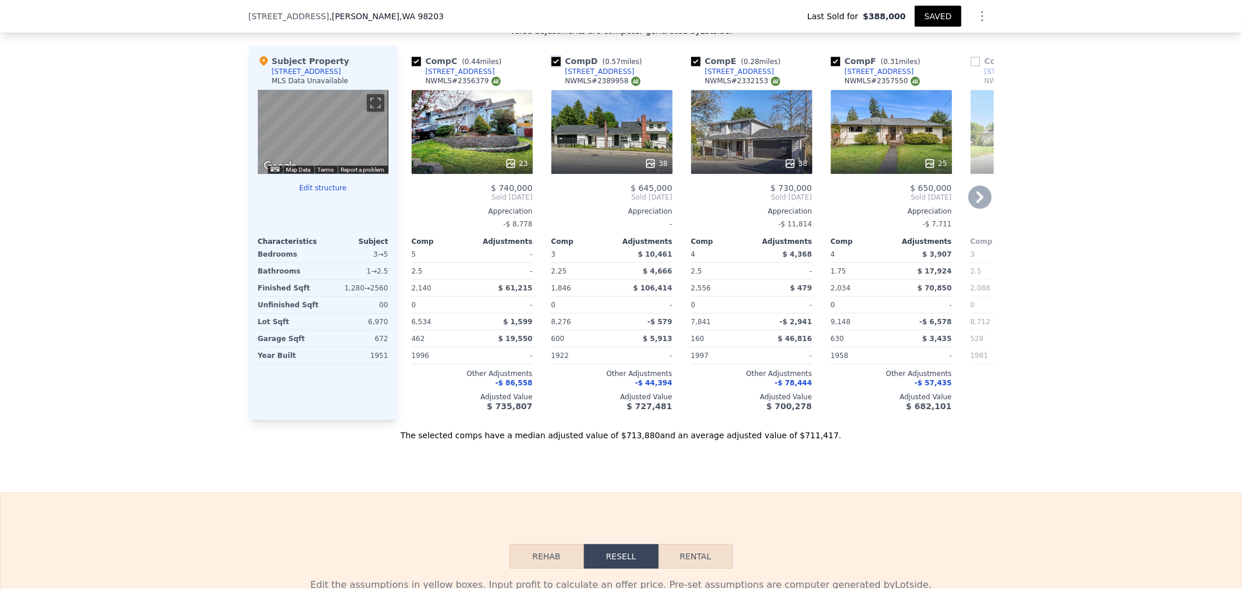
click at [552, 66] on input "checkbox" at bounding box center [556, 61] width 9 height 9
checkbox input "false"
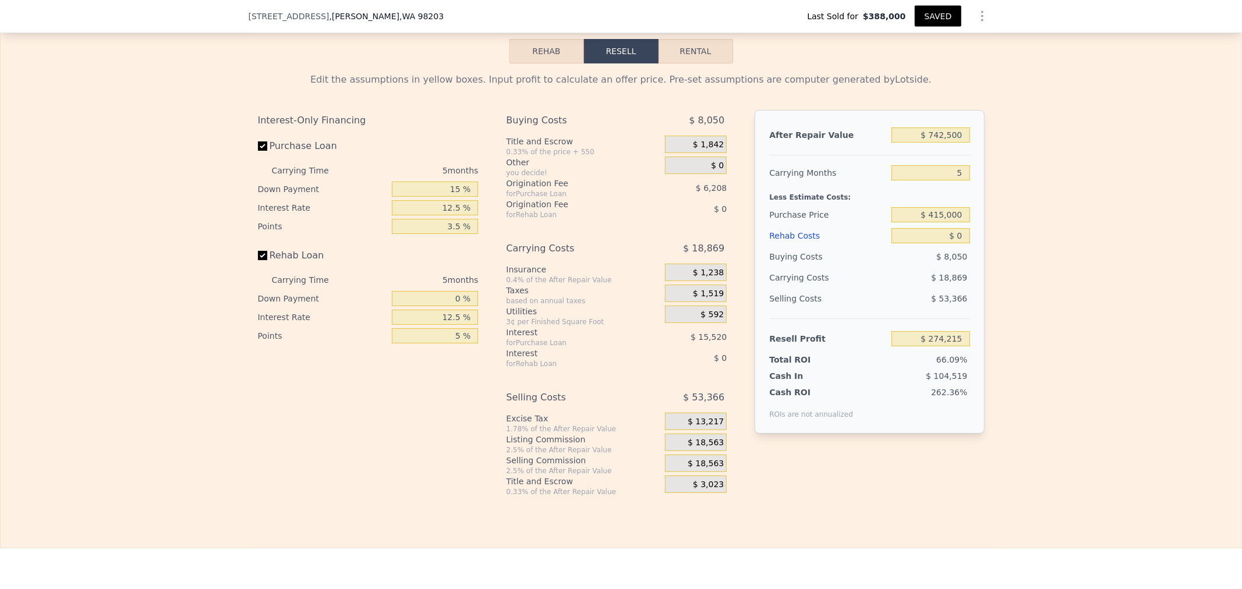
scroll to position [1696, 0]
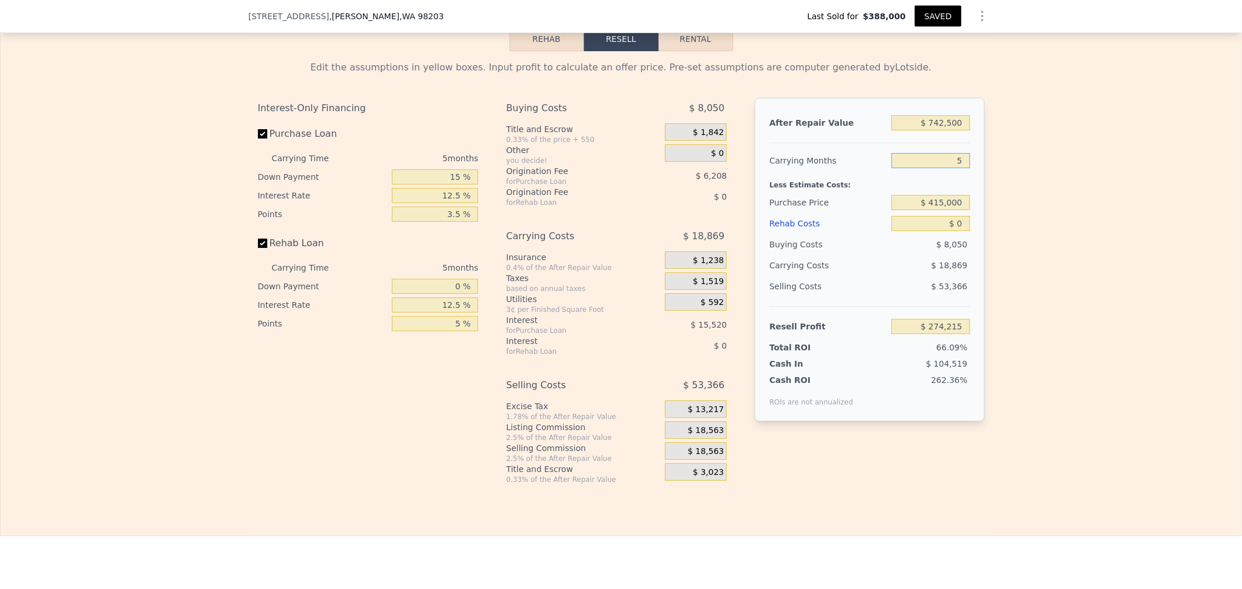
drag, startPoint x: 934, startPoint y: 178, endPoint x: 1192, endPoint y: 173, distance: 258.7
click at [1060, 182] on div "Edit the assumptions in yellow boxes. Input profit to calculate an offer price.…" at bounding box center [621, 267] width 1241 height 433
type input "6"
type input "$ 270,442"
type input "6"
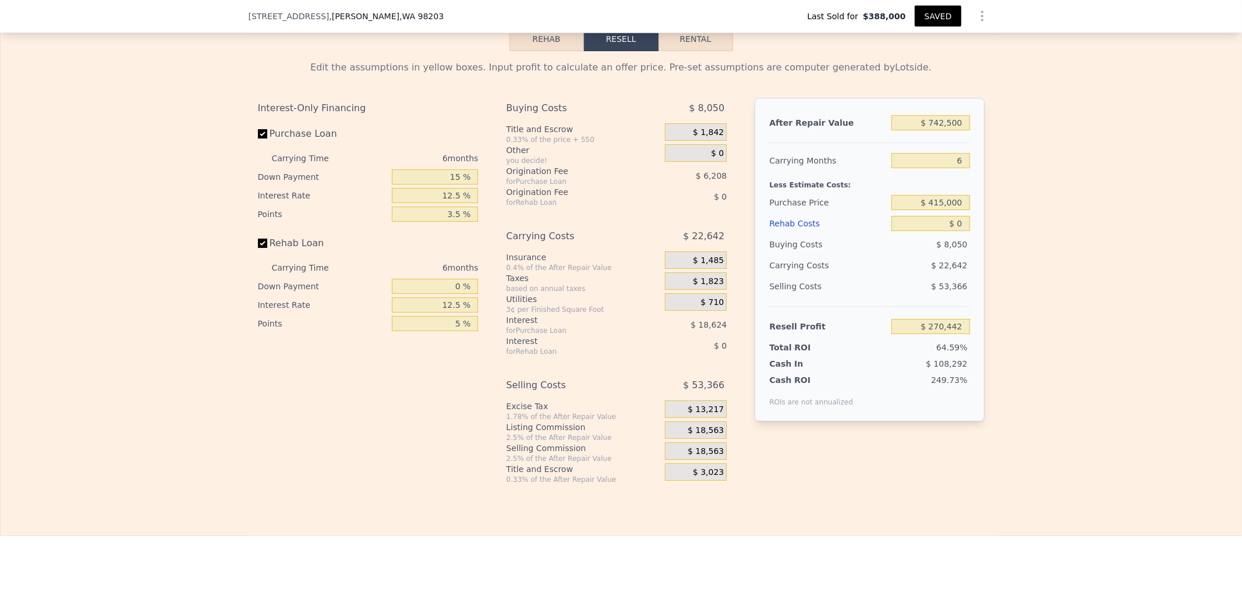
click at [1050, 259] on div "Edit the assumptions in yellow boxes. Input profit to calculate an offer price.…" at bounding box center [621, 267] width 1241 height 433
click at [944, 231] on input "$ 0" at bounding box center [931, 223] width 78 height 15
drag, startPoint x: 916, startPoint y: 245, endPoint x: 1078, endPoint y: 233, distance: 162.4
click at [1052, 237] on div "Edit the assumptions in yellow boxes. Input profit to calculate an offer price.…" at bounding box center [621, 267] width 1241 height 433
type input "$ 1"
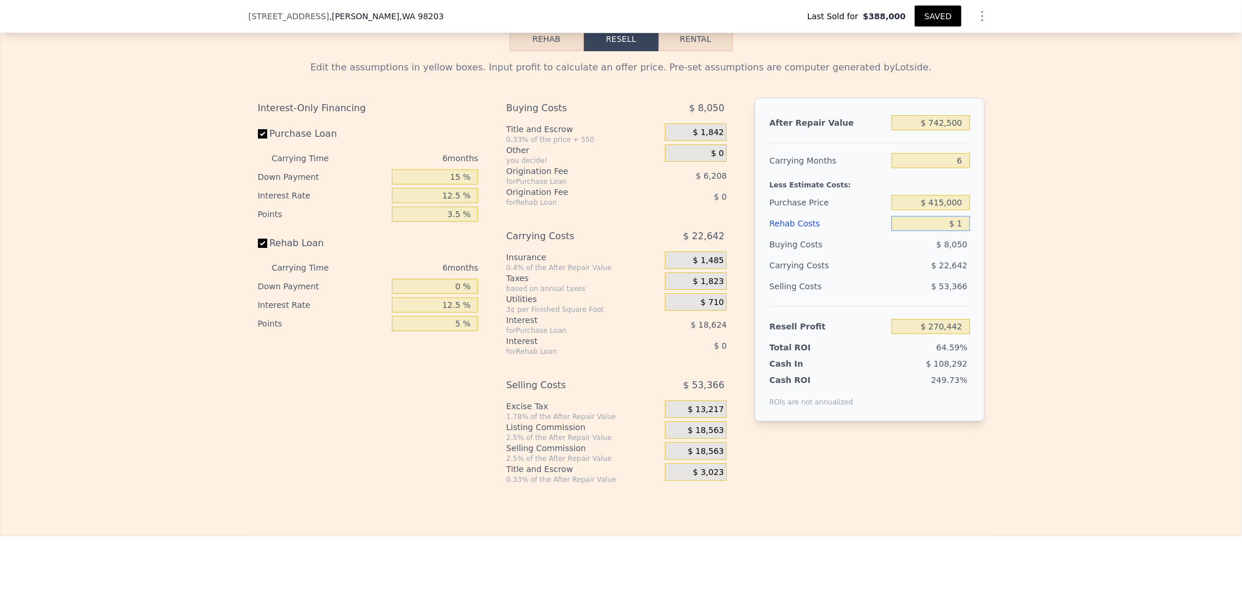
type input "$ 270,441"
type input "$ 12"
type input "$ 270,430"
type input "$ 125"
type input "$ 270,309"
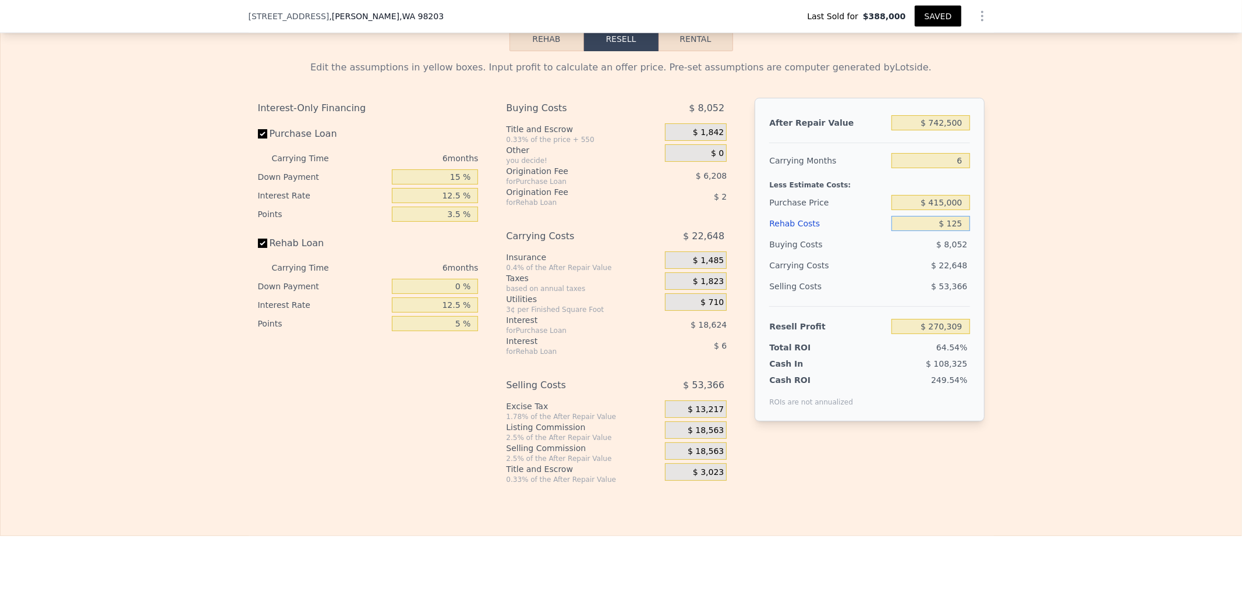
type input "$ 1,250"
type input "$ 269,112"
type input "$ 12,500"
type input "$ 257,142"
type input "$ 125,000"
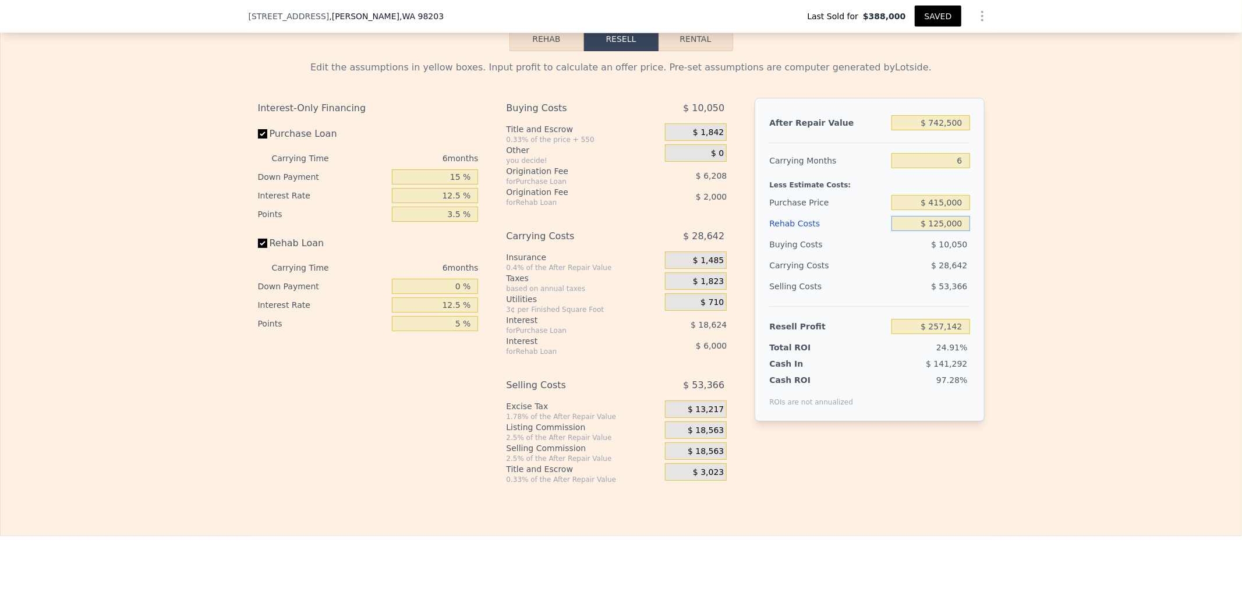
type input "$ 137,442"
type input "$ 125,000"
click at [1064, 249] on div "Edit the assumptions in yellow boxes. Input profit to calculate an offer price.…" at bounding box center [621, 267] width 1241 height 433
click at [691, 162] on div "$ 0" at bounding box center [696, 152] width 62 height 17
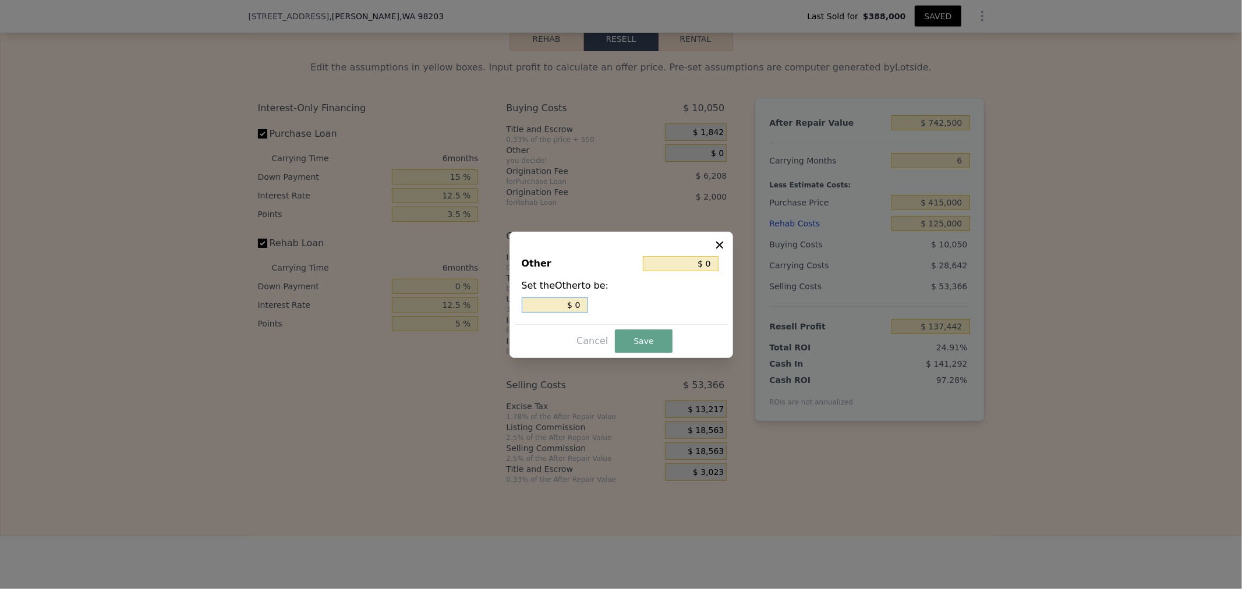
click at [620, 307] on div "$ 0" at bounding box center [621, 305] width 199 height 15
type input "$ 2"
type input "$ 29"
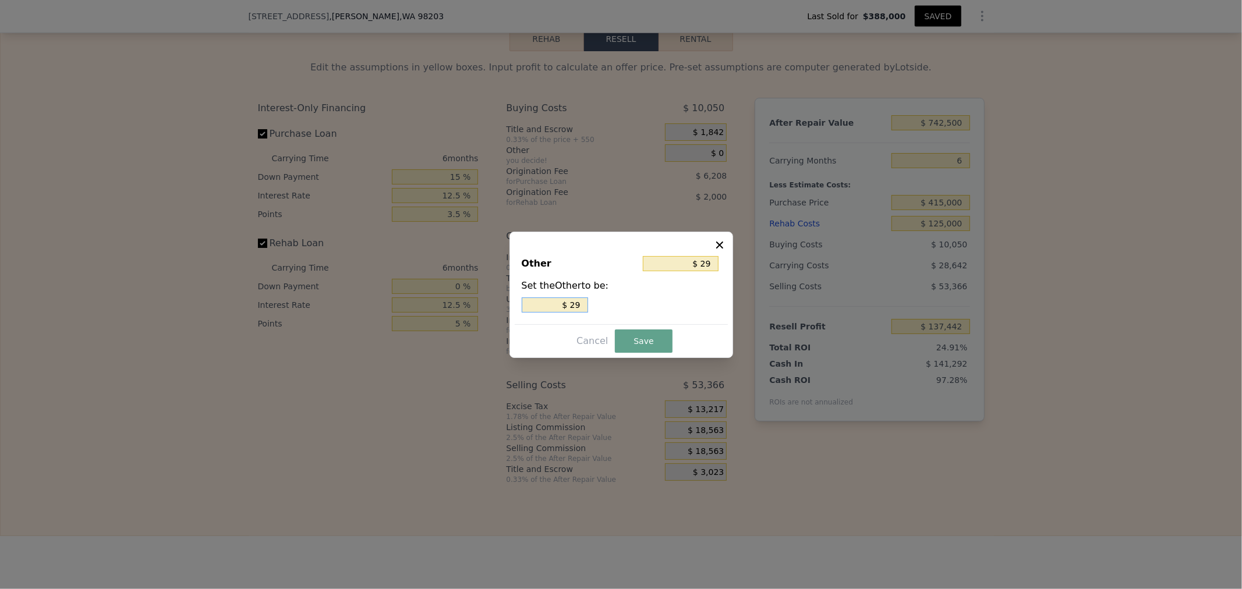
type input "$ 290"
type input "$ 2,900"
click at [633, 335] on button "Save" at bounding box center [643, 341] width 57 height 23
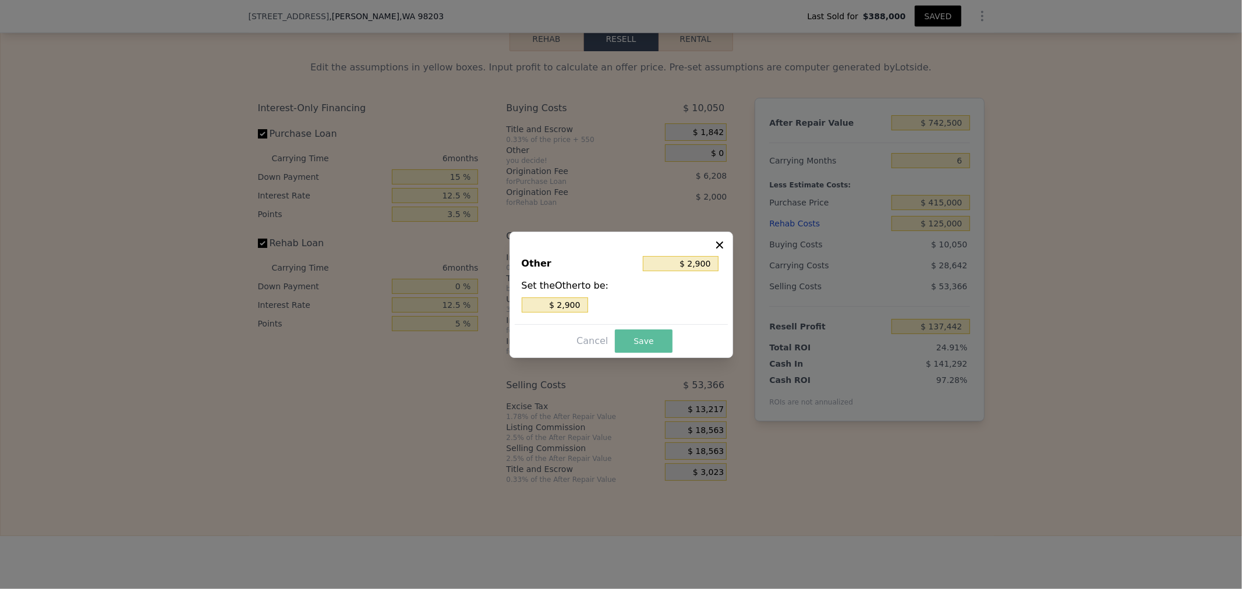
type input "$ 134,542"
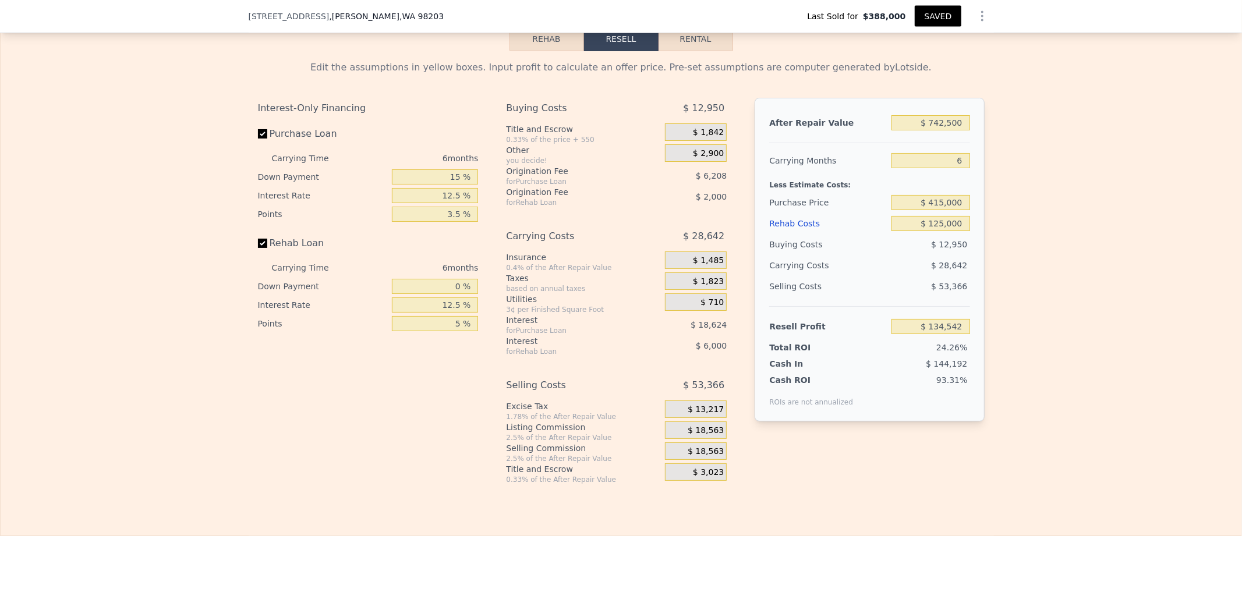
click at [679, 439] on div "$ 18,563" at bounding box center [696, 430] width 62 height 17
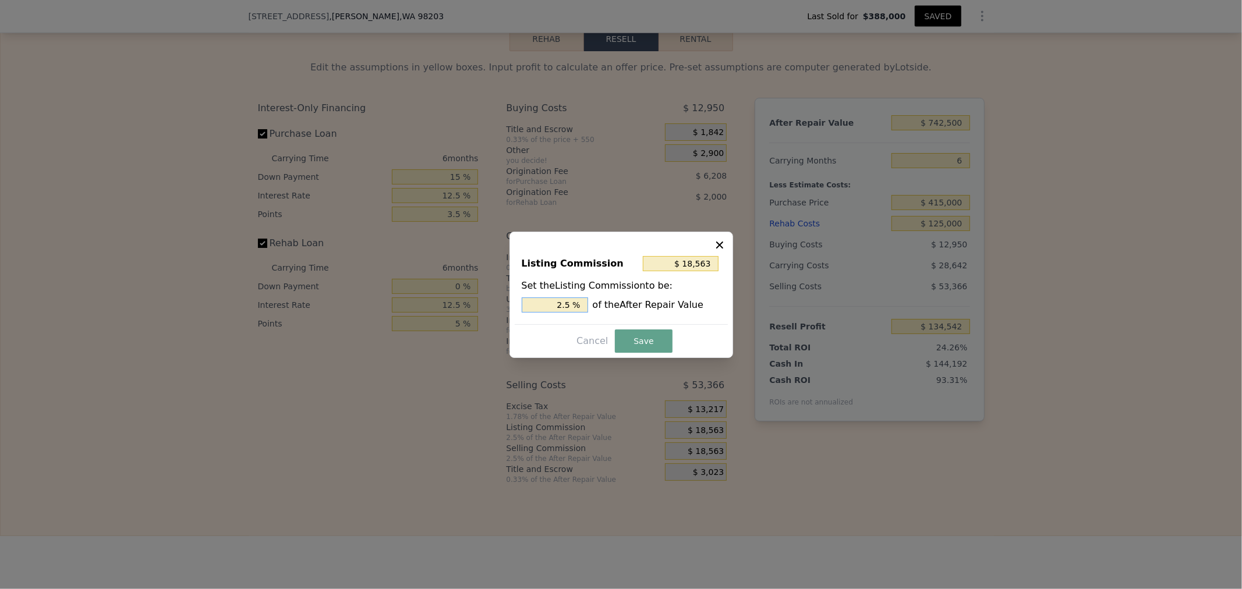
drag, startPoint x: 561, startPoint y: 306, endPoint x: 707, endPoint y: 317, distance: 146.6
click at [707, 317] on div "Listing Commission $ 18,563 Set the Listing Commission to be: 2.5 % of the Afte…" at bounding box center [621, 285] width 213 height 78
type input "$ 7,425"
type input "1. %"
type input "$ 8,910"
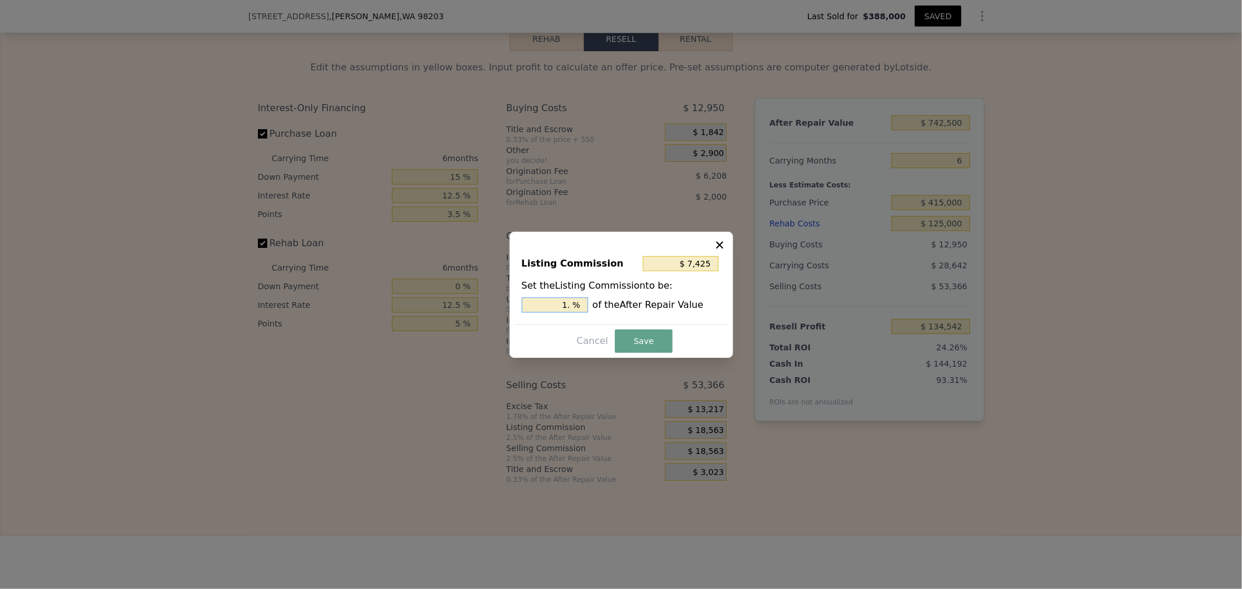
type input "1.2 %"
type input "$ 9,281"
type input "1.25 %"
click at [637, 333] on button "Save" at bounding box center [643, 341] width 57 height 23
type input "$ 143,824"
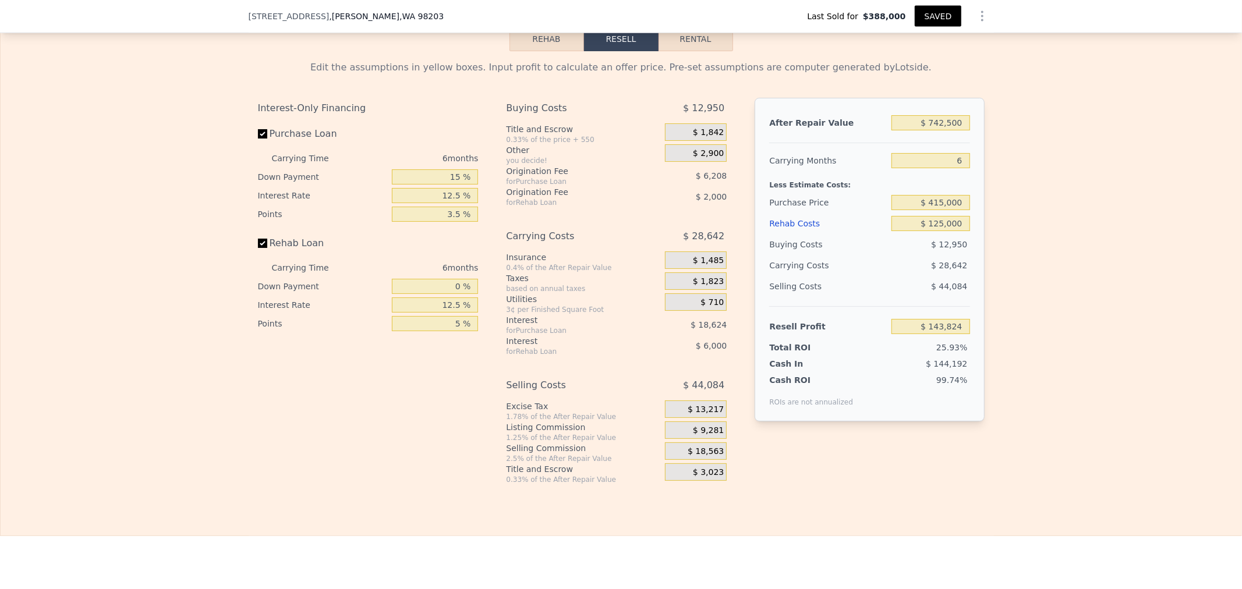
click at [686, 460] on div "$ 18,563" at bounding box center [696, 451] width 62 height 17
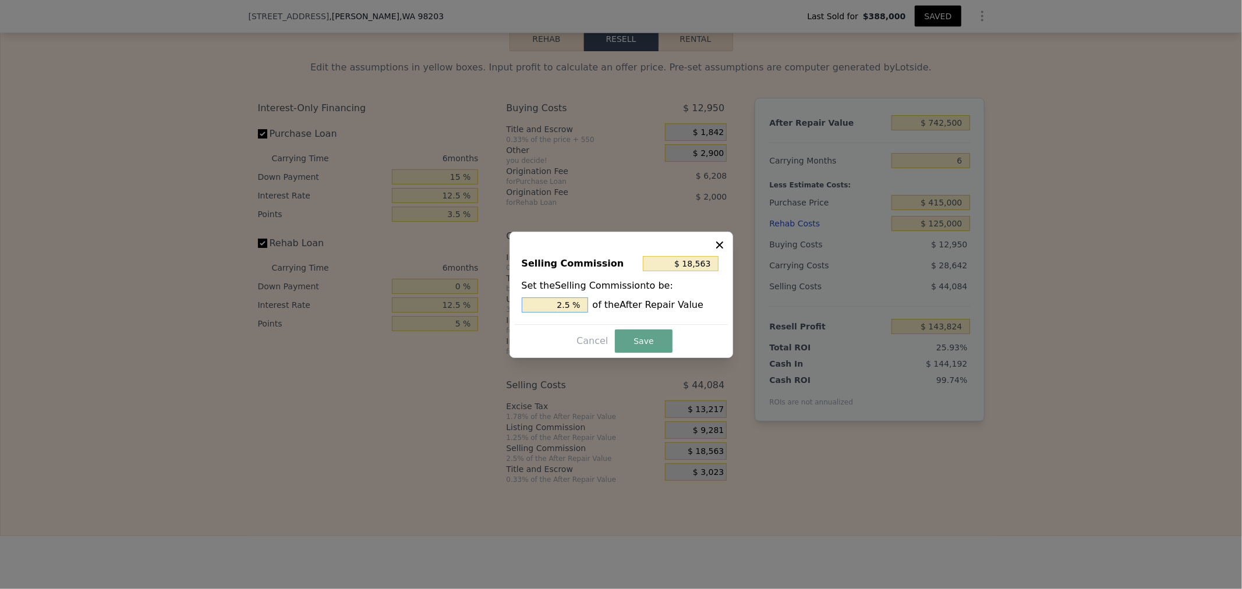
drag, startPoint x: 545, startPoint y: 306, endPoint x: 852, endPoint y: 284, distance: 308.4
click at [839, 284] on div "​ Selling Commission $ 18,563 Set the Selling Commission to be: 2.5 % of the Af…" at bounding box center [621, 294] width 1242 height 589
type input "$ 14,850"
type input "2. %"
type input "$ 16,335"
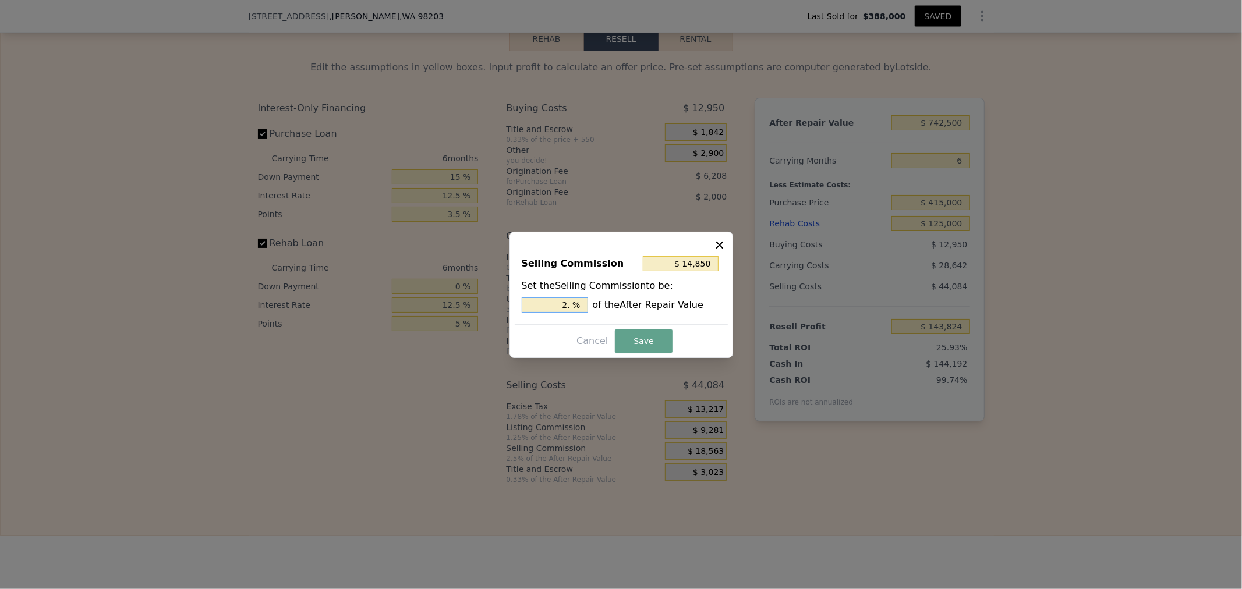
type input "2.2 %"
type input "$ 16,706"
type input "2.25 %"
click at [635, 335] on button "Save" at bounding box center [643, 341] width 57 height 23
type input "$ 145,681"
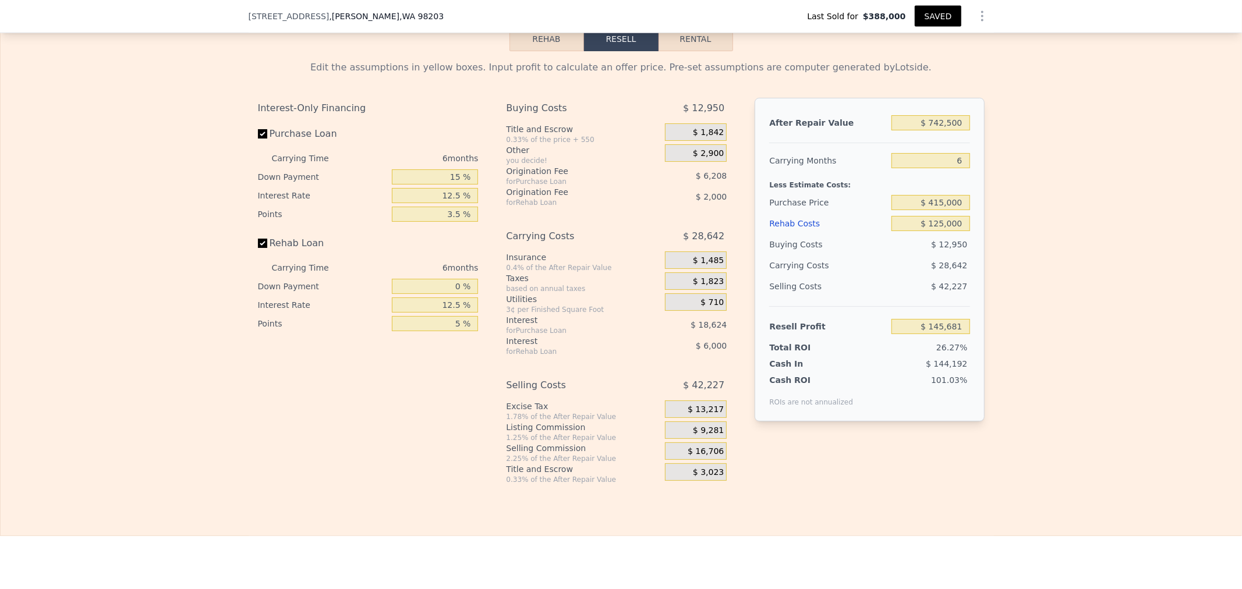
click at [814, 485] on div "Interest-Only Financing Purchase Loan Carrying Time 6 months Down Payment 15 % …" at bounding box center [621, 291] width 727 height 387
click at [670, 460] on div "$ 16,706" at bounding box center [696, 451] width 62 height 17
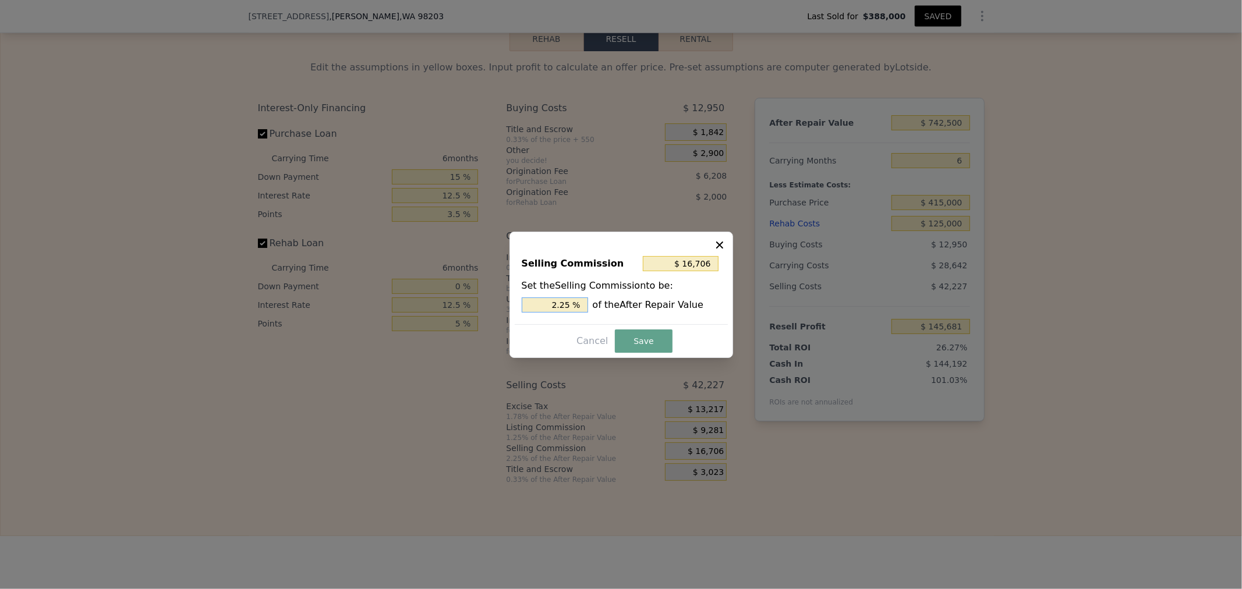
drag, startPoint x: 562, startPoint y: 301, endPoint x: 806, endPoint y: 301, distance: 244.6
click at [768, 302] on div "​ Selling Commission $ 16,706 Set the Selling Commission to be: 2.25 % of the A…" at bounding box center [621, 294] width 1242 height 589
click at [647, 347] on button "Save" at bounding box center [643, 341] width 57 height 23
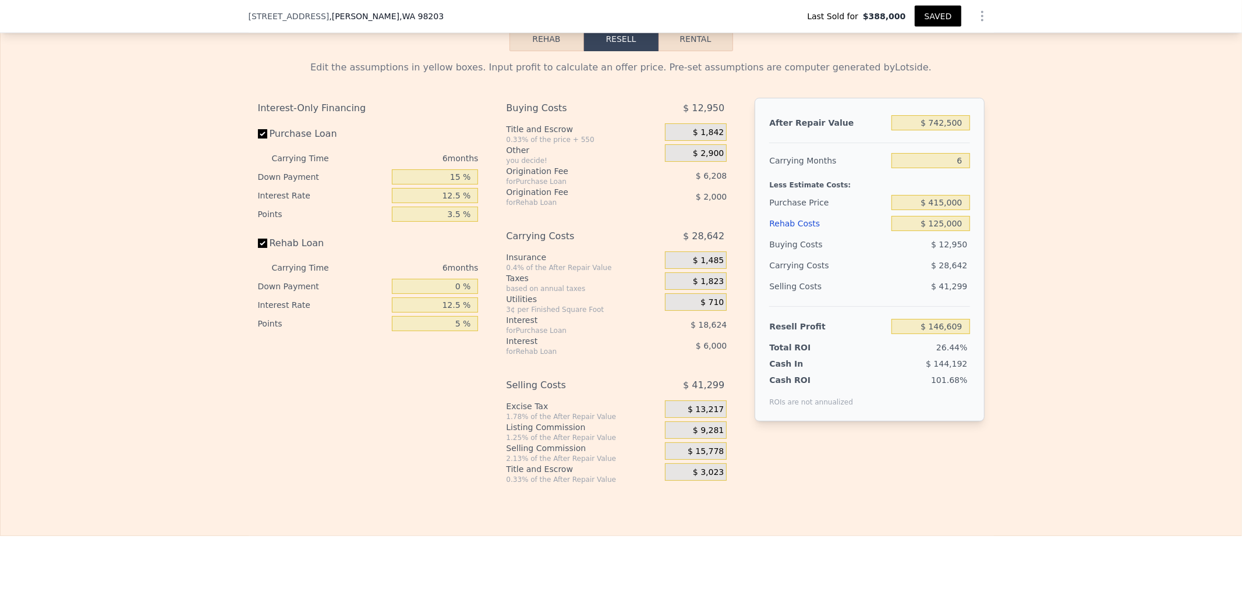
click at [689, 439] on div "$ 9,281" at bounding box center [696, 430] width 62 height 17
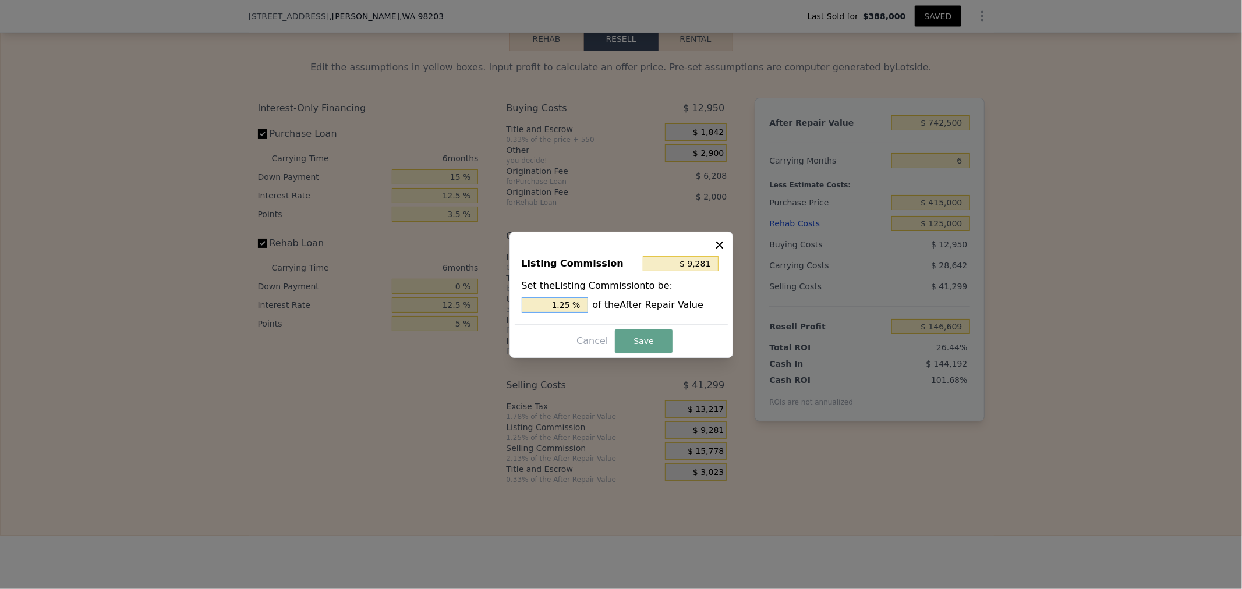
drag, startPoint x: 562, startPoint y: 306, endPoint x: 761, endPoint y: 304, distance: 199.2
click at [743, 305] on div "​ Listing Commission $ 9,281 Set the Listing Commission to be: 1.25 % of the Af…" at bounding box center [621, 294] width 1242 height 589
click at [661, 344] on button "Save" at bounding box center [643, 341] width 57 height 23
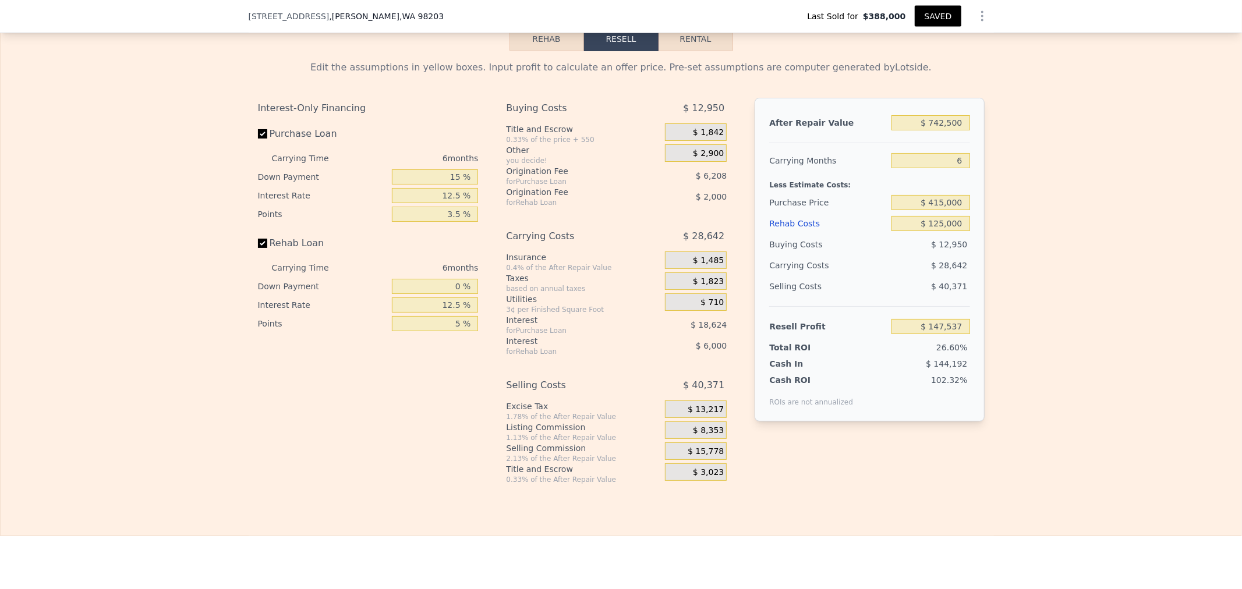
click at [1051, 335] on div "Edit the assumptions in yellow boxes. Input profit to calculate an offer price.…" at bounding box center [621, 267] width 1241 height 433
click at [583, 229] on div "Buying Costs $ 12,950 Title and Escrow 0.33% of the price + 550 $ 1,842 Other y…" at bounding box center [616, 291] width 221 height 387
click at [1099, 250] on div "Edit the assumptions in yellow boxes. Input profit to calculate an offer price.…" at bounding box center [621, 267] width 1241 height 433
click at [1072, 188] on div "Edit the assumptions in yellow boxes. Input profit to calculate an offer price.…" at bounding box center [621, 267] width 1241 height 433
click at [927, 10] on button "SAVED" at bounding box center [938, 16] width 46 height 21
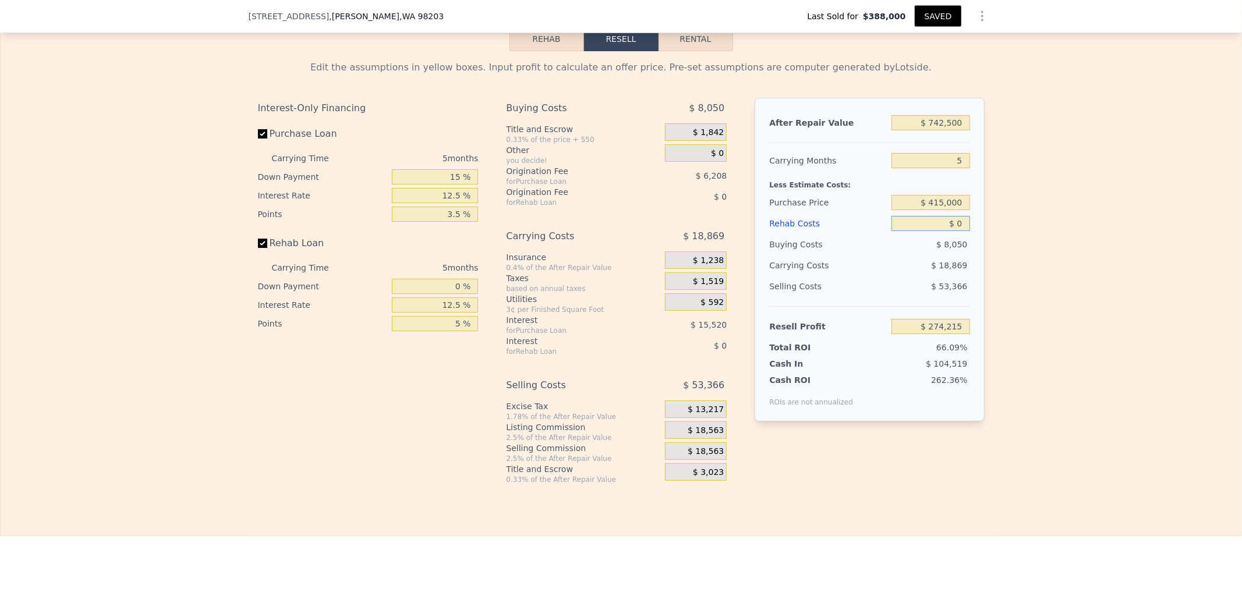
drag, startPoint x: 929, startPoint y: 237, endPoint x: 1138, endPoint y: 226, distance: 209.4
click at [1074, 236] on div "Edit the assumptions in yellow boxes. Input profit to calculate an offer price.…" at bounding box center [621, 267] width 1241 height 433
click at [1133, 313] on div "Edit the assumptions in yellow boxes. Input profit to calculate an offer price.…" at bounding box center [621, 267] width 1241 height 433
drag, startPoint x: 921, startPoint y: 140, endPoint x: 1117, endPoint y: 151, distance: 195.4
click at [1044, 142] on div "Edit the assumptions in yellow boxes. Input profit to calculate an offer price.…" at bounding box center [621, 267] width 1241 height 433
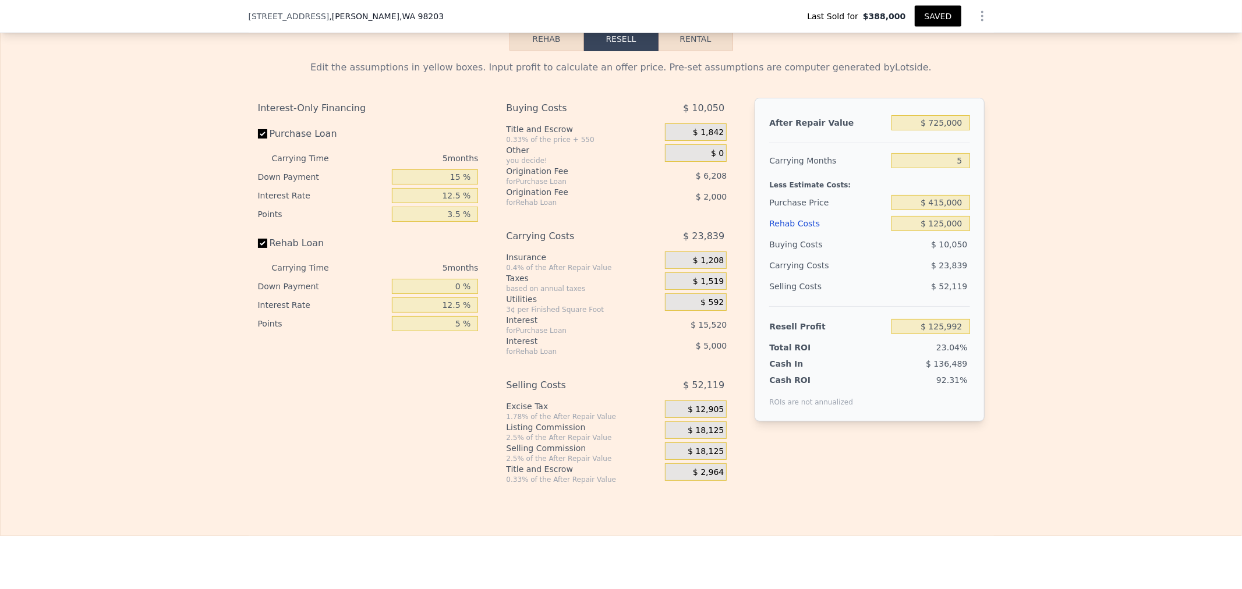
click at [1047, 158] on div "Edit the assumptions in yellow boxes. Input profit to calculate an offer price.…" at bounding box center [621, 267] width 1241 height 433
drag, startPoint x: 951, startPoint y: 182, endPoint x: 1096, endPoint y: 182, distance: 145.6
click at [1078, 182] on div "Edit the assumptions in yellow boxes. Input profit to calculate an offer price.…" at bounding box center [621, 267] width 1241 height 433
click at [1101, 182] on div "Edit the assumptions in yellow boxes. Input profit to calculate an offer price.…" at bounding box center [621, 267] width 1241 height 433
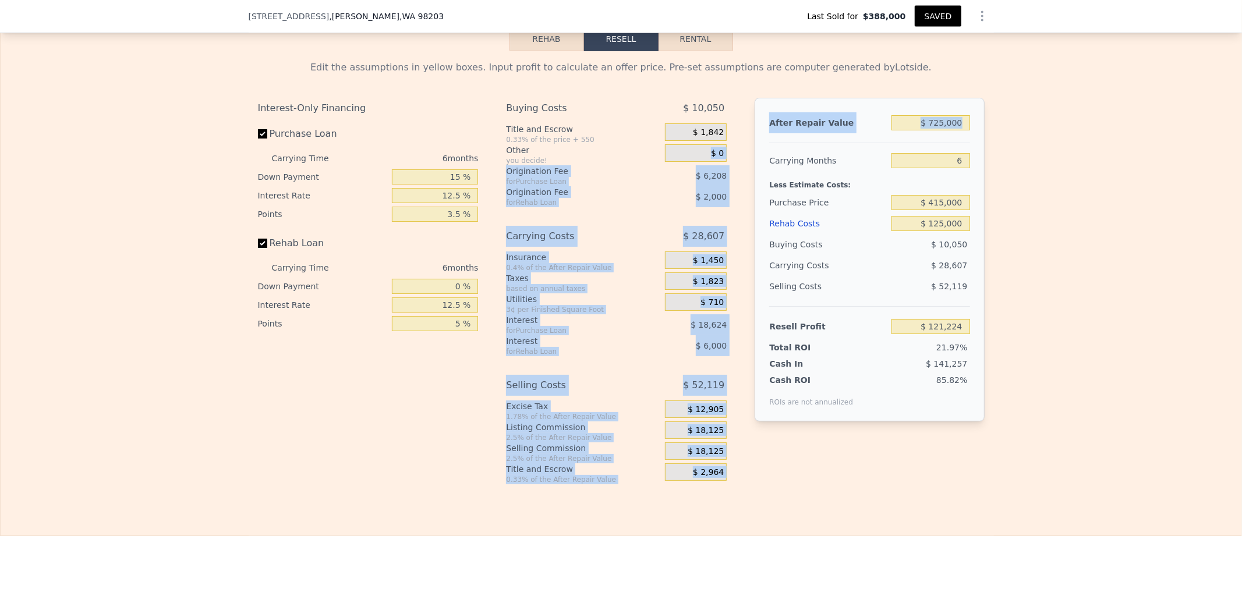
drag, startPoint x: 678, startPoint y: 172, endPoint x: 763, endPoint y: 167, distance: 85.2
click at [763, 167] on div "Interest-Only Financing Purchase Loan Carrying Time 6 months Down Payment 15 % …" at bounding box center [621, 291] width 727 height 387
click at [705, 162] on div "$ 0" at bounding box center [696, 152] width 62 height 17
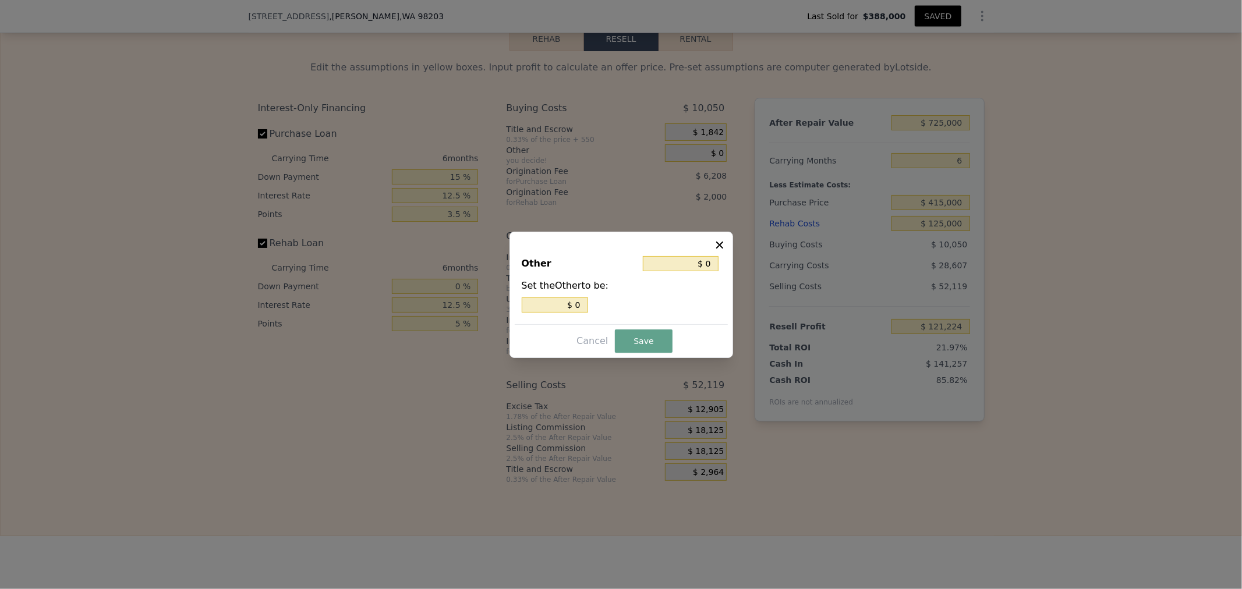
click at [562, 316] on div "Other $ 0 Set the Other to be: $ 0" at bounding box center [621, 285] width 213 height 78
drag, startPoint x: 560, startPoint y: 306, endPoint x: 789, endPoint y: 274, distance: 230.6
click at [771, 280] on div "​ Other $ 0 Set the Other to be: $ 0 Cancel Save" at bounding box center [621, 294] width 1242 height 589
click at [631, 339] on button "Save" at bounding box center [643, 341] width 57 height 23
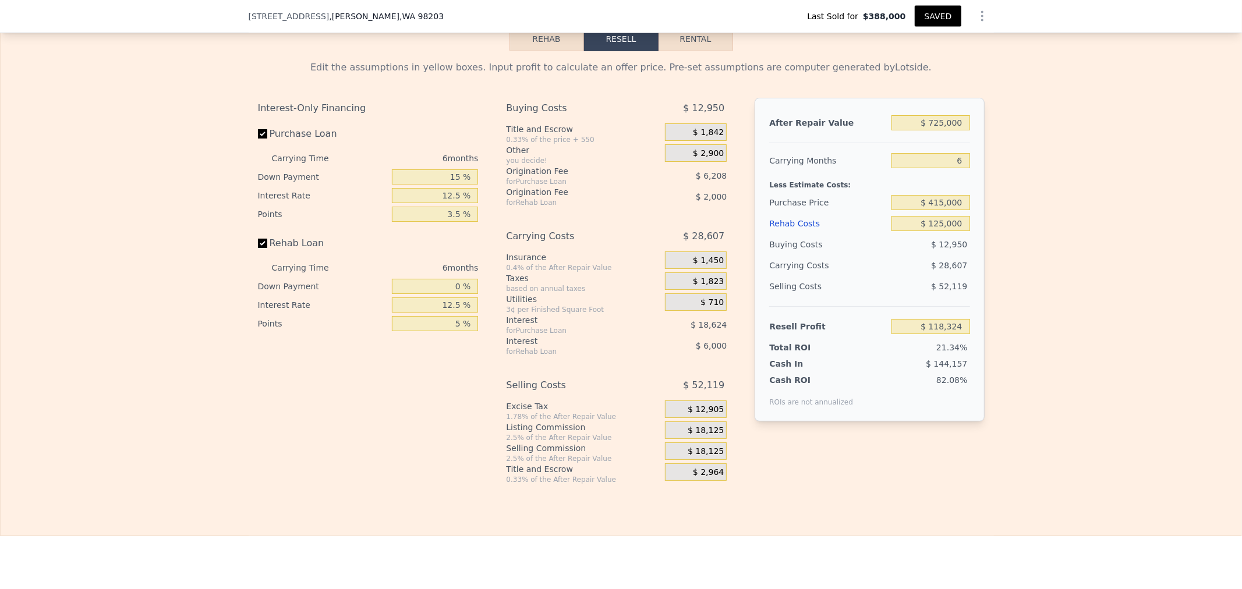
click at [686, 439] on div "$ 18,125" at bounding box center [696, 430] width 62 height 17
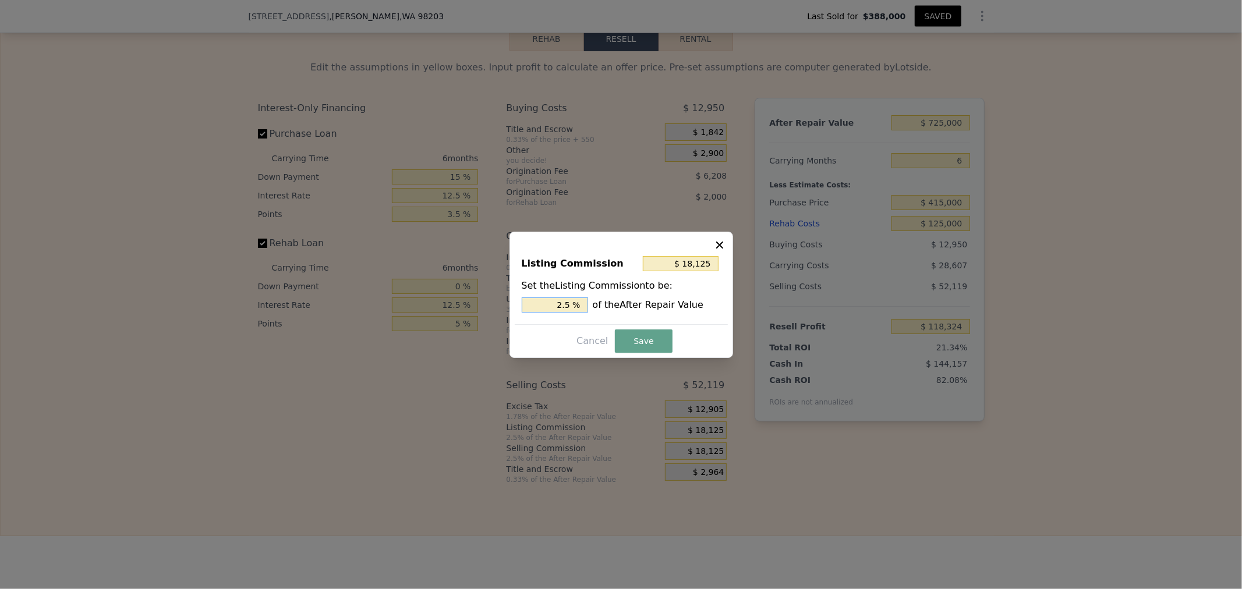
drag, startPoint x: 543, startPoint y: 305, endPoint x: 808, endPoint y: 316, distance: 264.7
click at [718, 316] on div "Listing Commission $ 18,125 Set the Listing Commission to be: 2.5 % of the Afte…" at bounding box center [621, 285] width 213 height 78
click at [624, 344] on button "Save" at bounding box center [643, 341] width 57 height 23
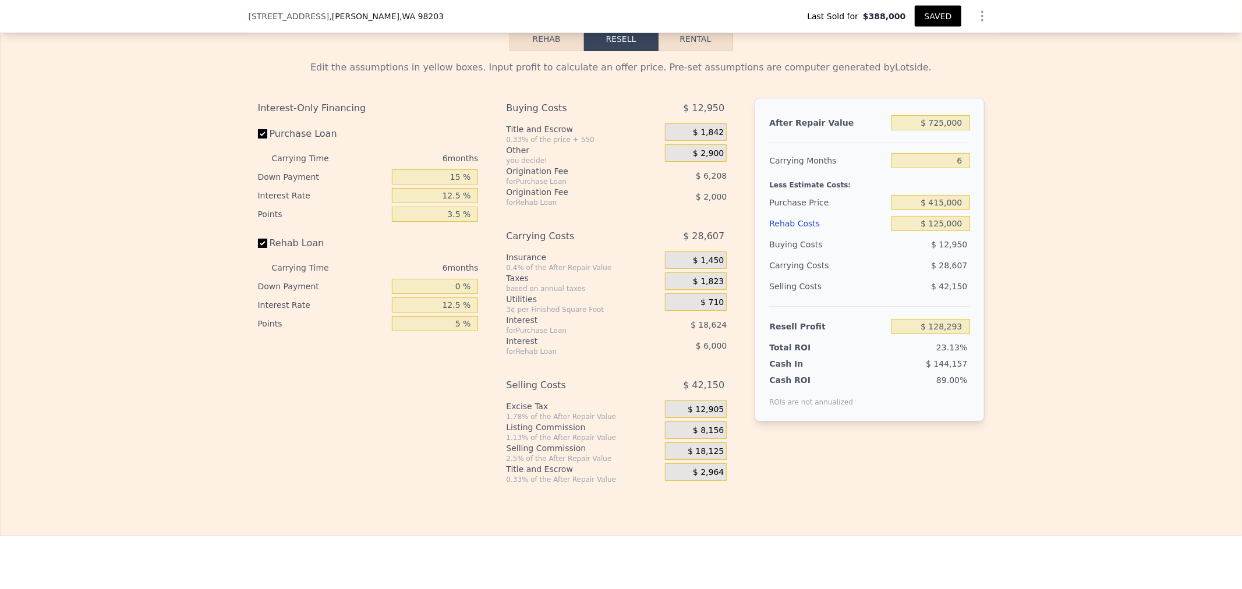
click at [683, 460] on div "$ 18,125" at bounding box center [696, 451] width 62 height 17
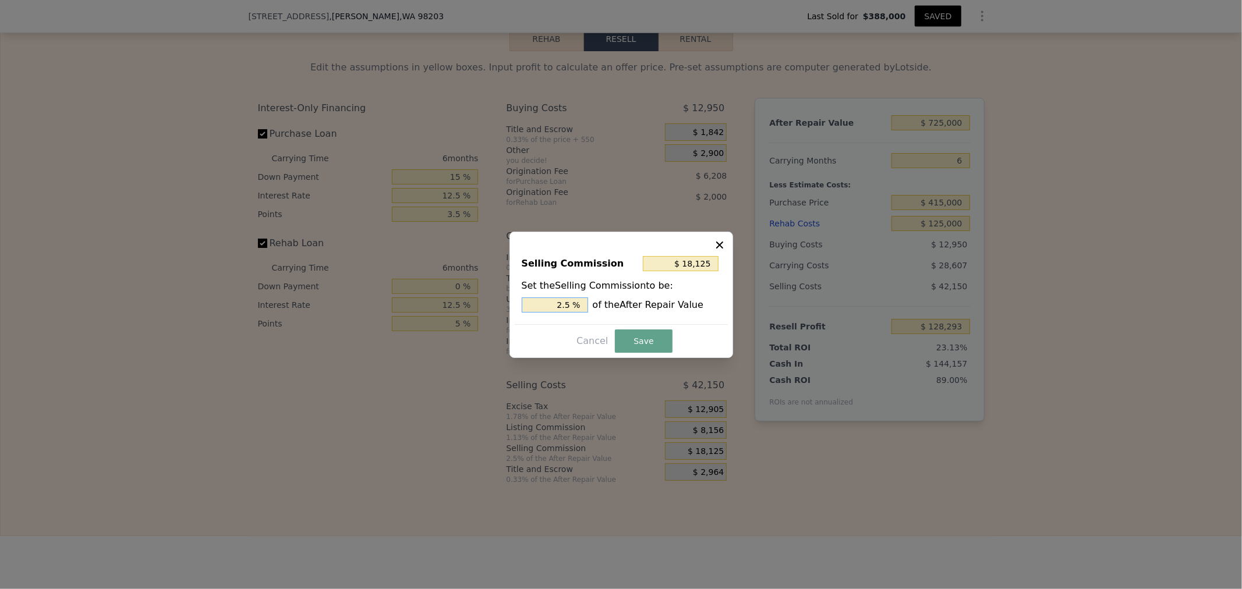
drag, startPoint x: 545, startPoint y: 305, endPoint x: 686, endPoint y: 277, distance: 143.6
click at [659, 300] on div "2.5 % of the After Repair Value" at bounding box center [621, 305] width 199 height 15
click at [642, 344] on button "Save" at bounding box center [643, 341] width 57 height 23
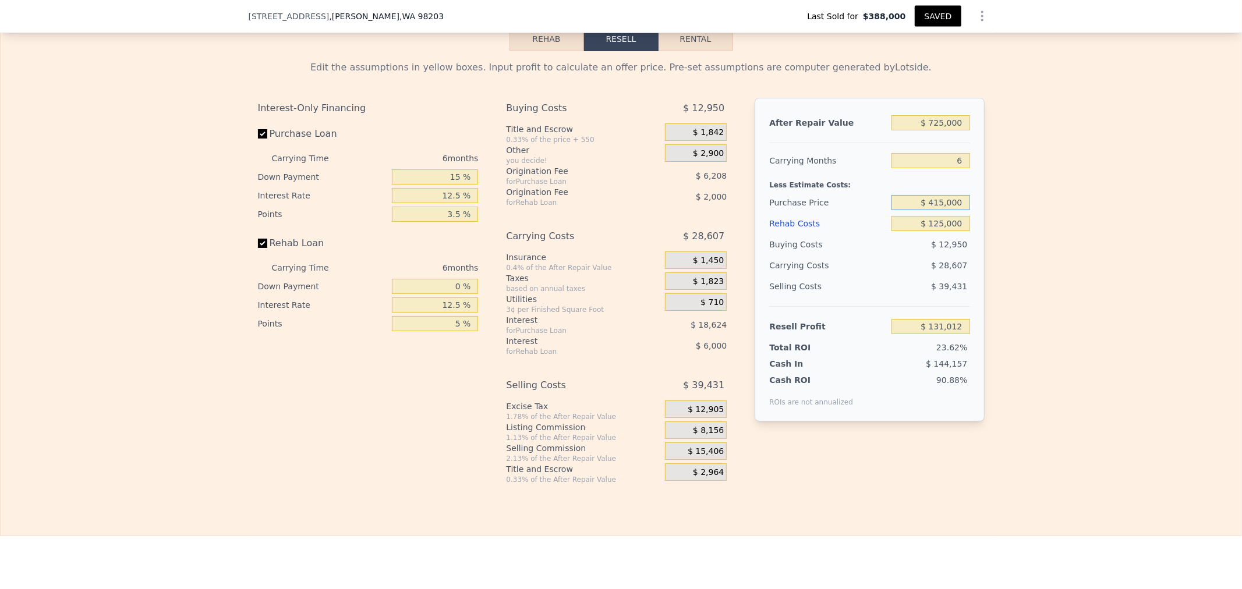
drag, startPoint x: 920, startPoint y: 224, endPoint x: 1067, endPoint y: 225, distance: 146.2
click at [1055, 225] on div "Edit the assumptions in yellow boxes. Input profit to calculate an offer price.…" at bounding box center [621, 267] width 1241 height 433
click at [1079, 225] on div "Edit the assumptions in yellow boxes. Input profit to calculate an offer price.…" at bounding box center [621, 267] width 1241 height 433
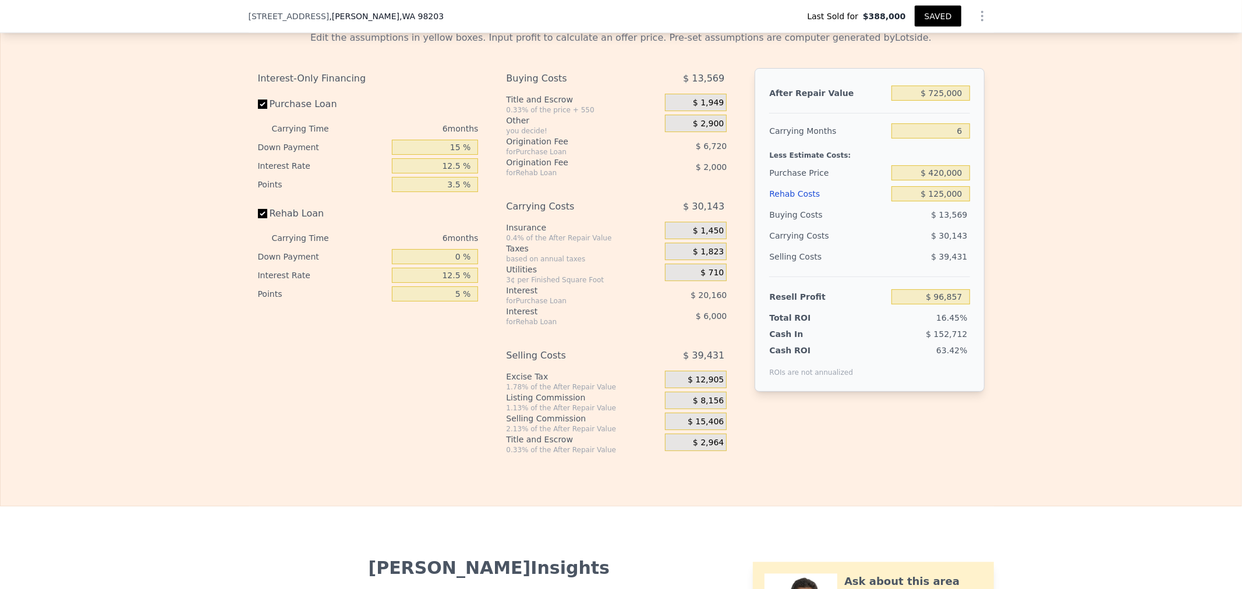
scroll to position [1751, 0]
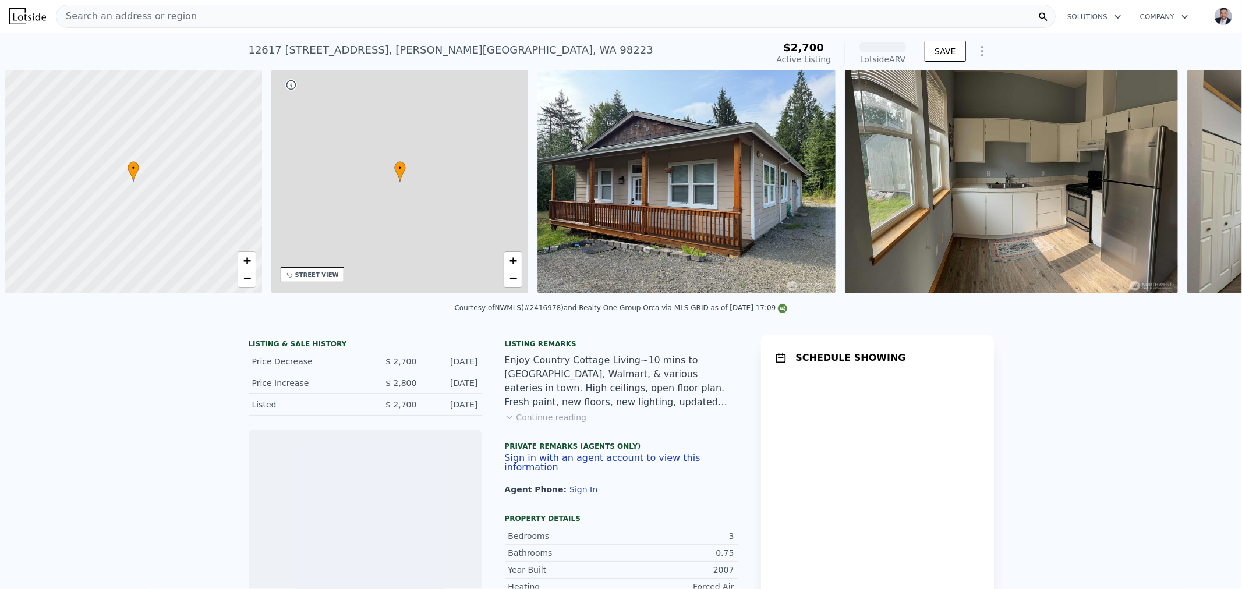
scroll to position [0, 4]
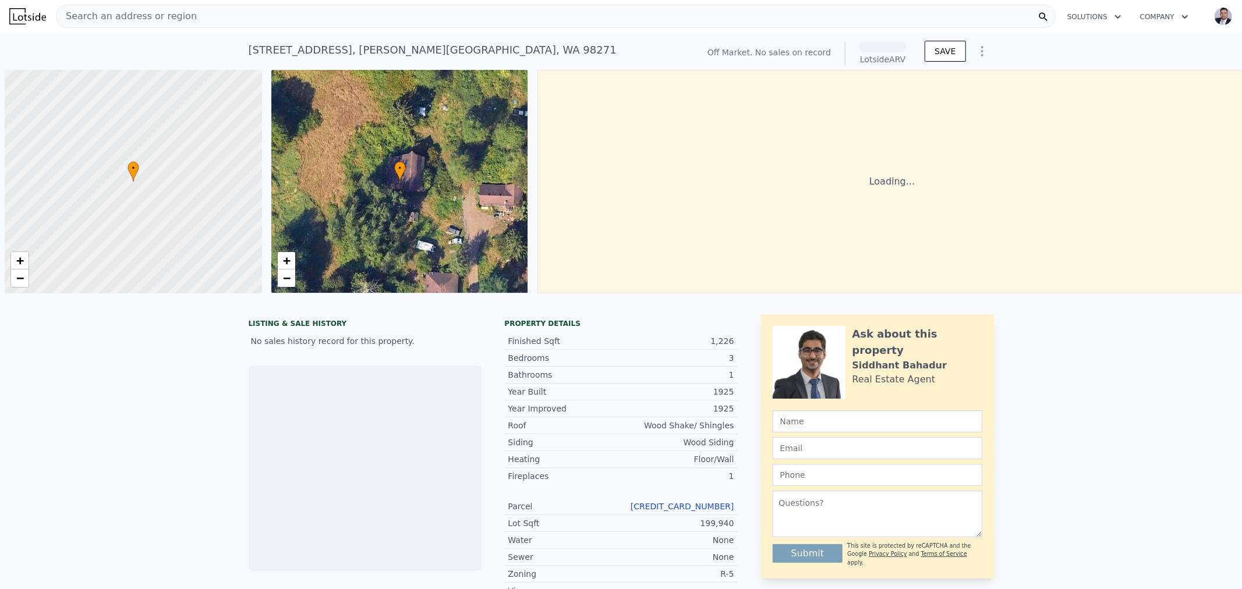
scroll to position [0, 4]
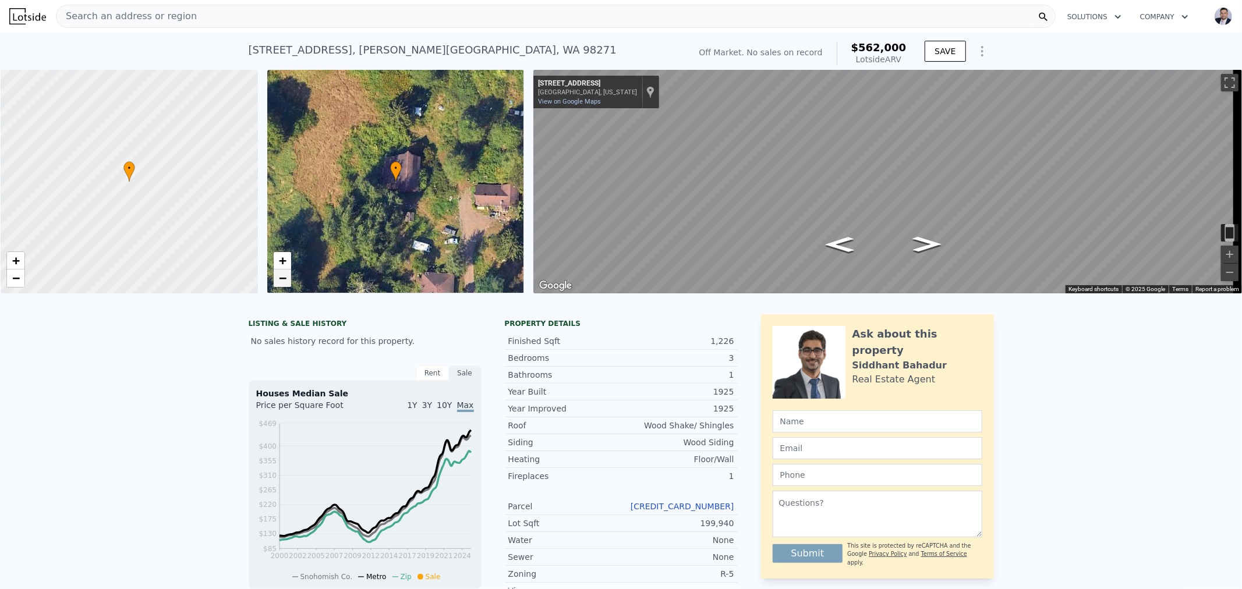
click at [280, 278] on span "−" at bounding box center [282, 278] width 8 height 15
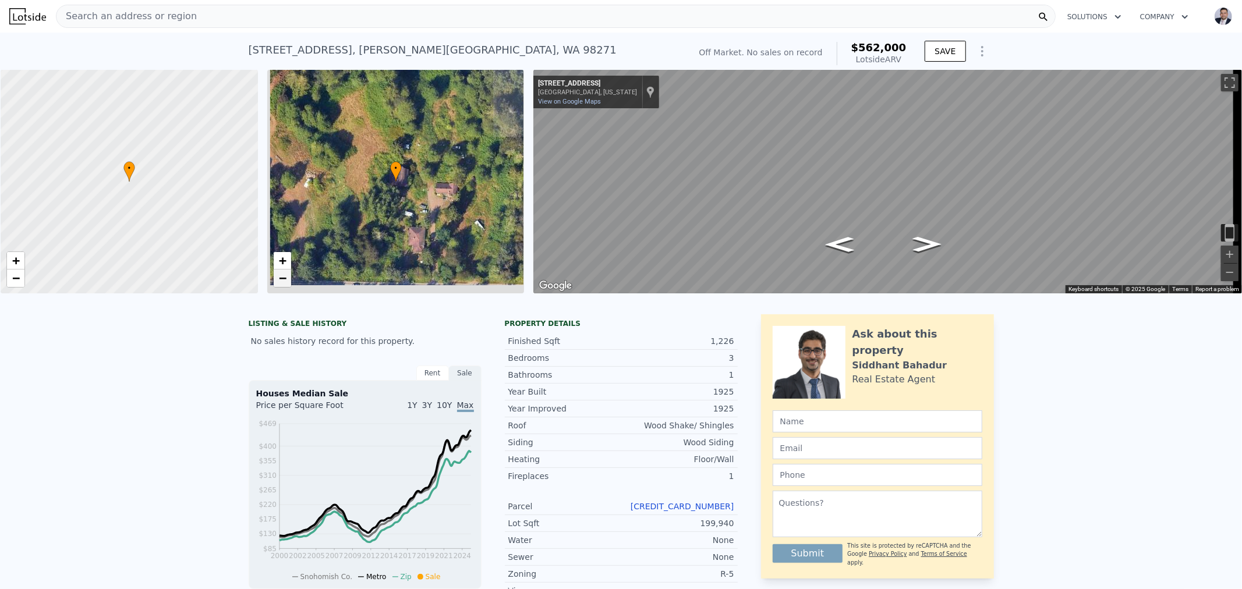
click at [280, 278] on span "−" at bounding box center [282, 278] width 8 height 15
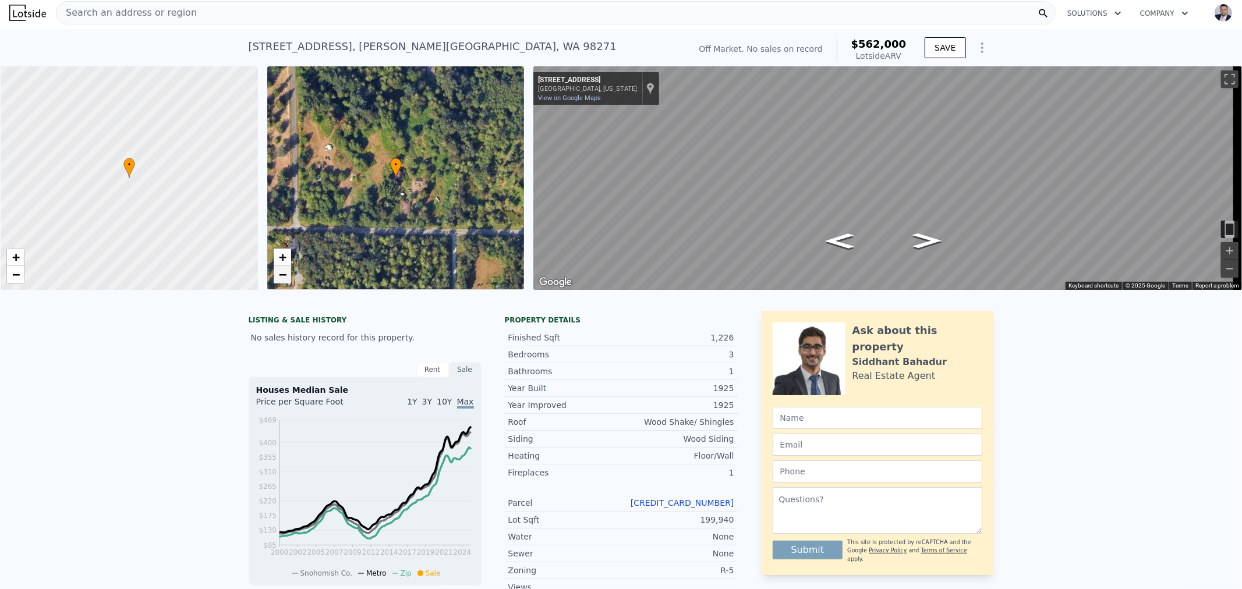
scroll to position [0, 0]
